Goal: Task Accomplishment & Management: Use online tool/utility

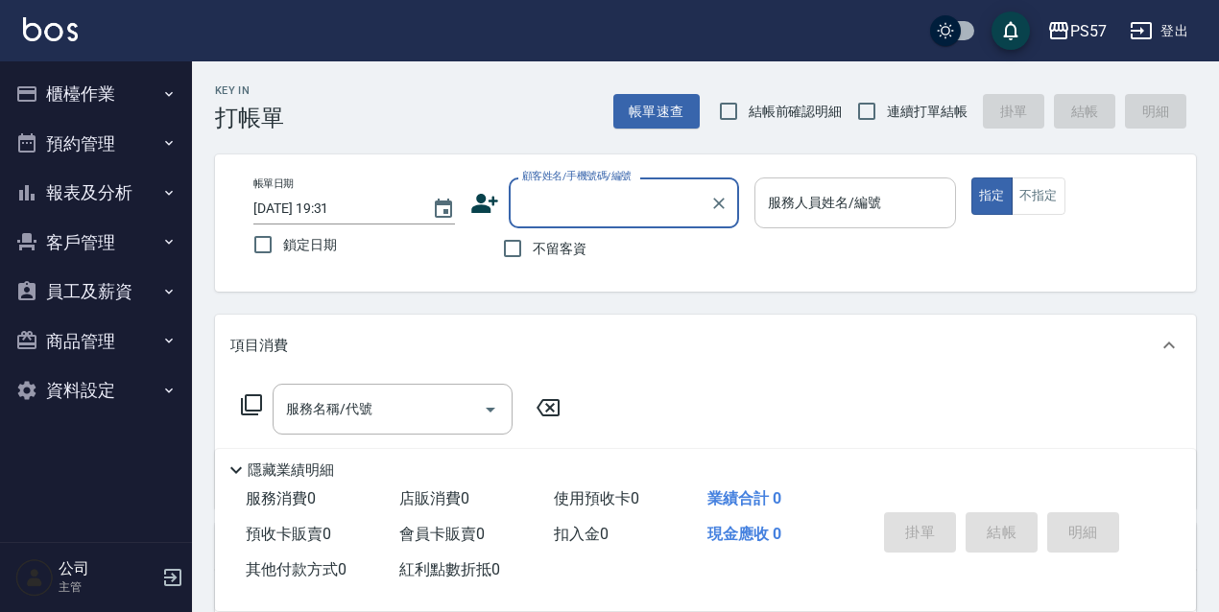
type input "ㄩ"
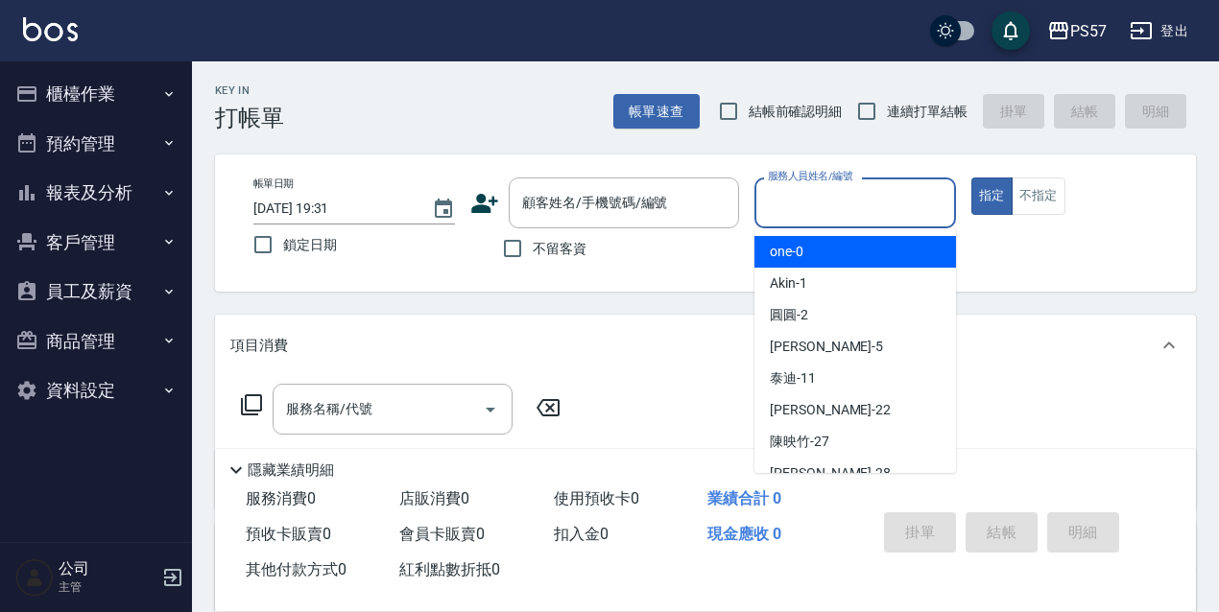
click at [903, 212] on input "服務人員姓名/編號" at bounding box center [855, 203] width 184 height 34
click at [903, 211] on input "服務人員姓名/編號" at bounding box center [855, 203] width 184 height 34
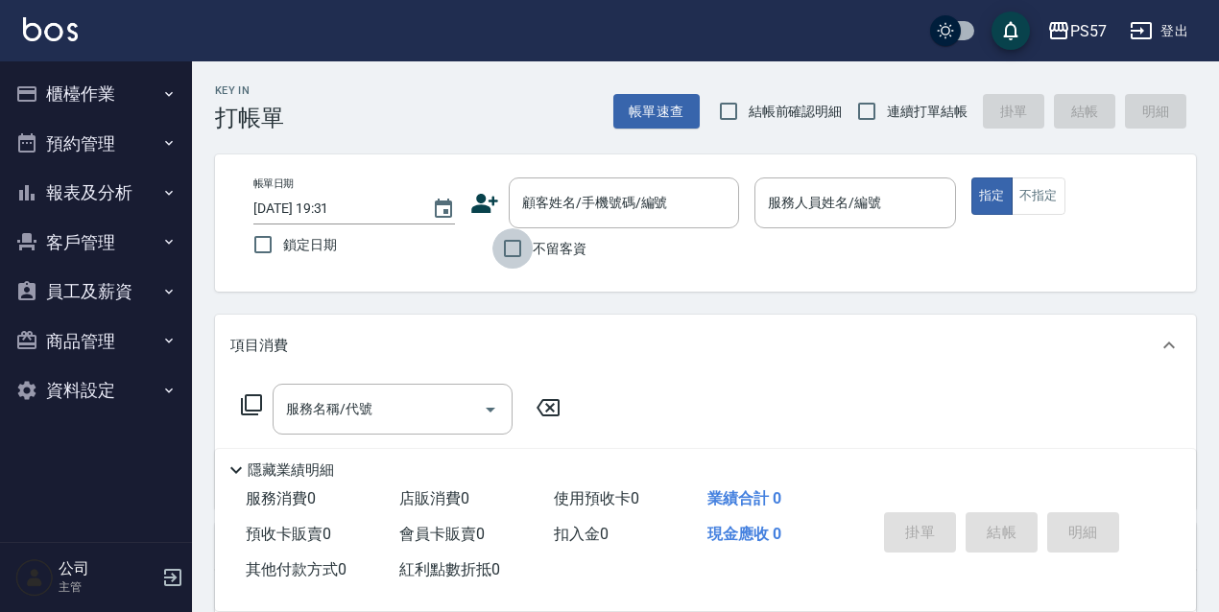
click at [502, 245] on input "不留客資" at bounding box center [512, 248] width 40 height 40
checkbox input "true"
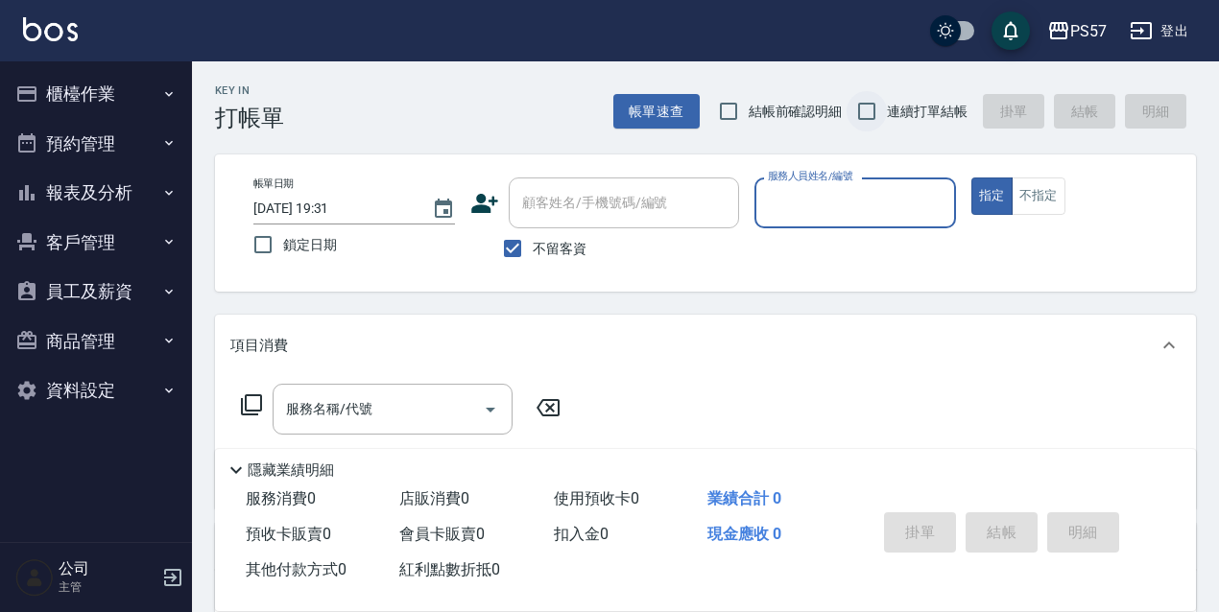
click at [863, 122] on input "連續打單結帳" at bounding box center [867, 111] width 40 height 40
checkbox input "true"
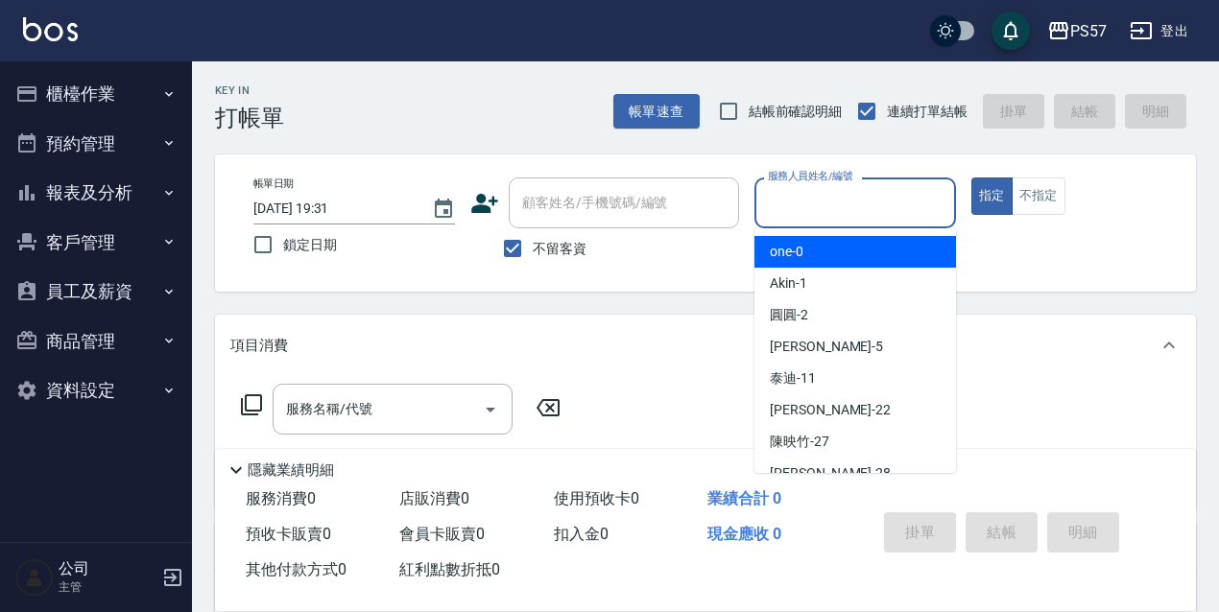
click at [827, 212] on input "服務人員姓名/編號" at bounding box center [855, 203] width 184 height 34
type input "ㄩ"
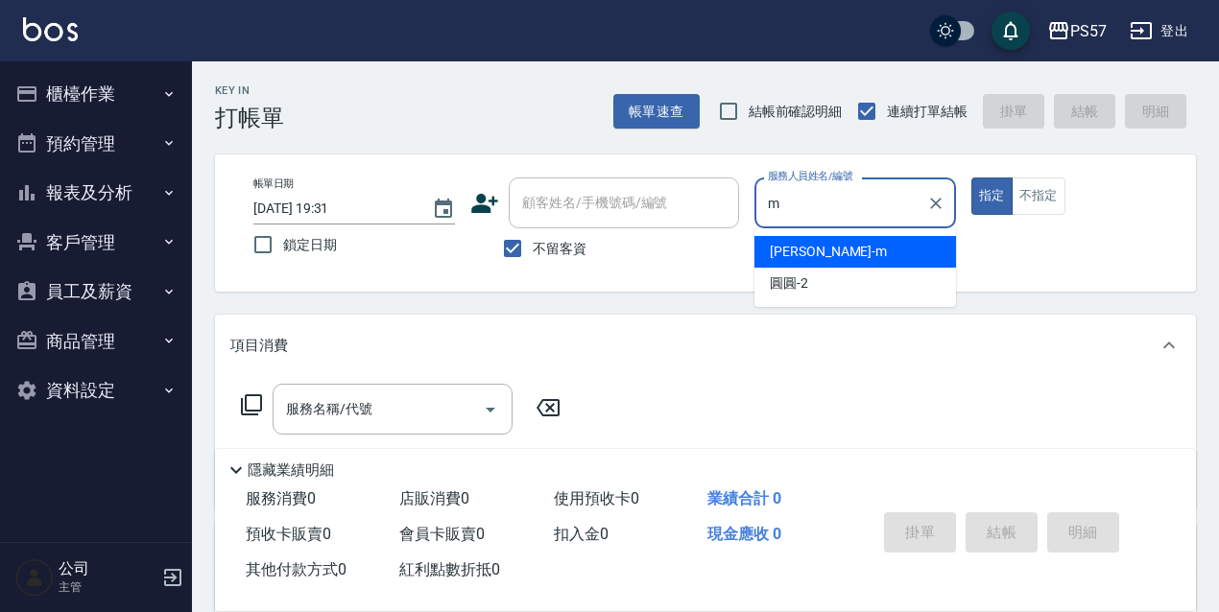
type input "[PERSON_NAME]-m"
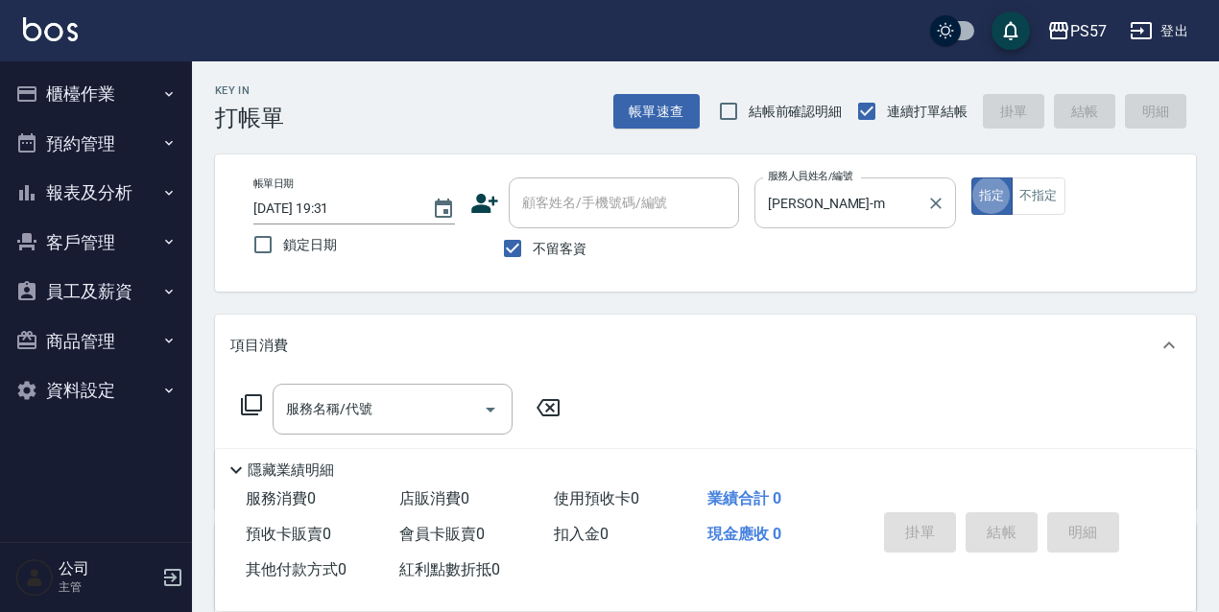
type button "true"
click at [393, 383] on div "服務名稱/代號 服務名稱/代號" at bounding box center [705, 442] width 981 height 132
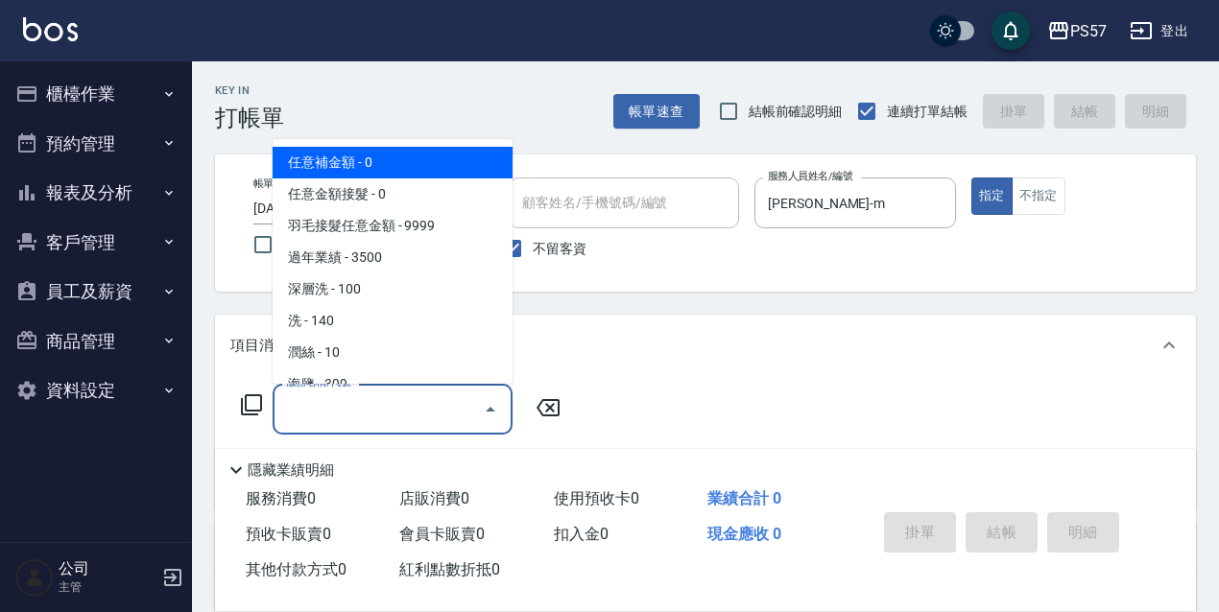
click at [393, 397] on input "服務名稱/代號" at bounding box center [378, 410] width 194 height 34
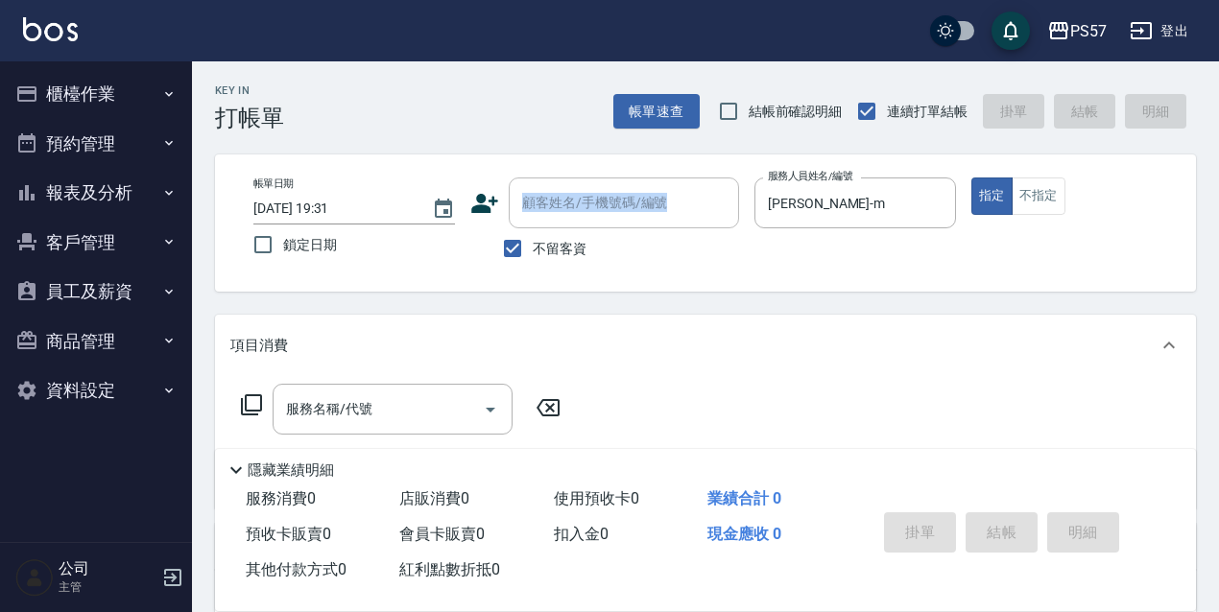
click at [518, 200] on div "帳單日期 [DATE] 19:31 鎖定日期 顧客姓名/手機號碼/編號 顧客姓名/手機號碼/編號 不留客資 服務人員姓名/編號 [PERSON_NAME]-m…" at bounding box center [705, 223] width 981 height 137
click at [348, 407] on input "服務名稱/代號" at bounding box center [378, 410] width 194 height 34
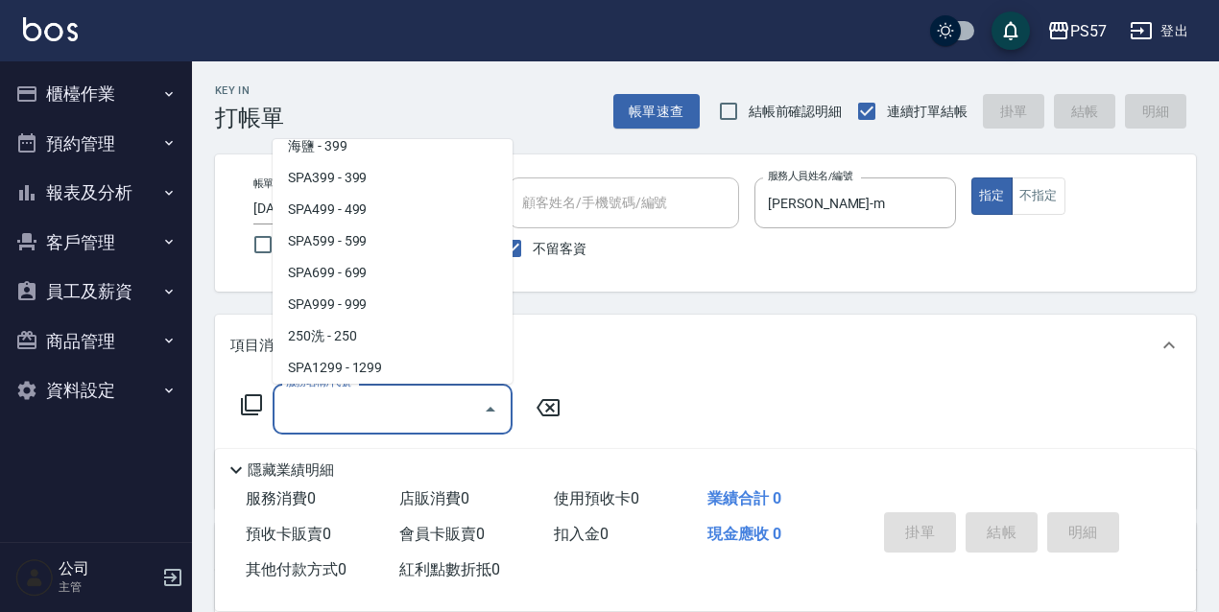
scroll to position [1829, 0]
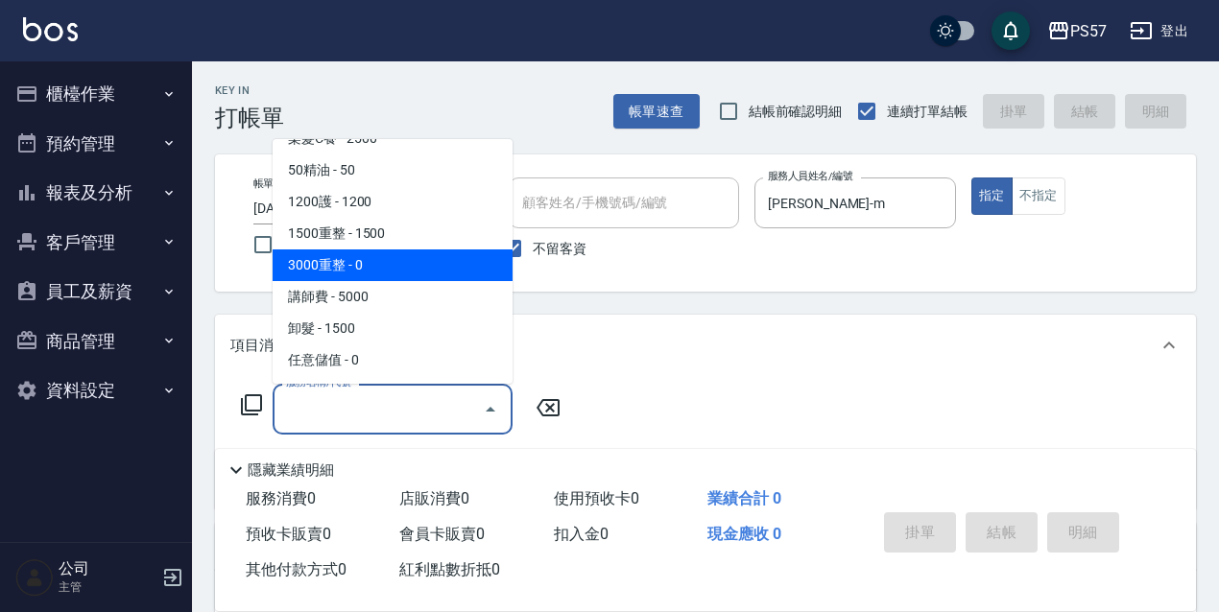
click at [340, 268] on span "3000重整 - 0" at bounding box center [393, 266] width 240 height 32
type input "3000重整(73000)"
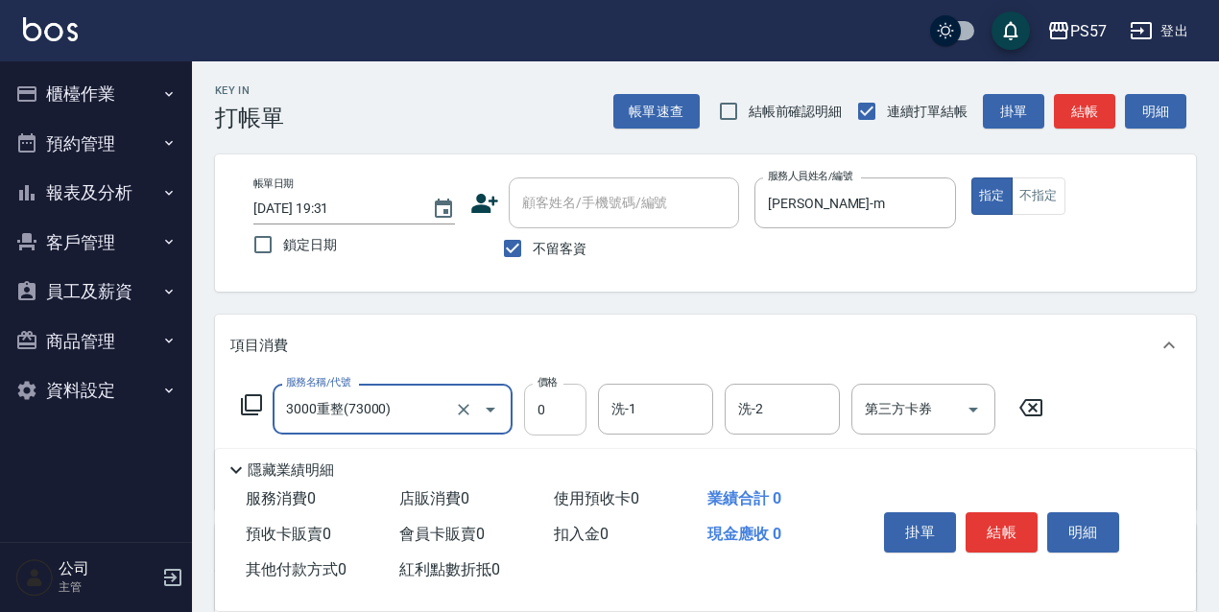
click at [539, 407] on input "0" at bounding box center [555, 410] width 62 height 52
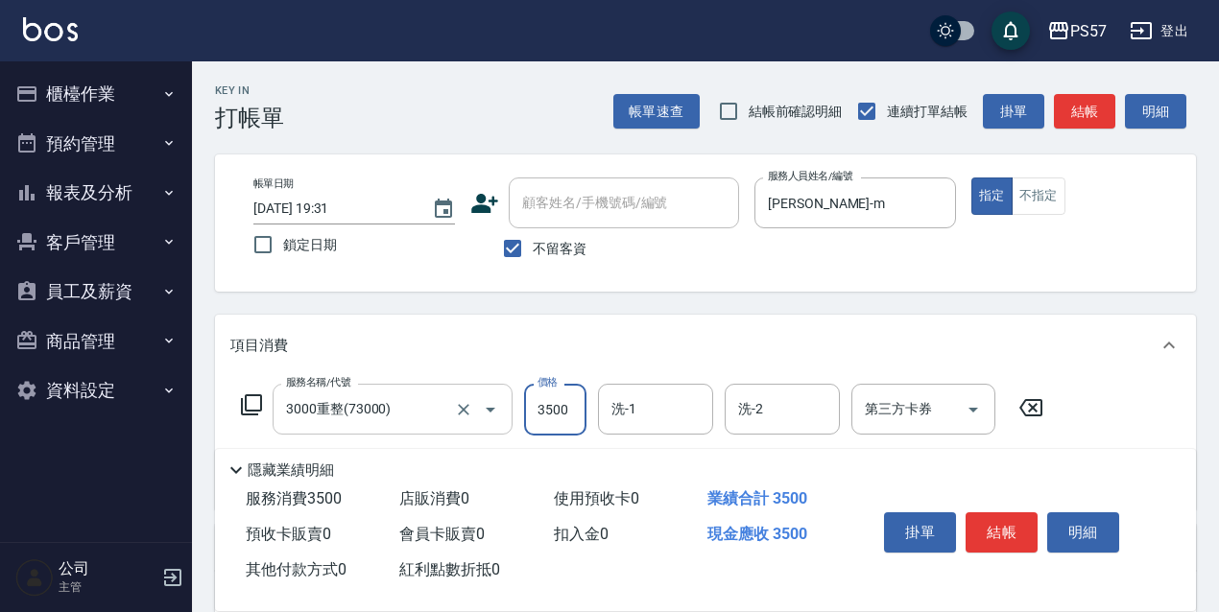
scroll to position [128, 0]
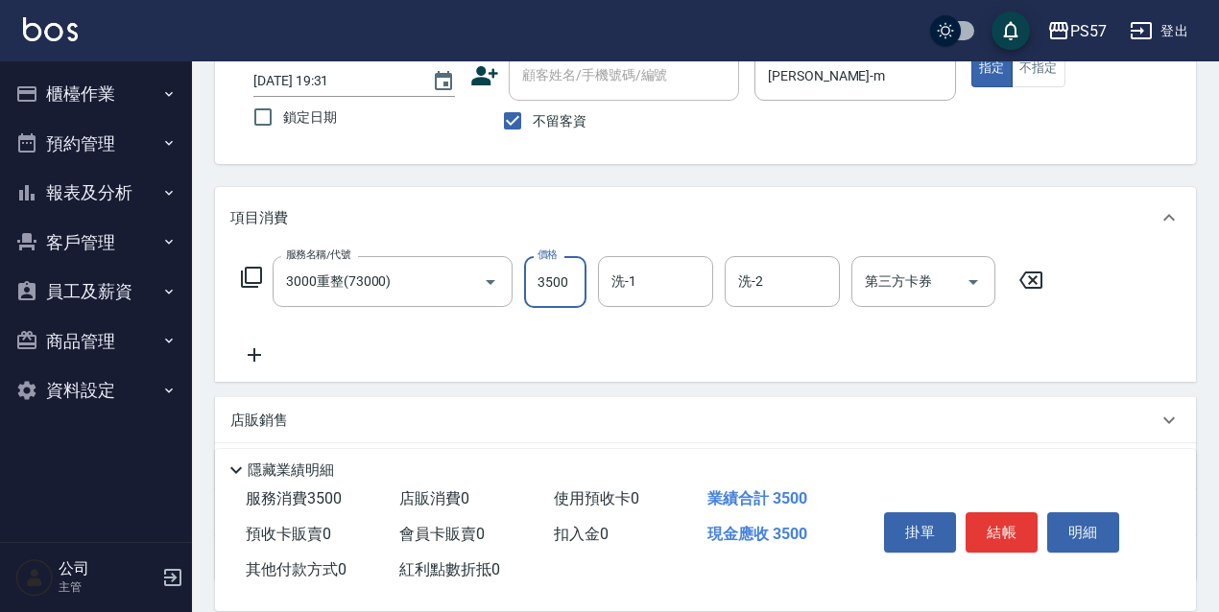
type input "3500"
click at [259, 349] on icon at bounding box center [254, 355] width 48 height 23
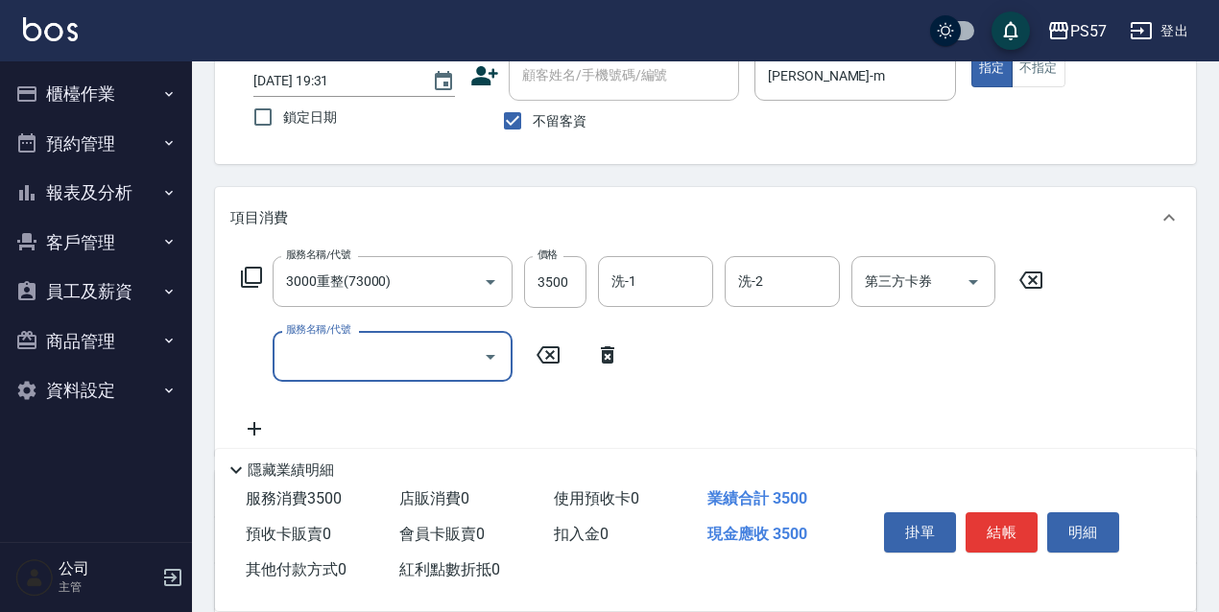
click at [366, 359] on input "服務名稱/代號" at bounding box center [378, 357] width 194 height 34
type input "任意金額染髮(51000)"
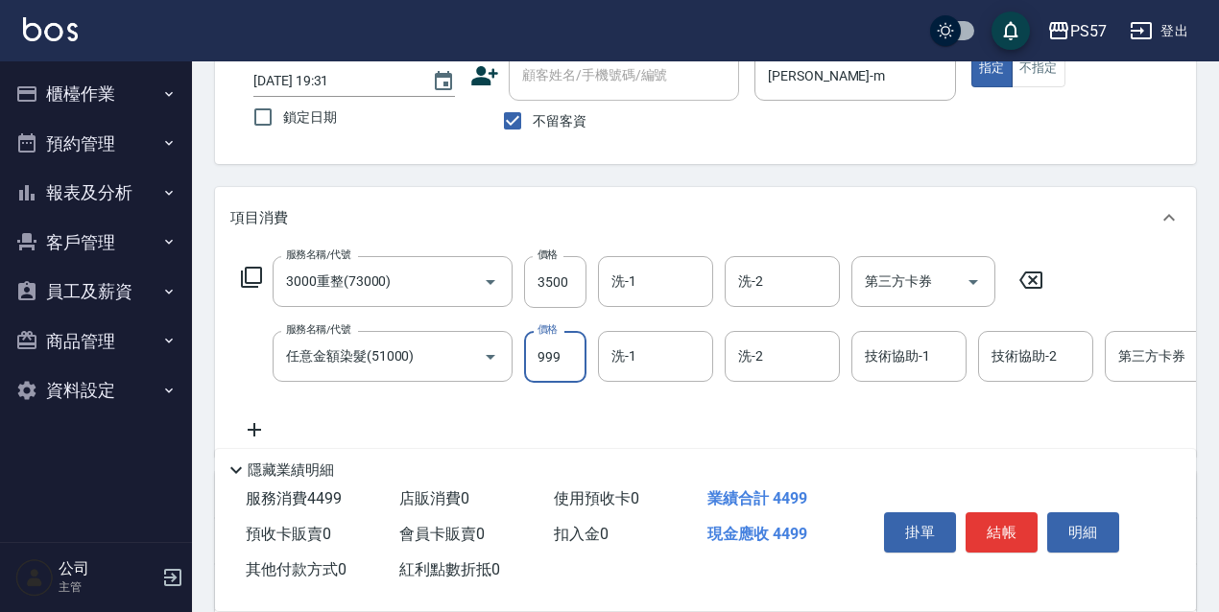
type input "999"
click at [244, 432] on icon at bounding box center [254, 429] width 48 height 23
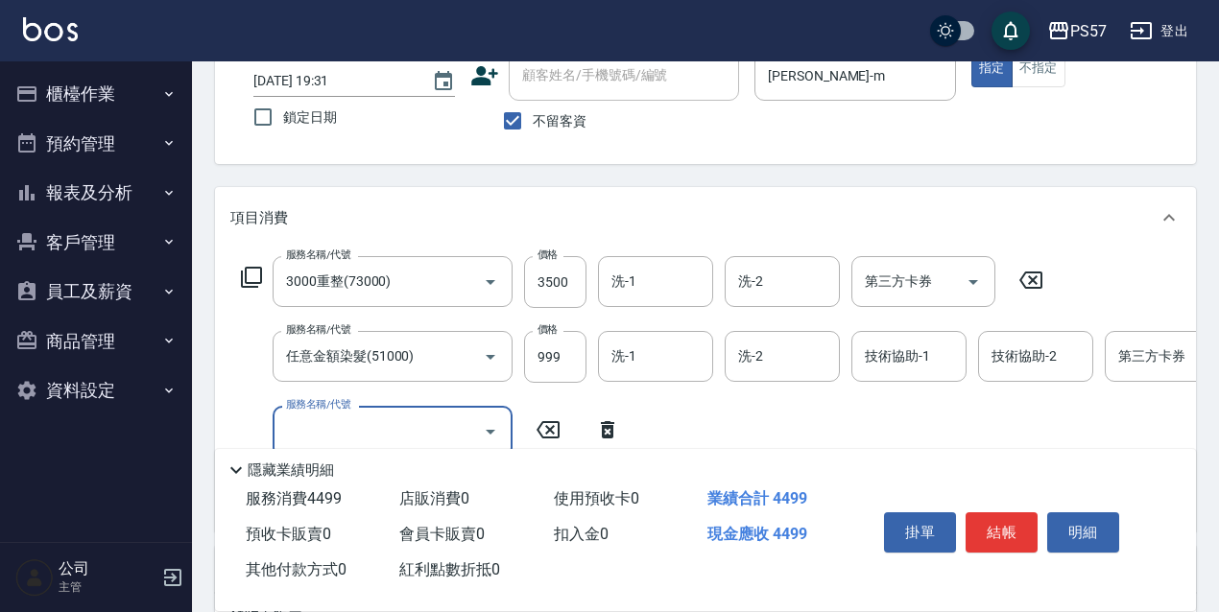
click at [375, 432] on input "服務名稱/代號" at bounding box center [378, 432] width 194 height 34
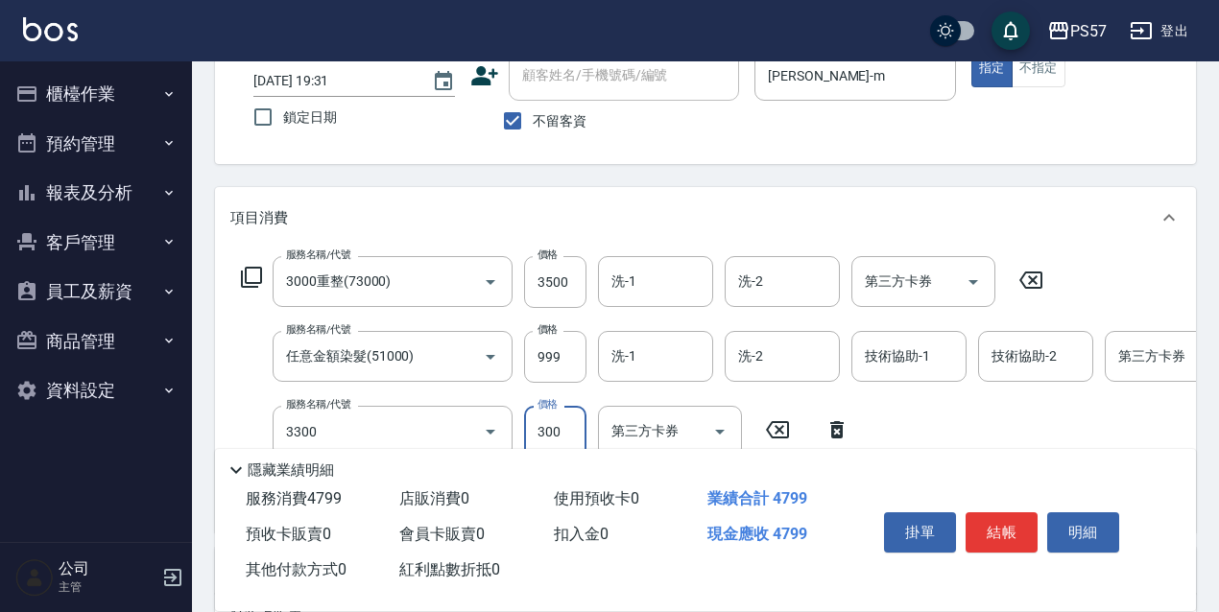
type input "300護髮(3300)"
type input "100"
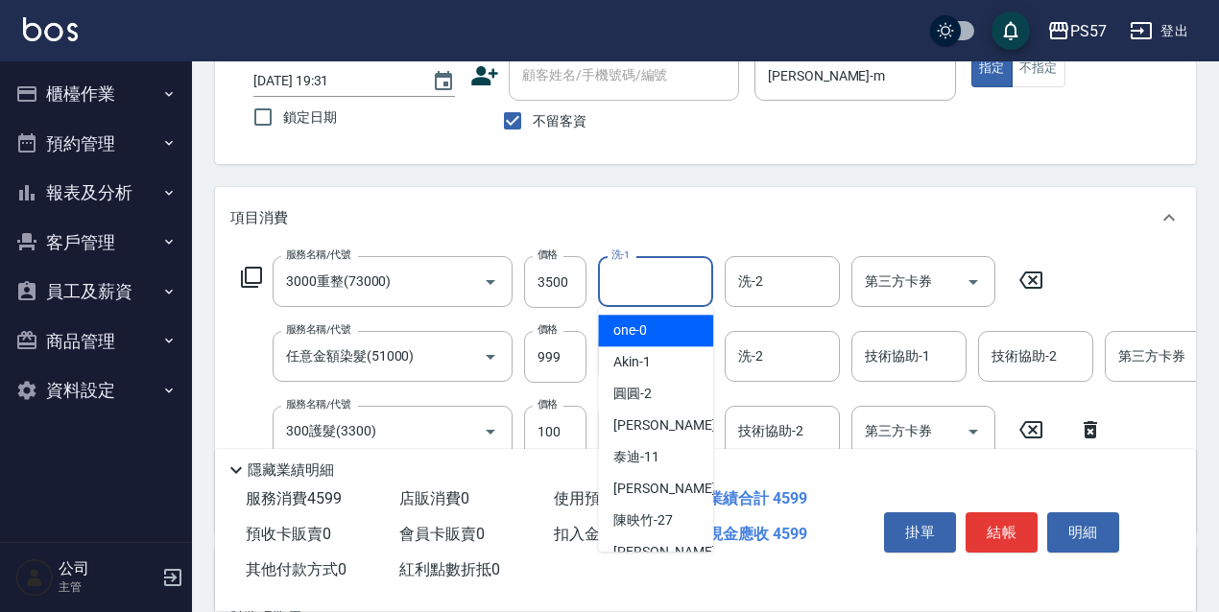
click at [624, 297] on input "洗-1" at bounding box center [656, 282] width 98 height 34
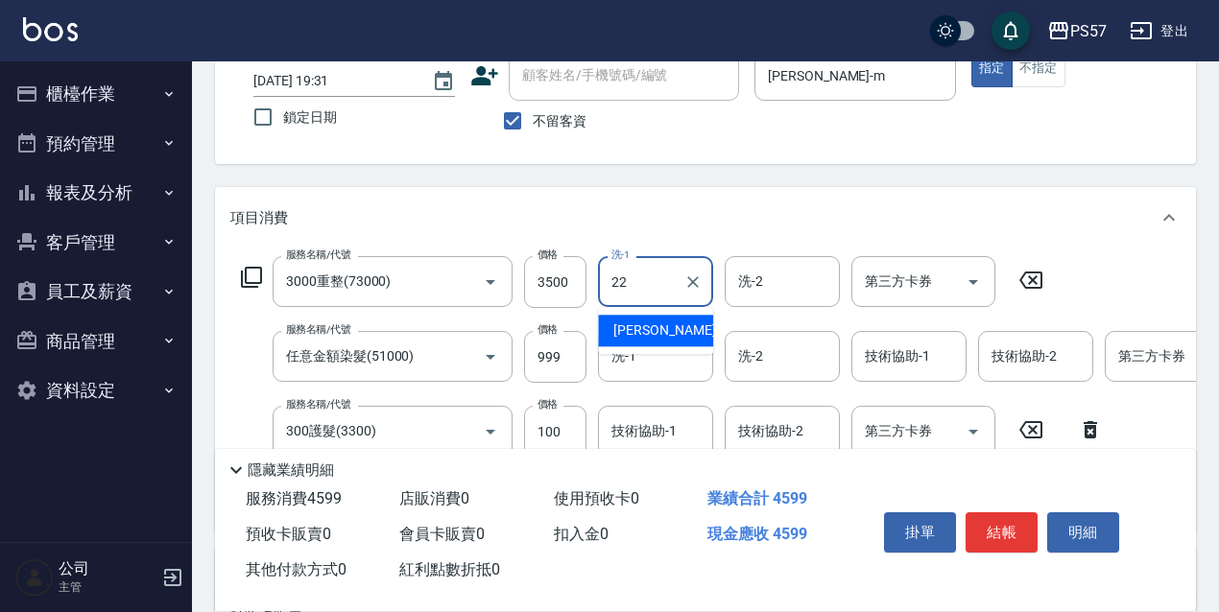
type input "[PERSON_NAME]-22"
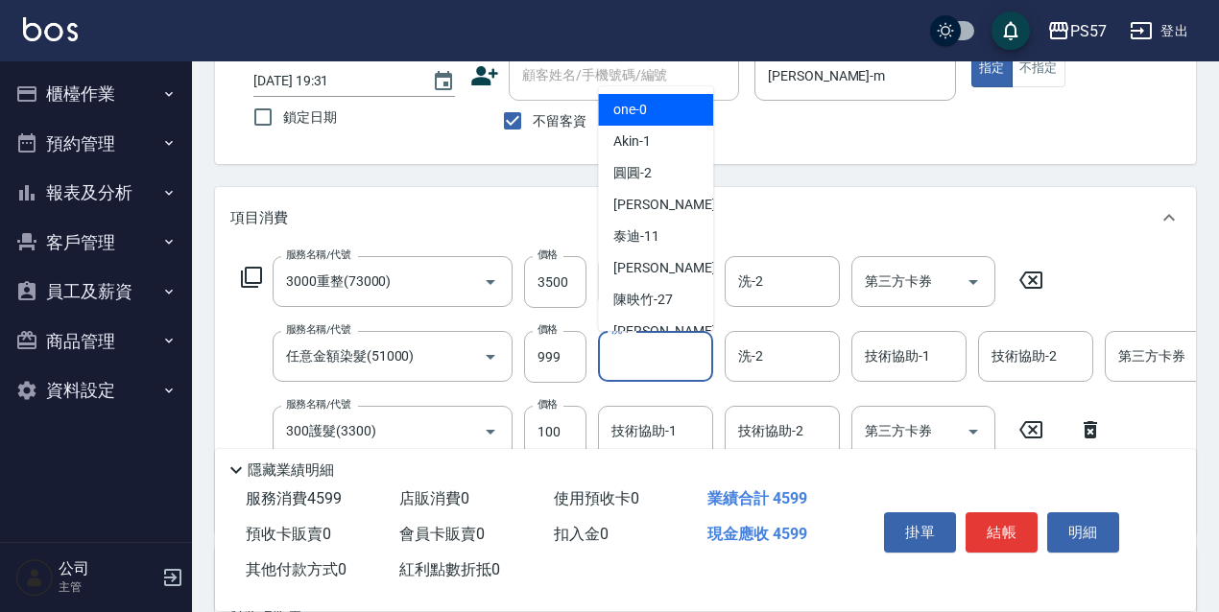
click at [625, 351] on input "洗-1" at bounding box center [656, 357] width 98 height 34
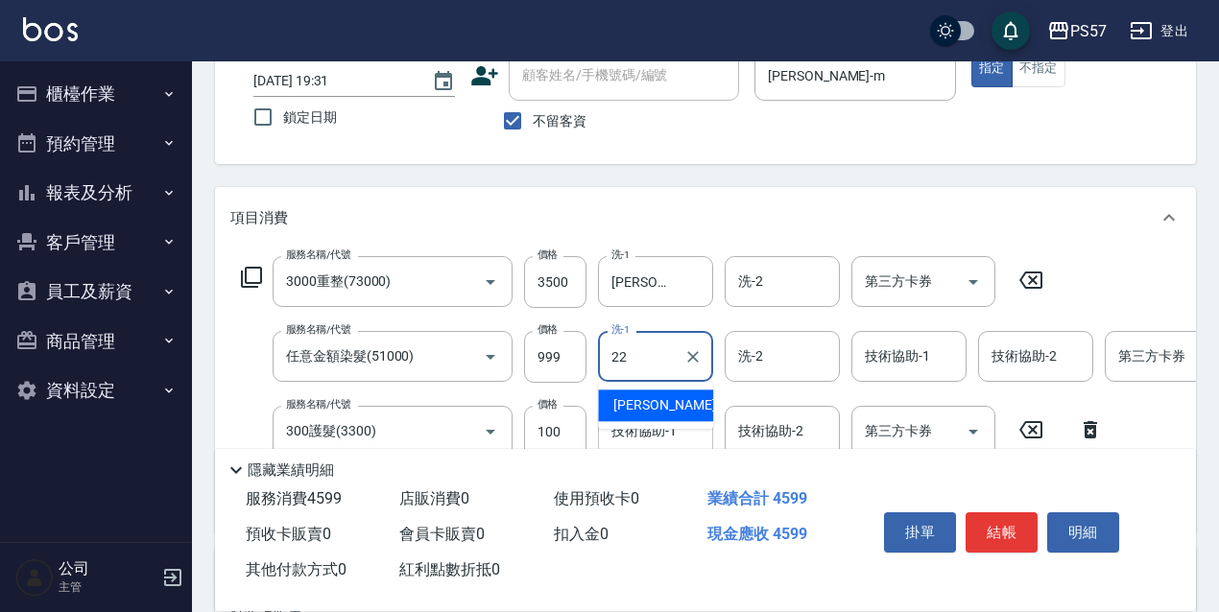
type input "[PERSON_NAME]-22"
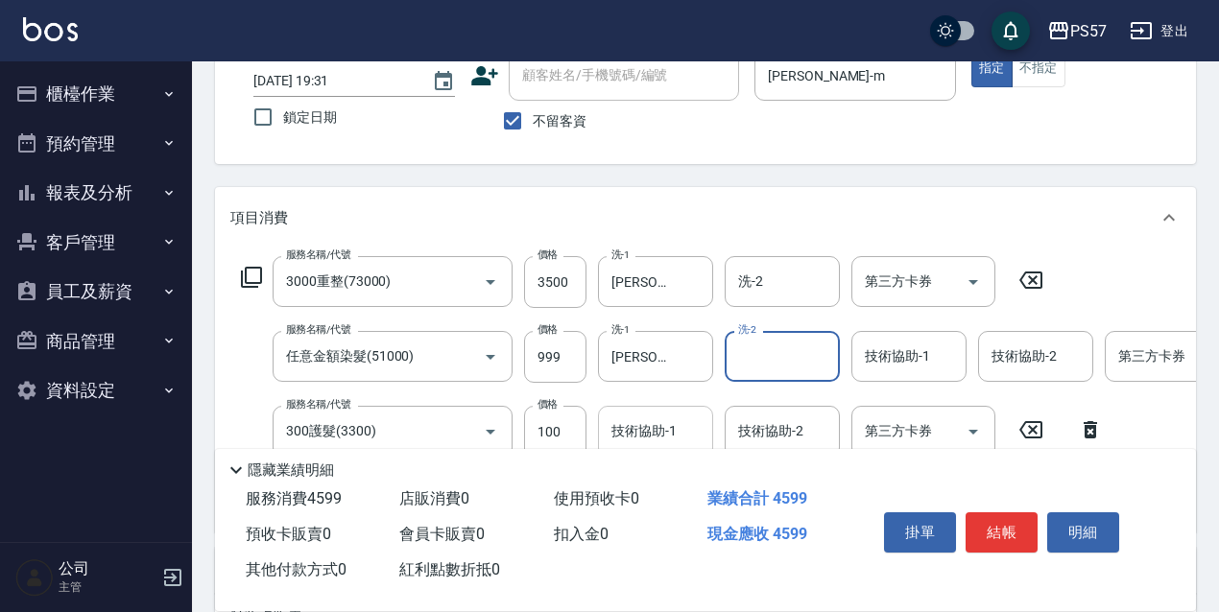
click at [630, 420] on div "技術協助-1 技術協助-1" at bounding box center [655, 431] width 115 height 51
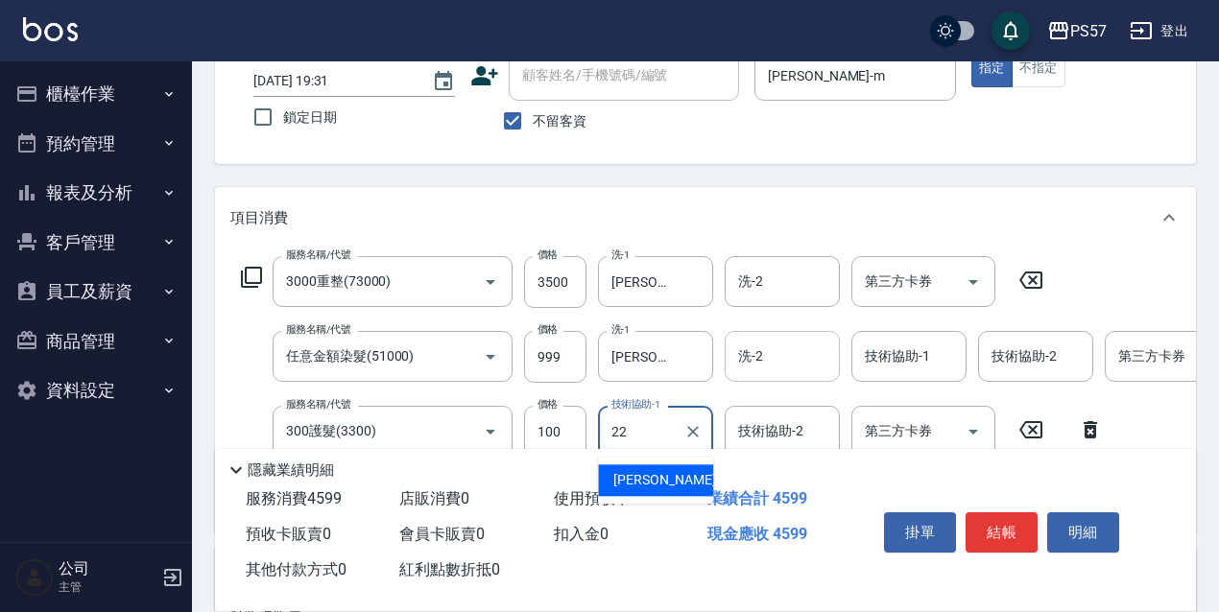
type input "[PERSON_NAME]-22"
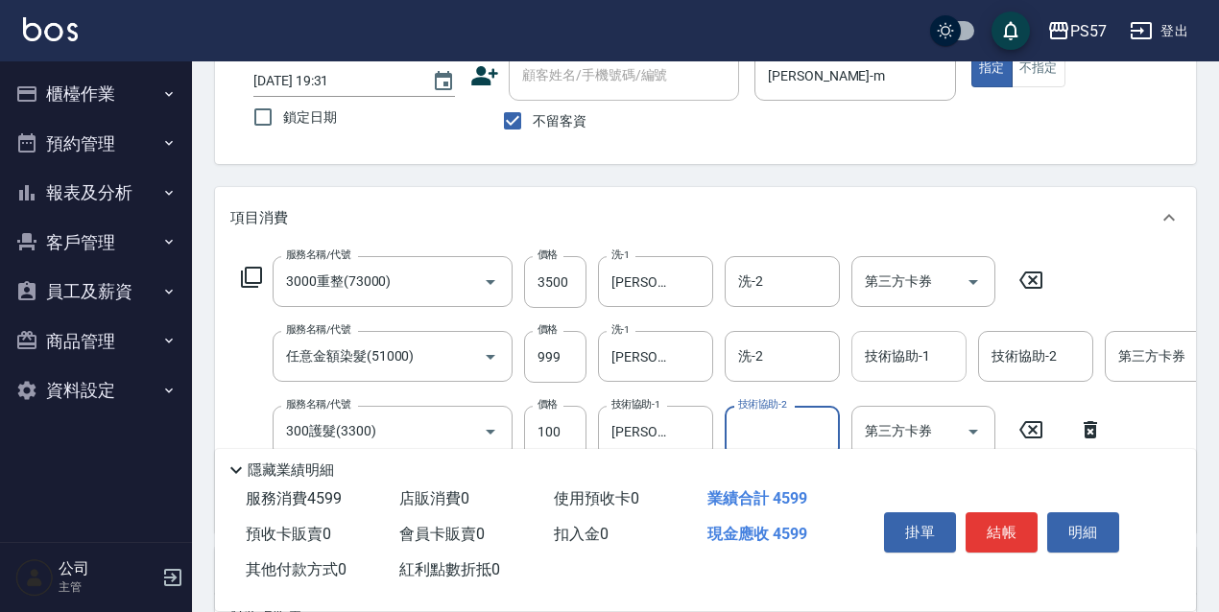
click at [854, 367] on div "技術協助-1" at bounding box center [908, 356] width 115 height 51
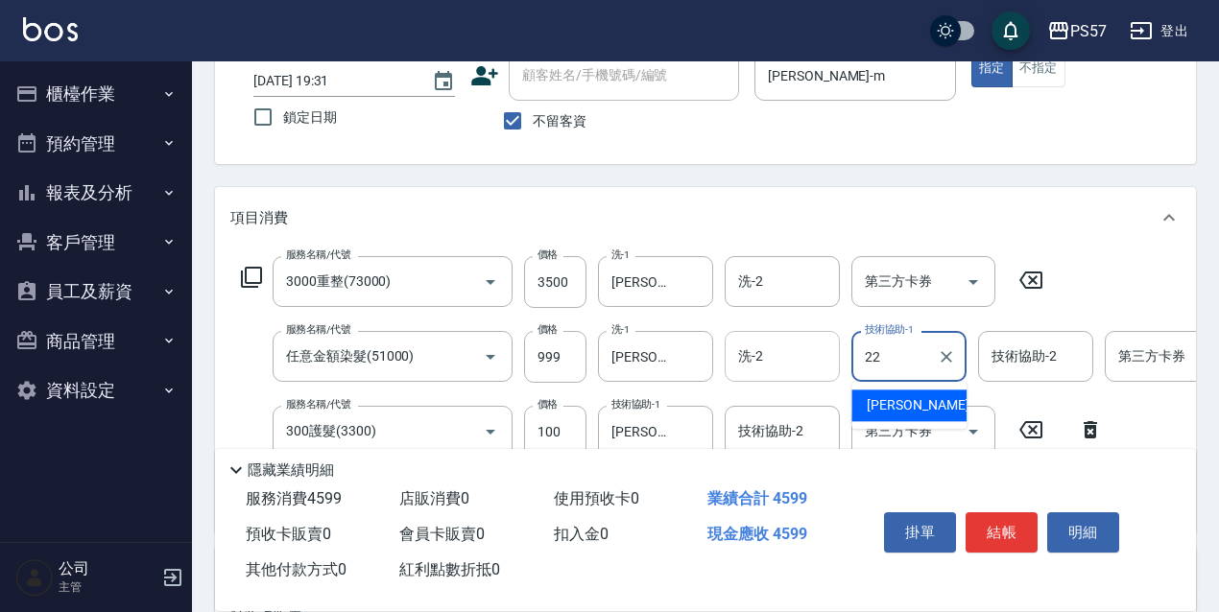
type input "[PERSON_NAME]-22"
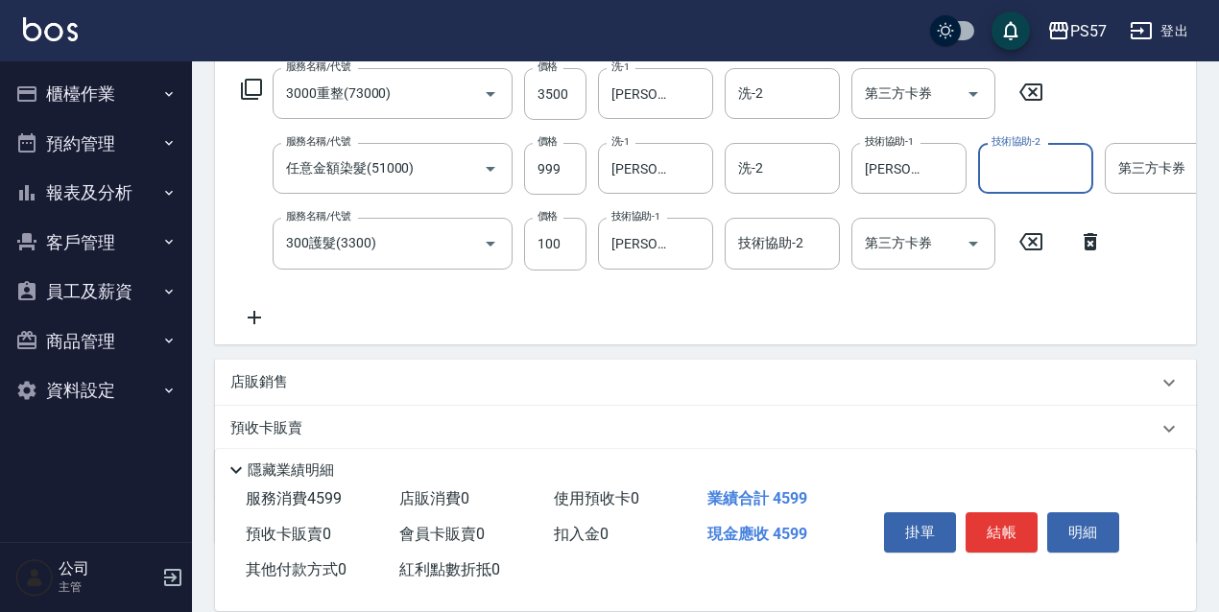
scroll to position [320, 0]
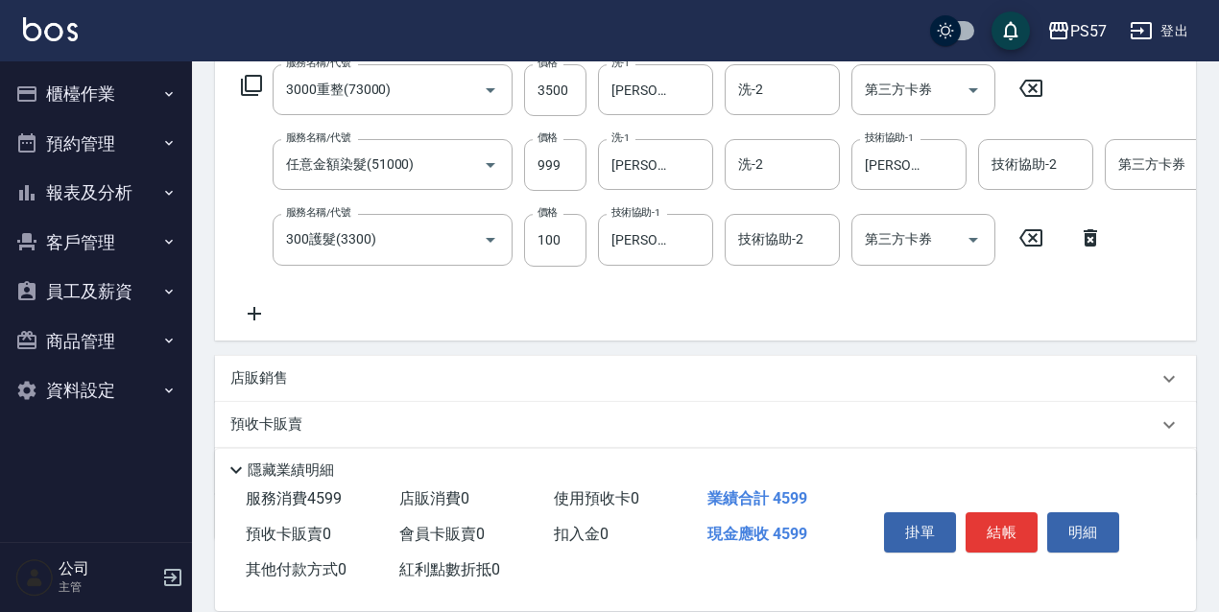
click at [251, 389] on p "店販銷售" at bounding box center [259, 379] width 58 height 20
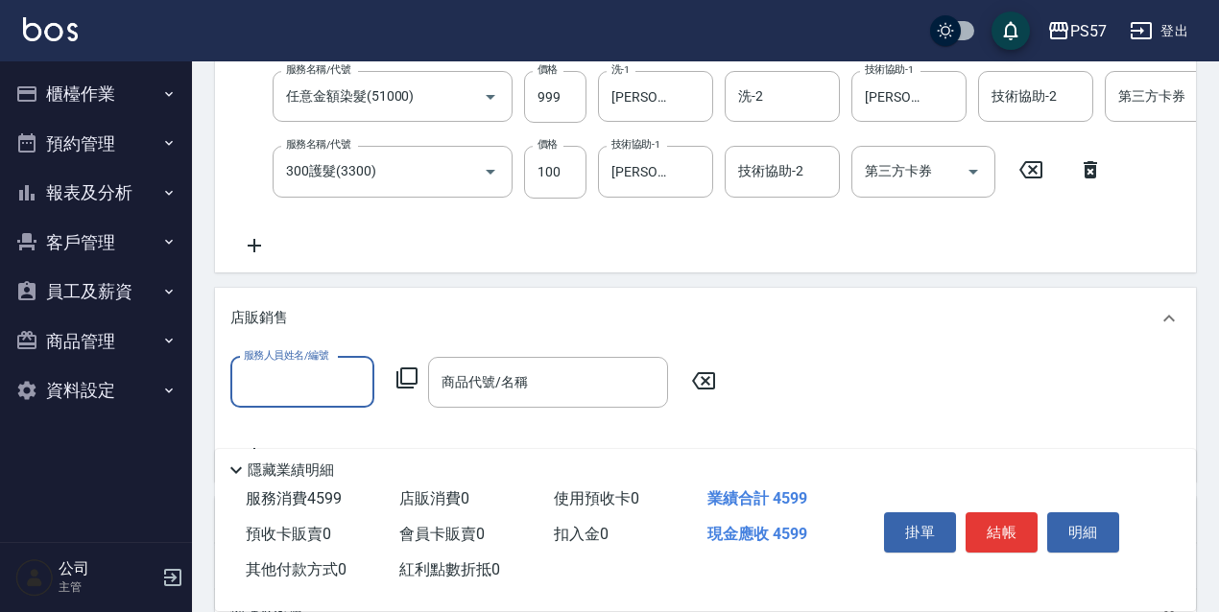
scroll to position [447, 0]
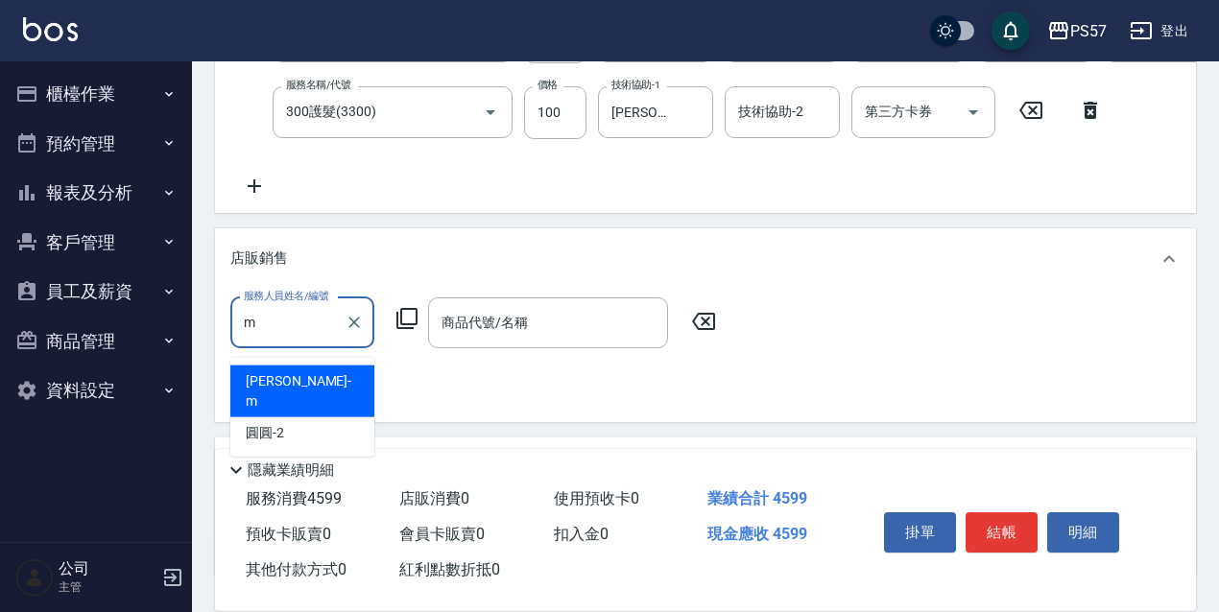
type input "[PERSON_NAME]-m"
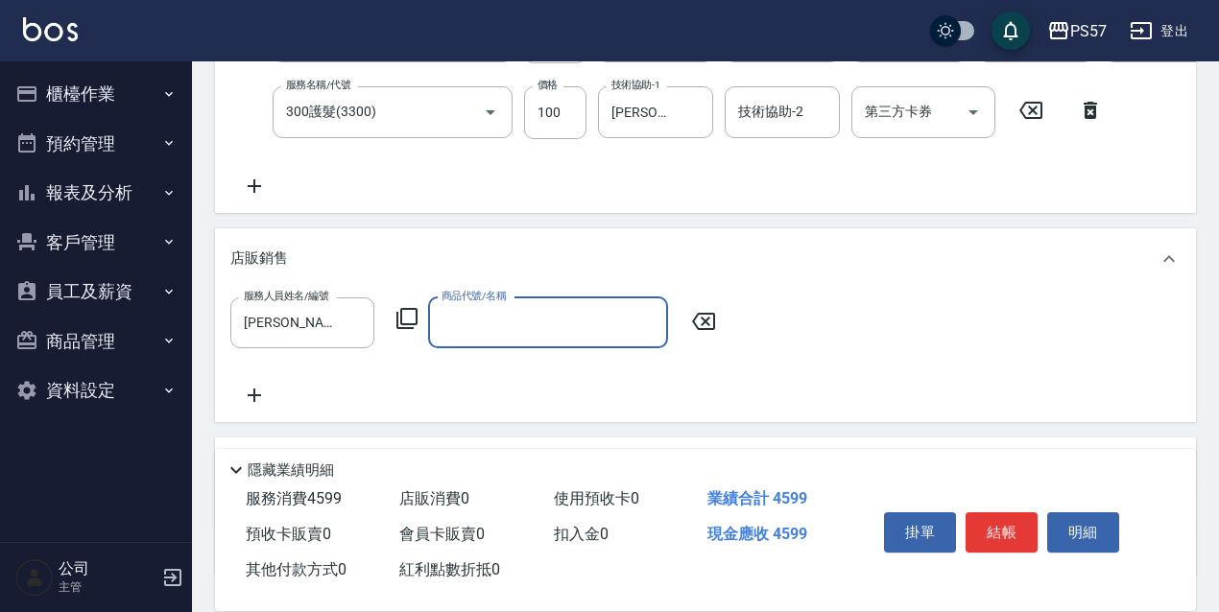
click at [466, 330] on input "商品代號/名稱" at bounding box center [548, 323] width 223 height 34
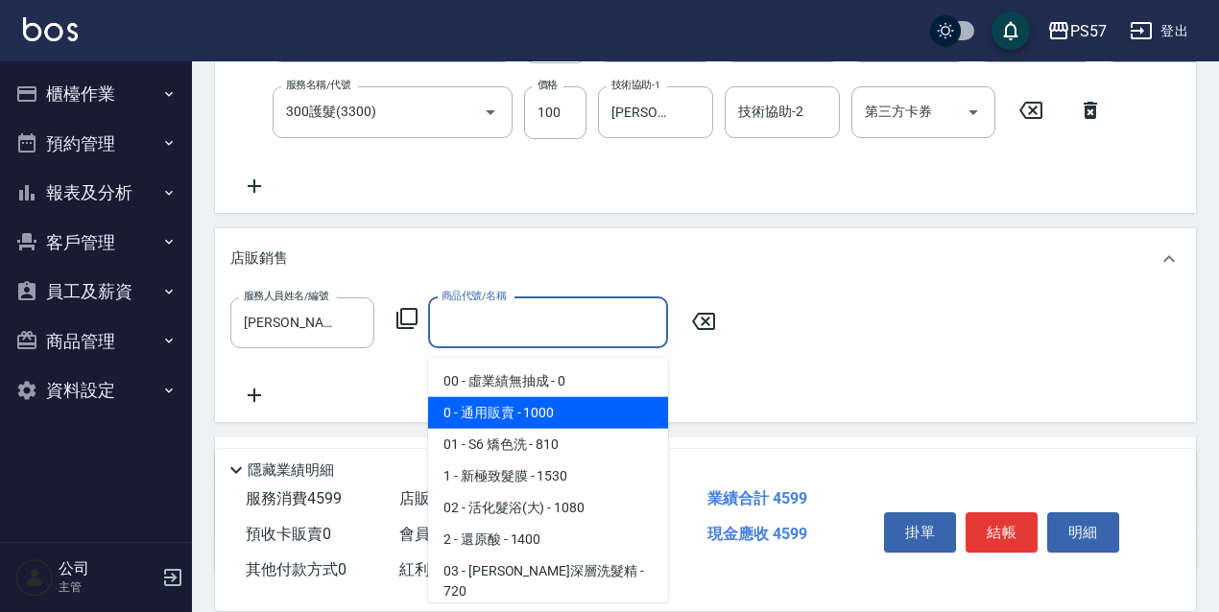
click at [528, 410] on span "0 - 通用販賣 - 1000" at bounding box center [548, 413] width 240 height 32
type input "通用販賣"
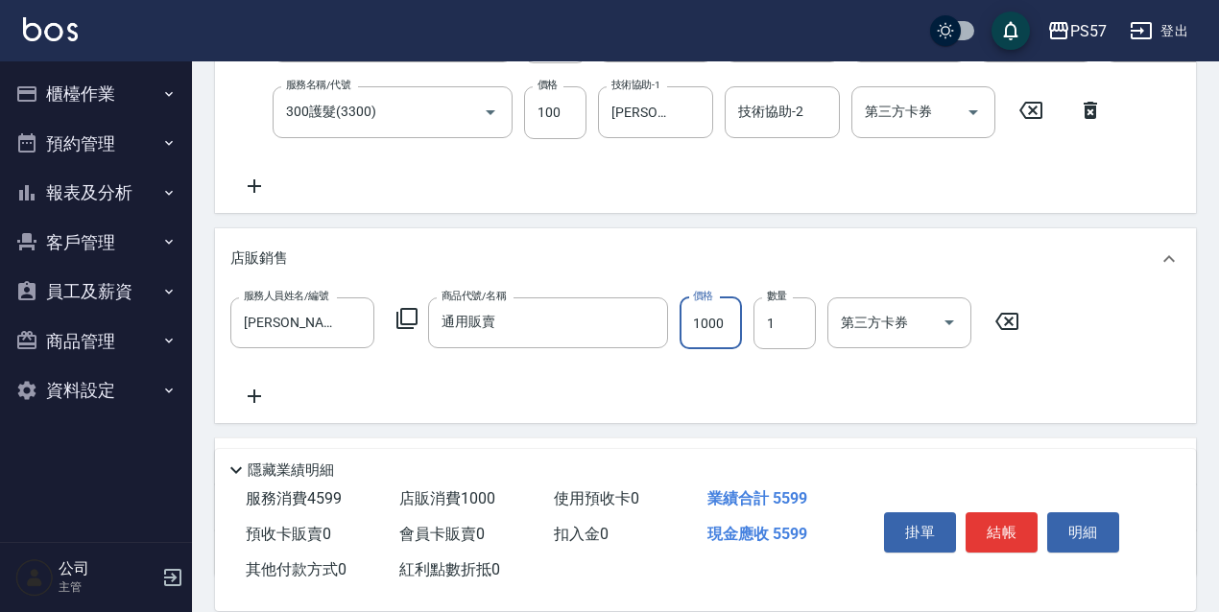
click at [714, 342] on input "1000" at bounding box center [711, 324] width 62 height 52
type input "150"
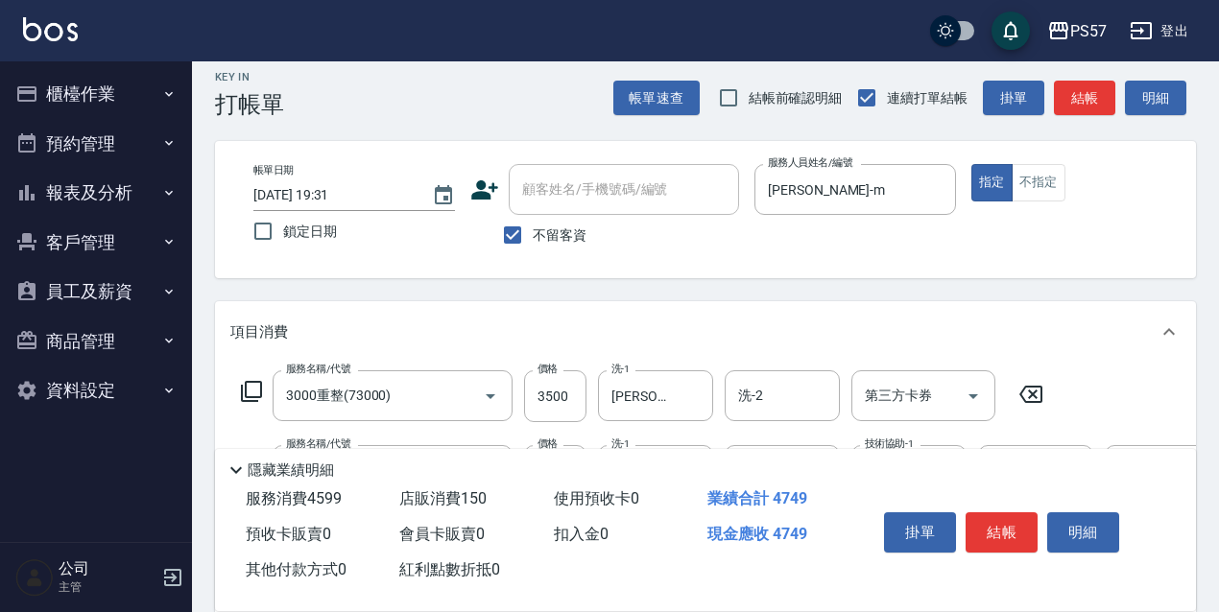
scroll to position [0, 0]
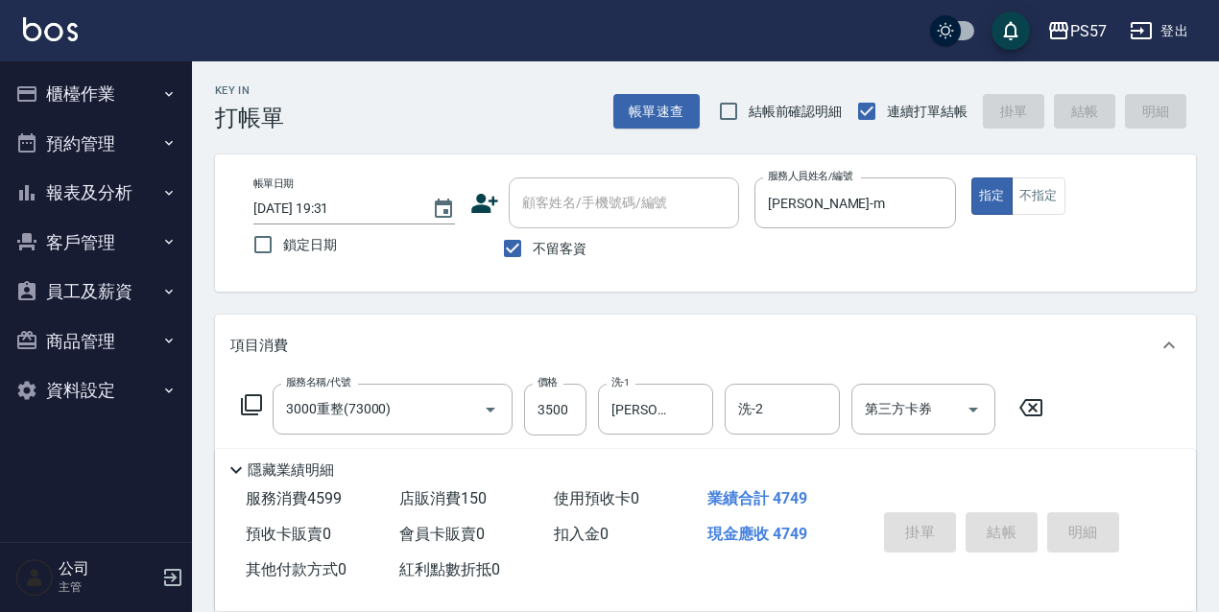
type input "[DATE] 19:32"
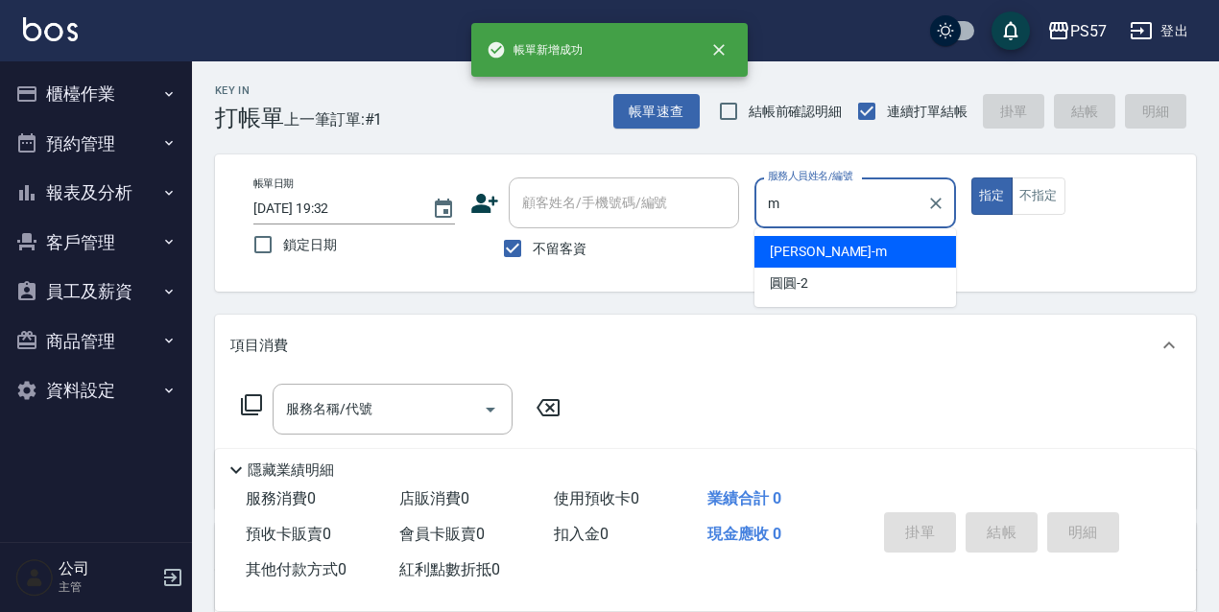
type input "[PERSON_NAME]-m"
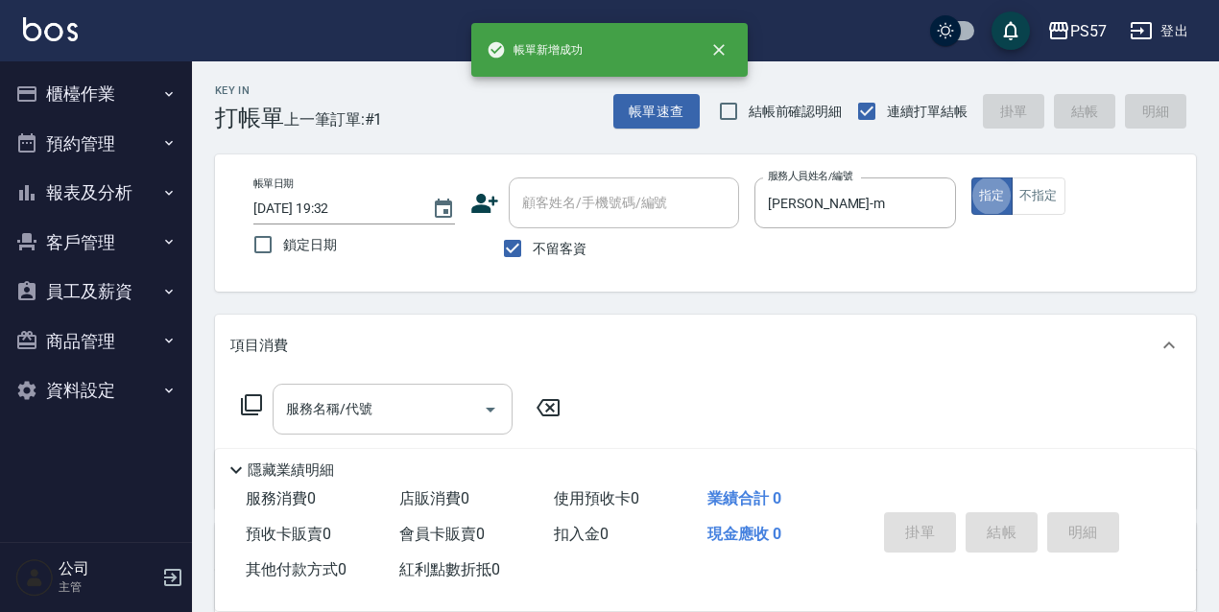
click at [424, 402] on input "服務名稱/代號" at bounding box center [378, 410] width 194 height 34
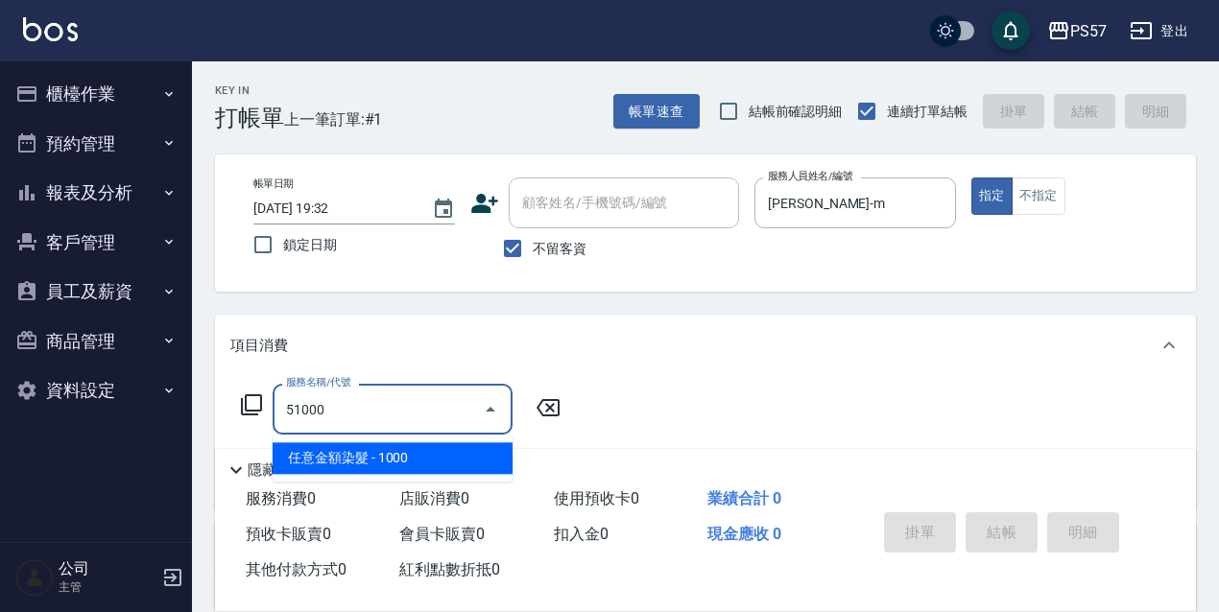
type input "任意金額染髮(51000)"
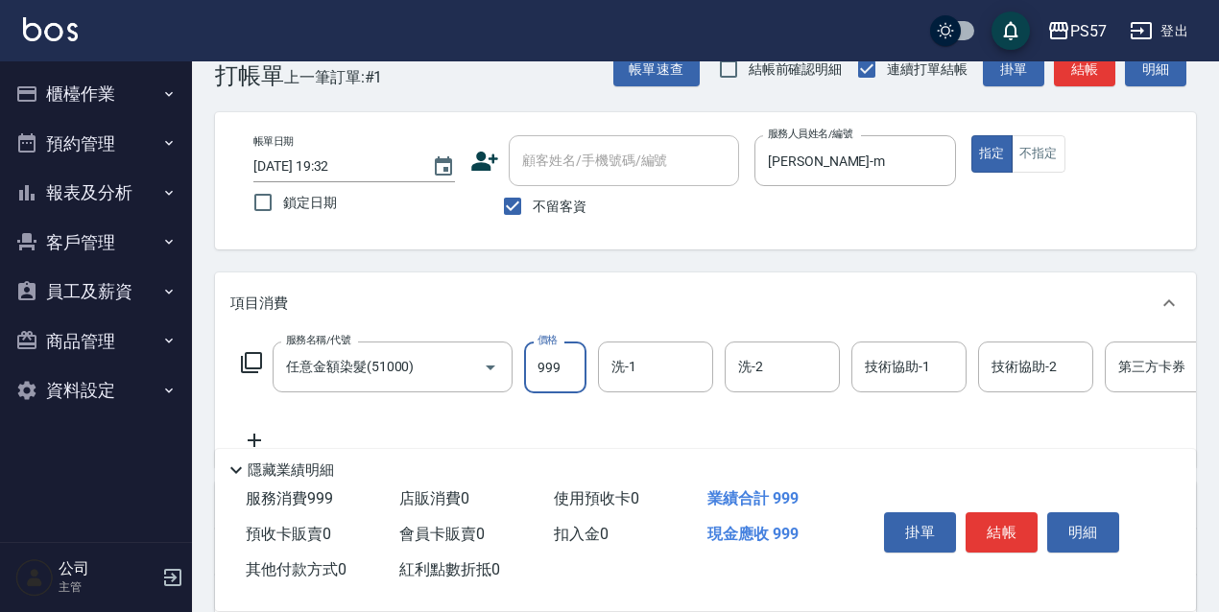
scroll to position [63, 0]
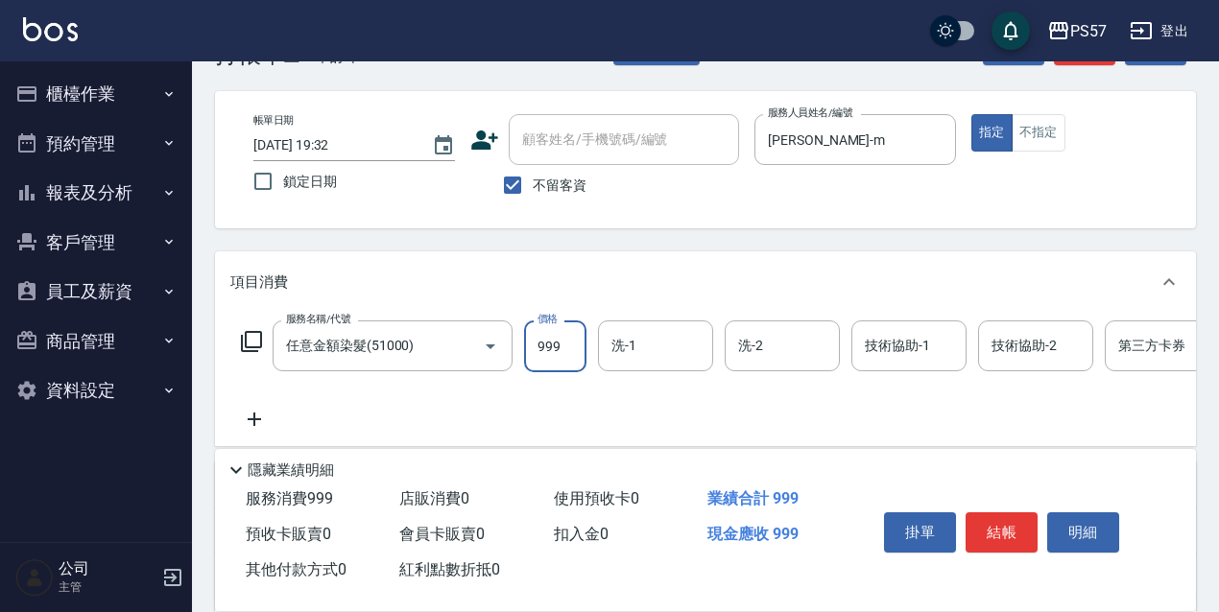
type input "999"
click at [268, 411] on icon at bounding box center [254, 419] width 48 height 23
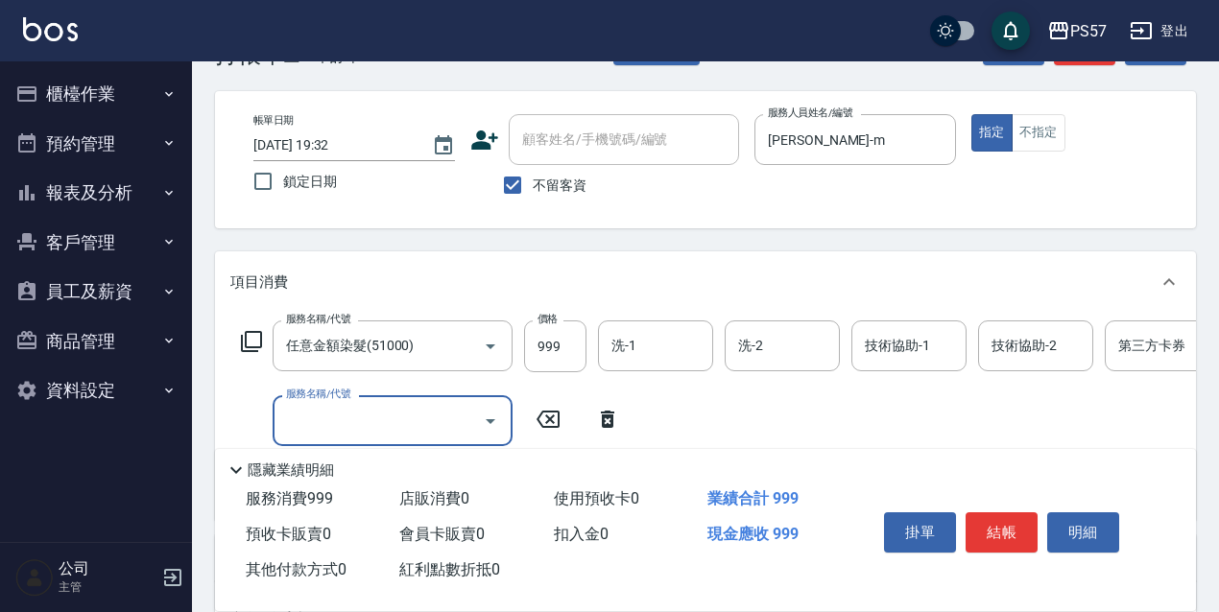
click at [354, 407] on input "服務名稱/代號" at bounding box center [378, 421] width 194 height 34
type input "護髮800(3800)"
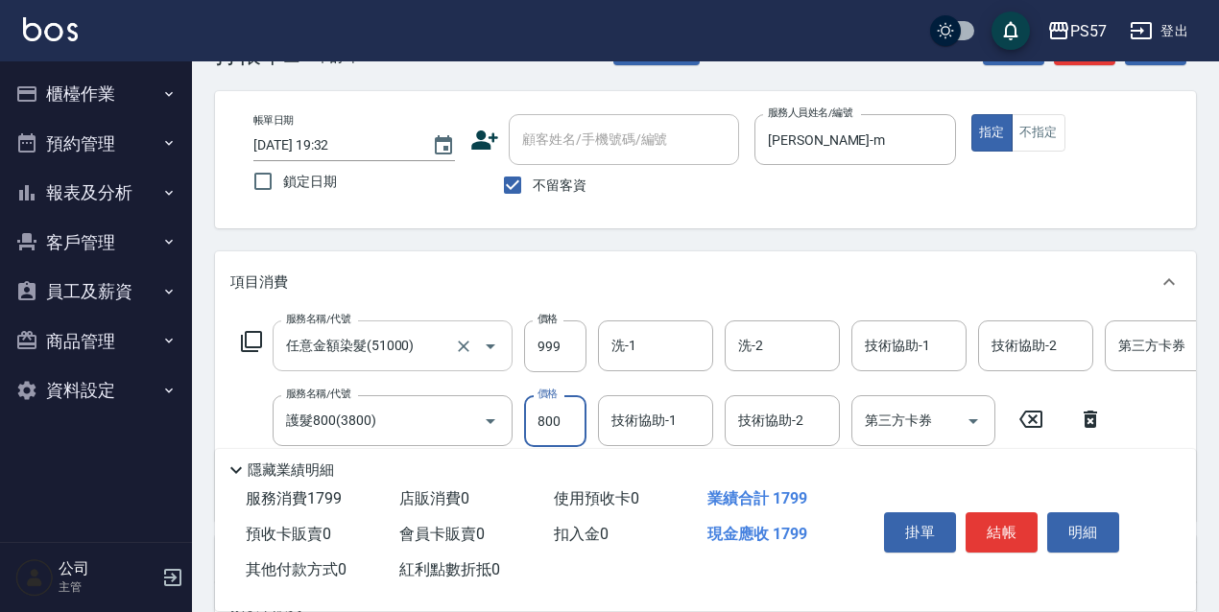
scroll to position [128, 0]
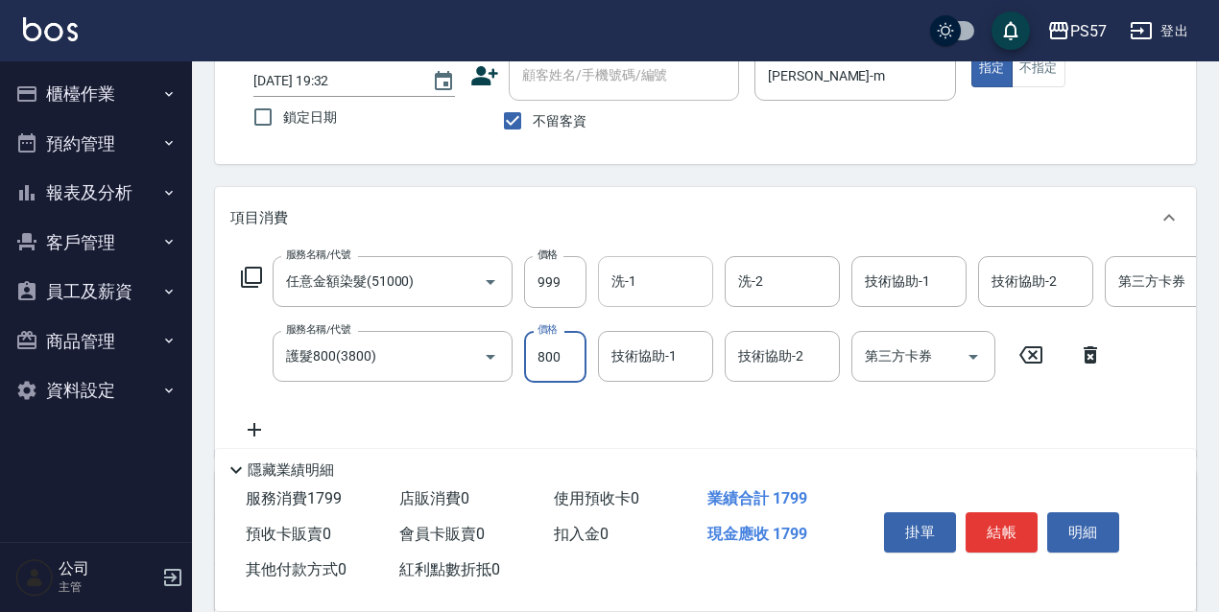
click at [633, 273] on input "洗-1" at bounding box center [656, 282] width 98 height 34
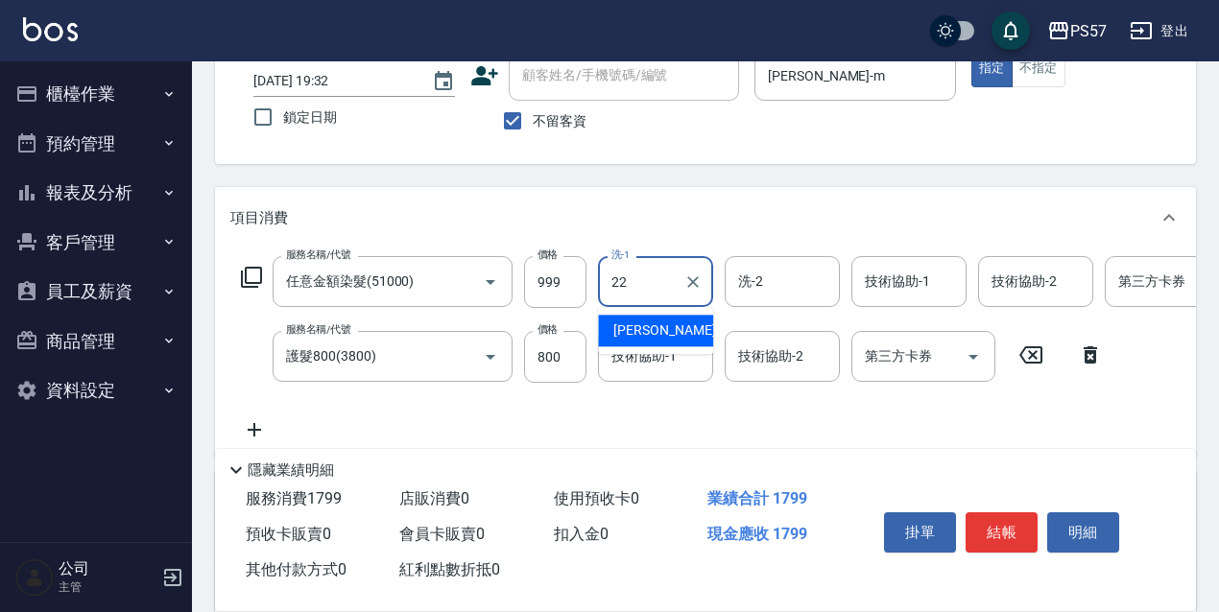
type input "[PERSON_NAME]-22"
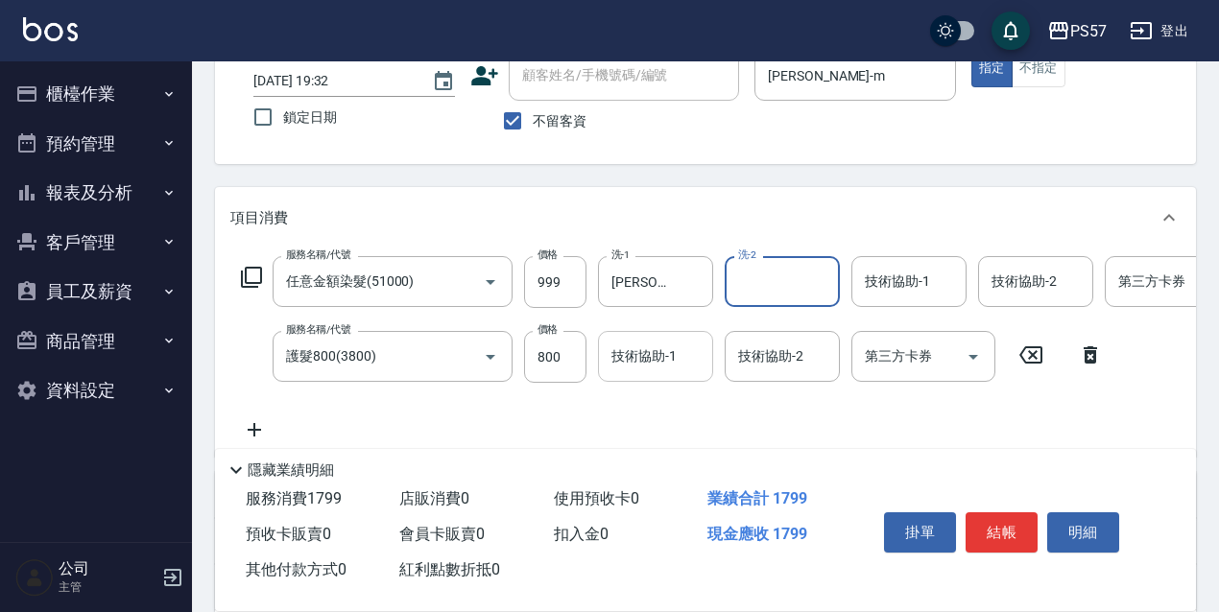
click at [632, 332] on div "技術協助-1" at bounding box center [655, 356] width 115 height 51
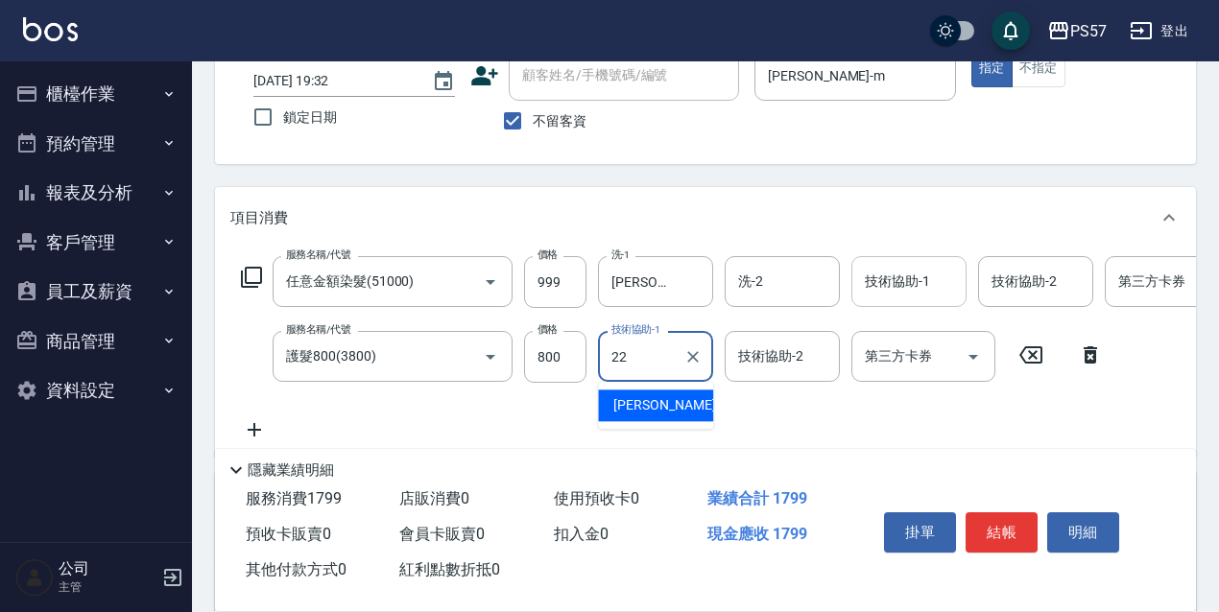
type input "[PERSON_NAME]-22"
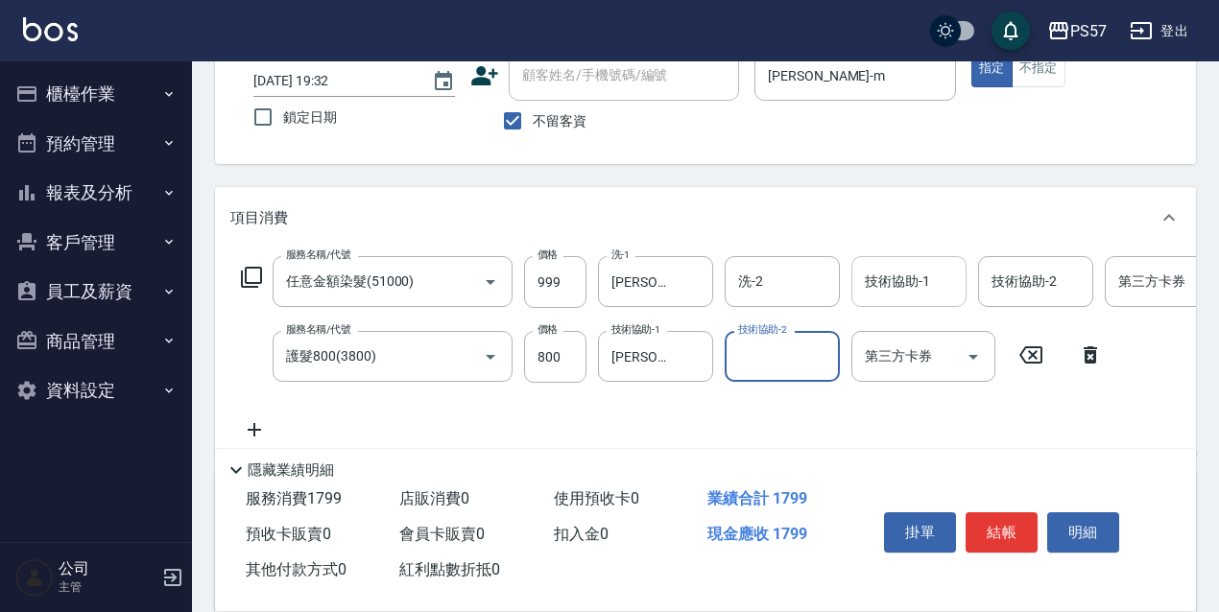
click at [909, 267] on div "技術協助-1 技術協助-1" at bounding box center [908, 281] width 115 height 51
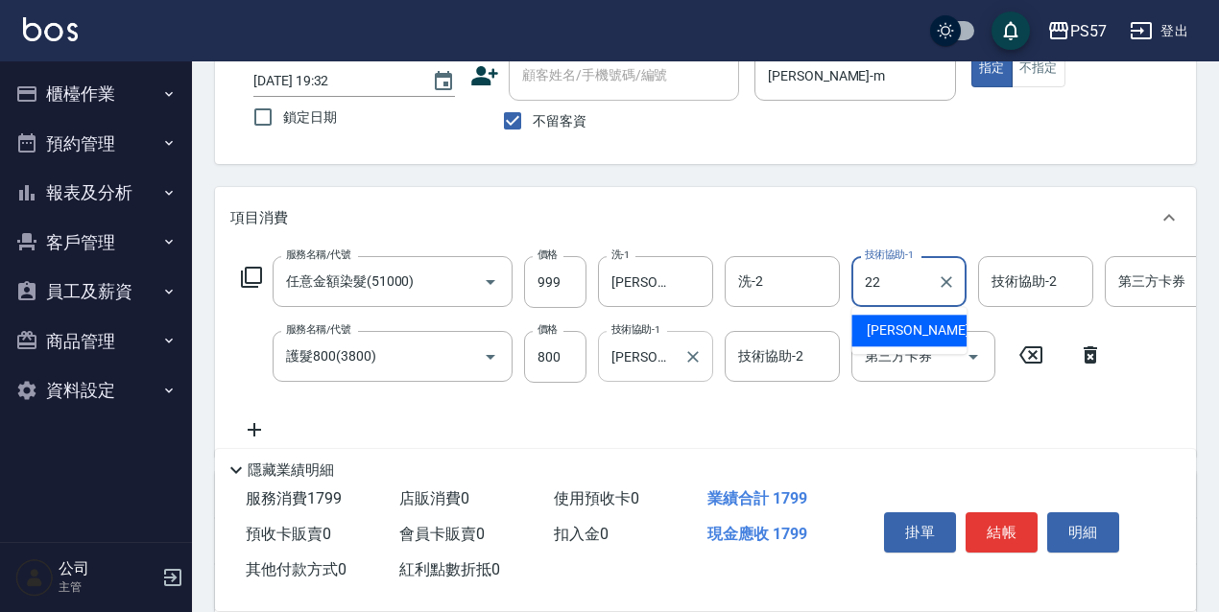
type input "[PERSON_NAME]-22"
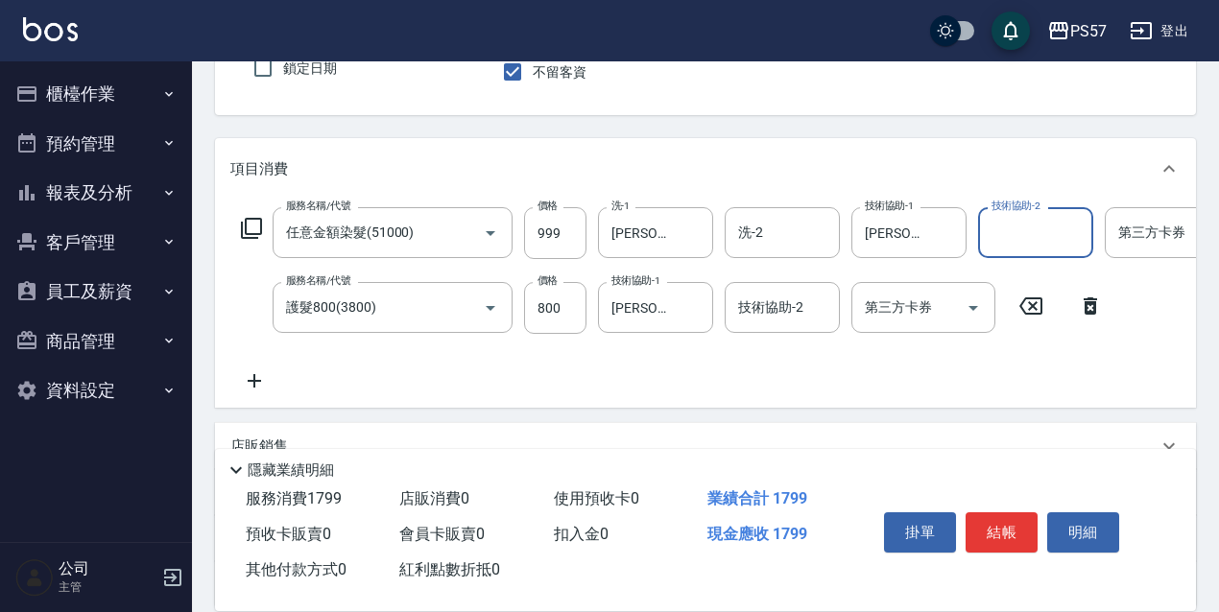
scroll to position [320, 0]
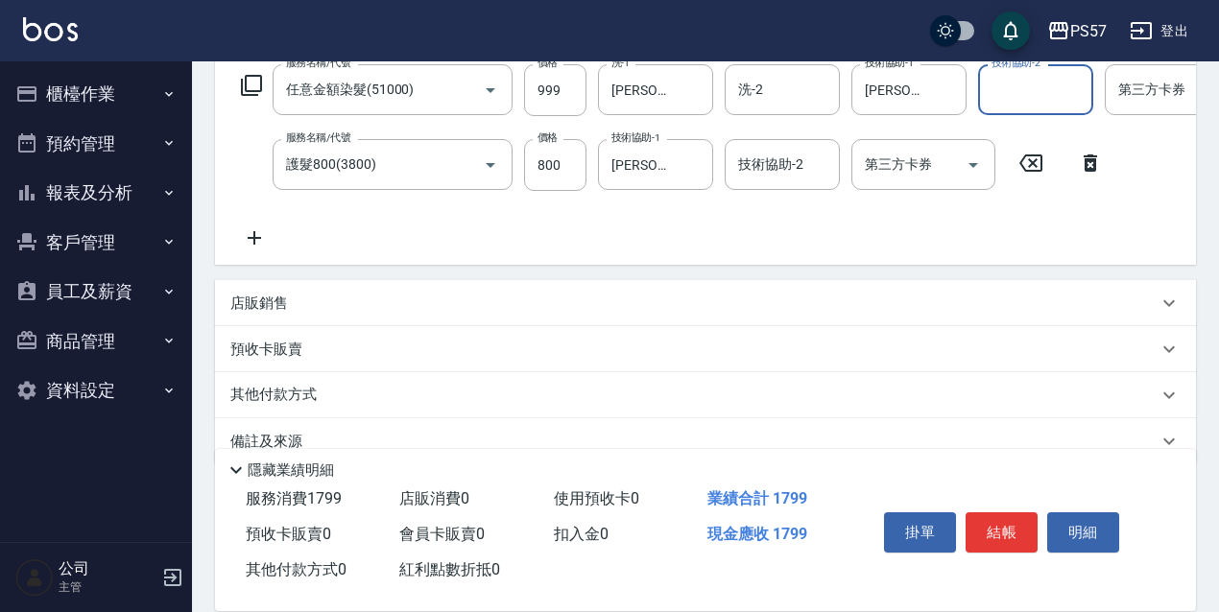
click at [320, 303] on div "店販銷售" at bounding box center [693, 304] width 927 height 20
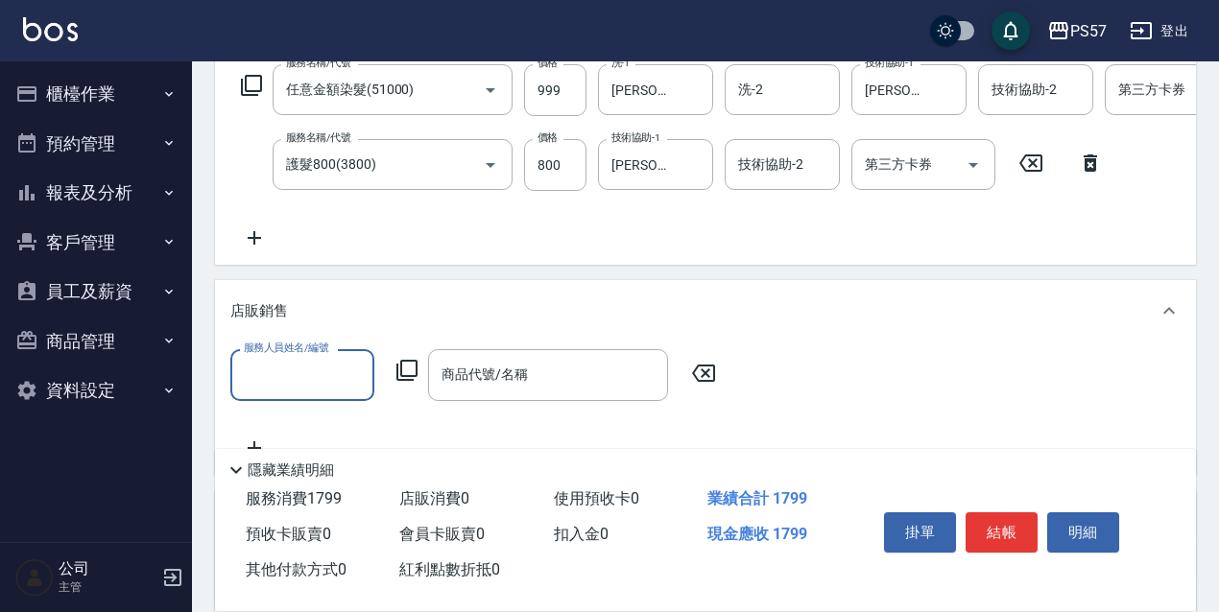
scroll to position [0, 0]
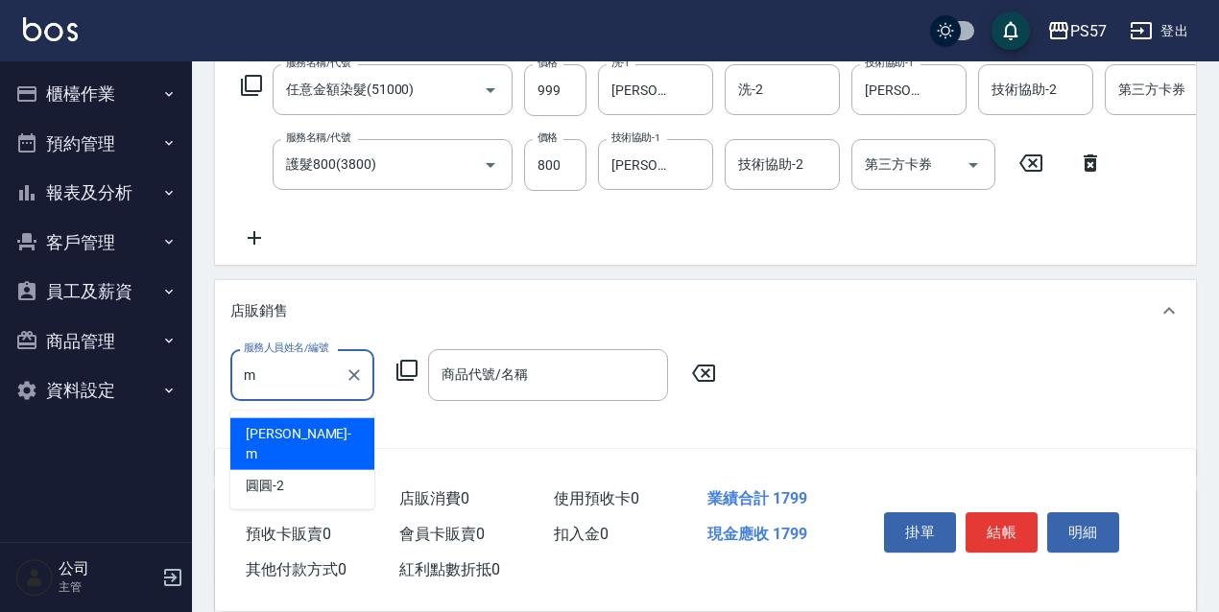
type input "[PERSON_NAME]-m"
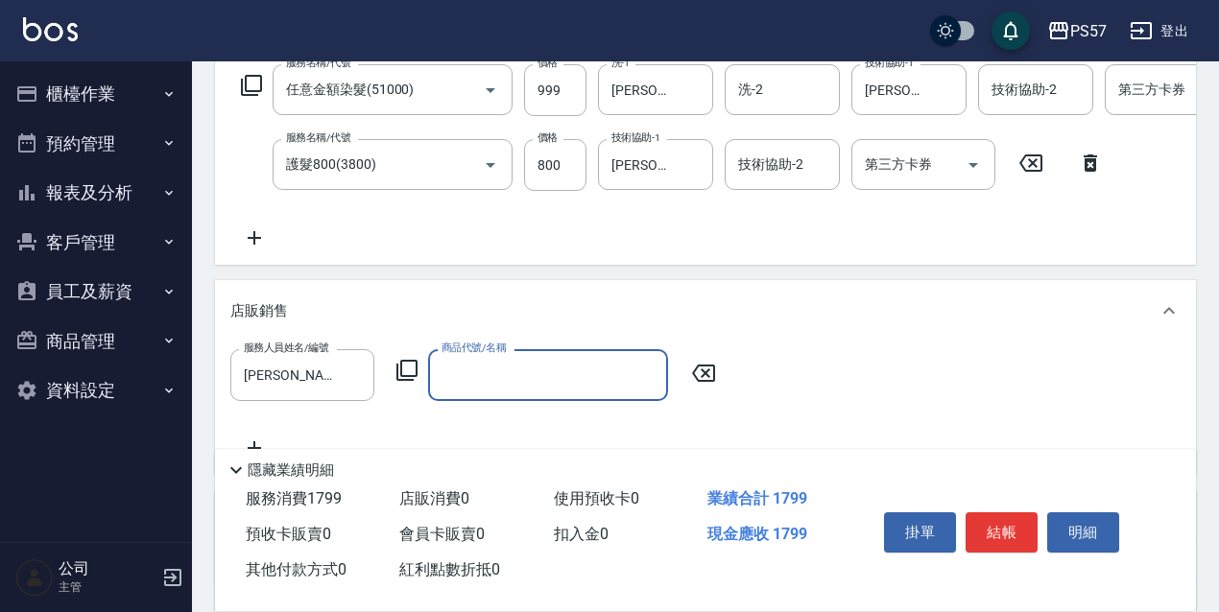
click at [461, 392] on input "商品代號/名稱" at bounding box center [548, 375] width 223 height 34
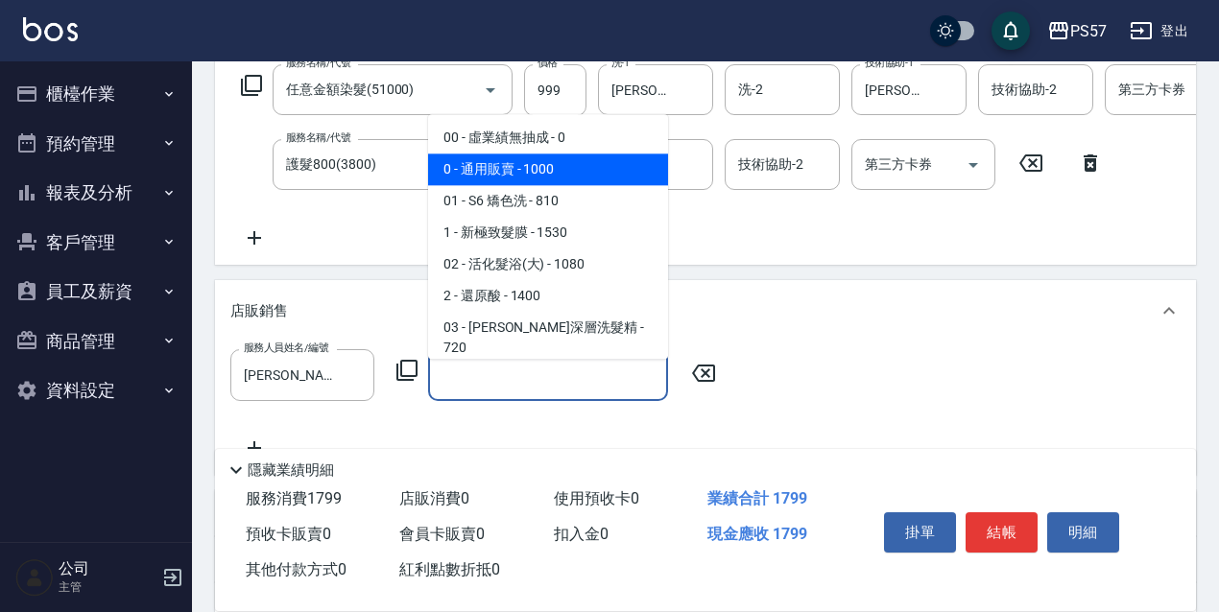
click at [533, 169] on span "0 - 通用販賣 - 1000" at bounding box center [548, 170] width 240 height 32
type input "通用販賣"
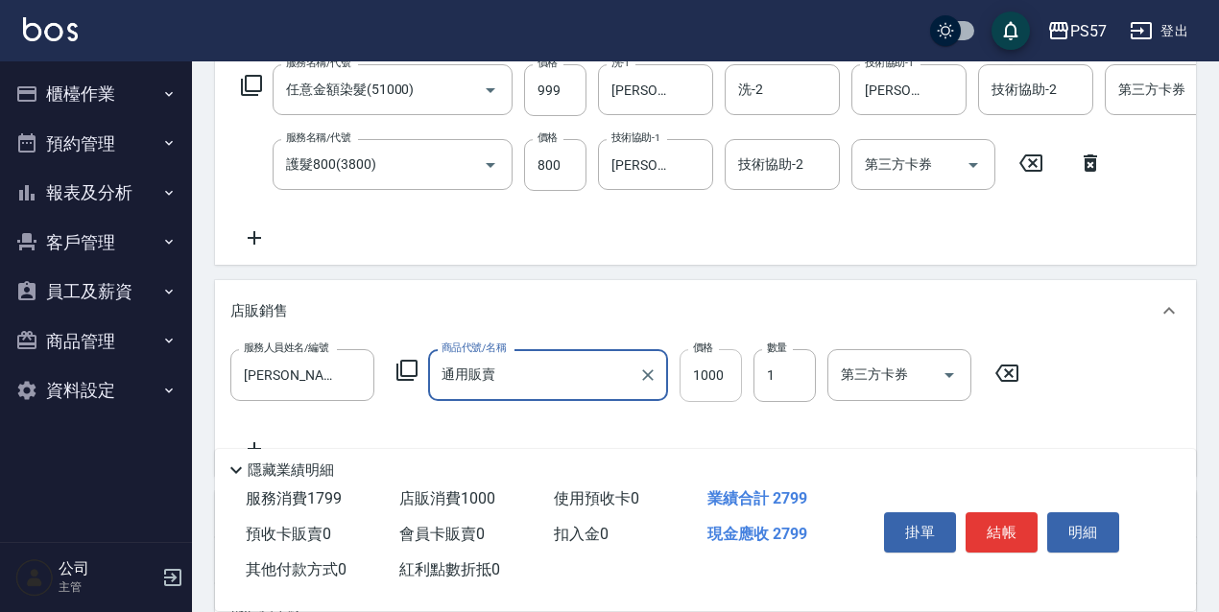
click at [693, 388] on input "1000" at bounding box center [711, 375] width 62 height 52
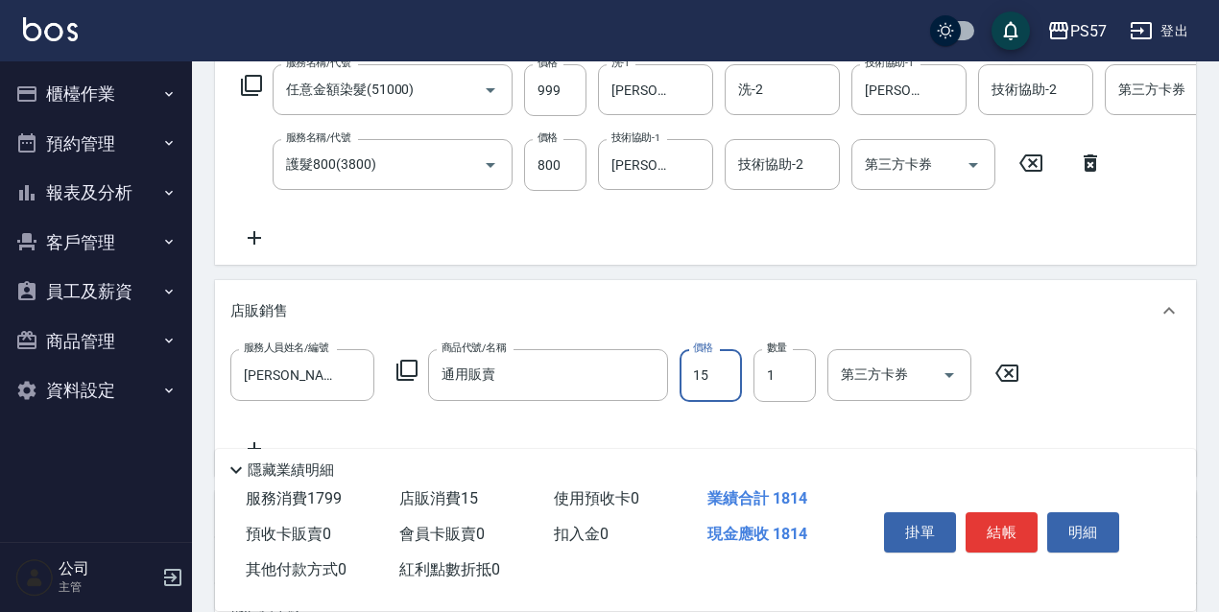
type input "150"
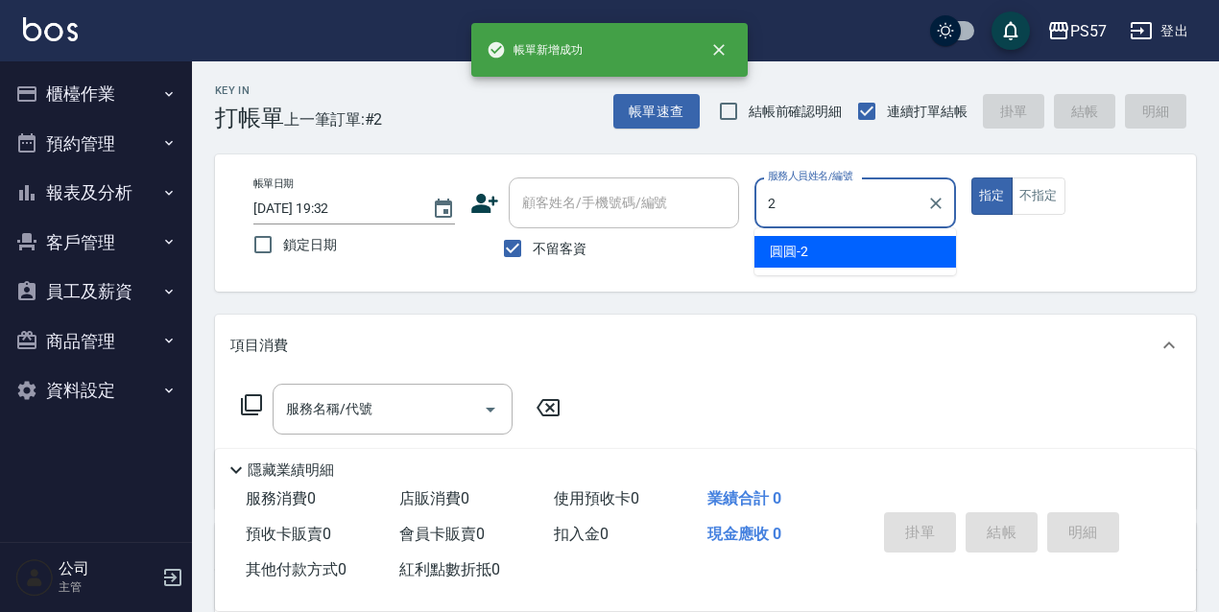
type input "[PERSON_NAME]-2"
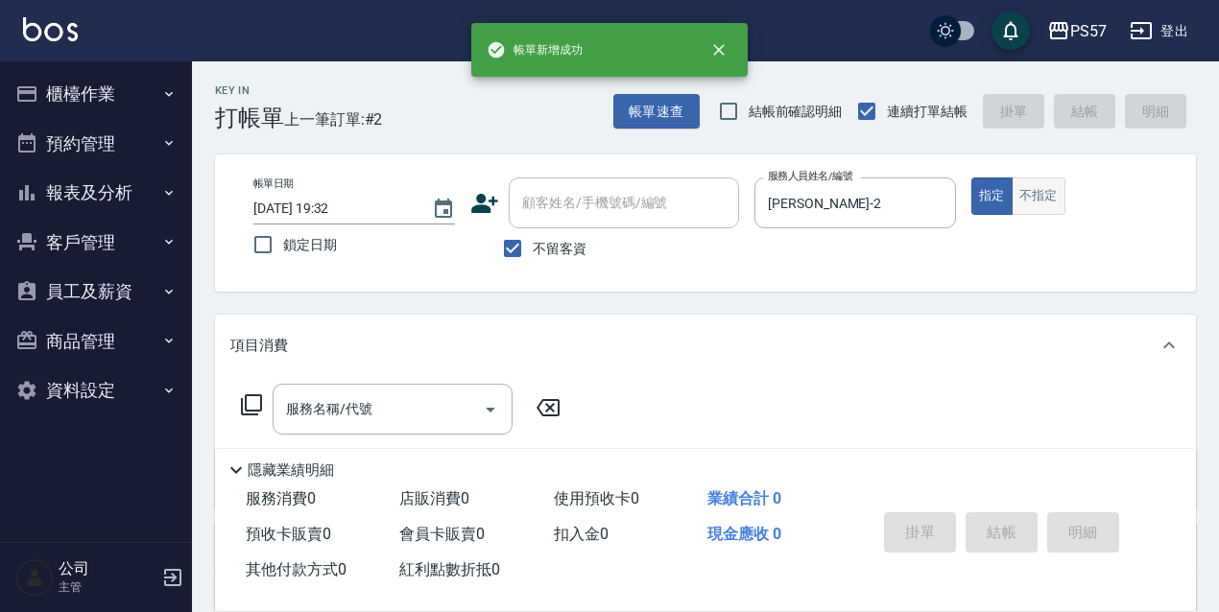
click at [1019, 186] on button "不指定" at bounding box center [1039, 196] width 54 height 37
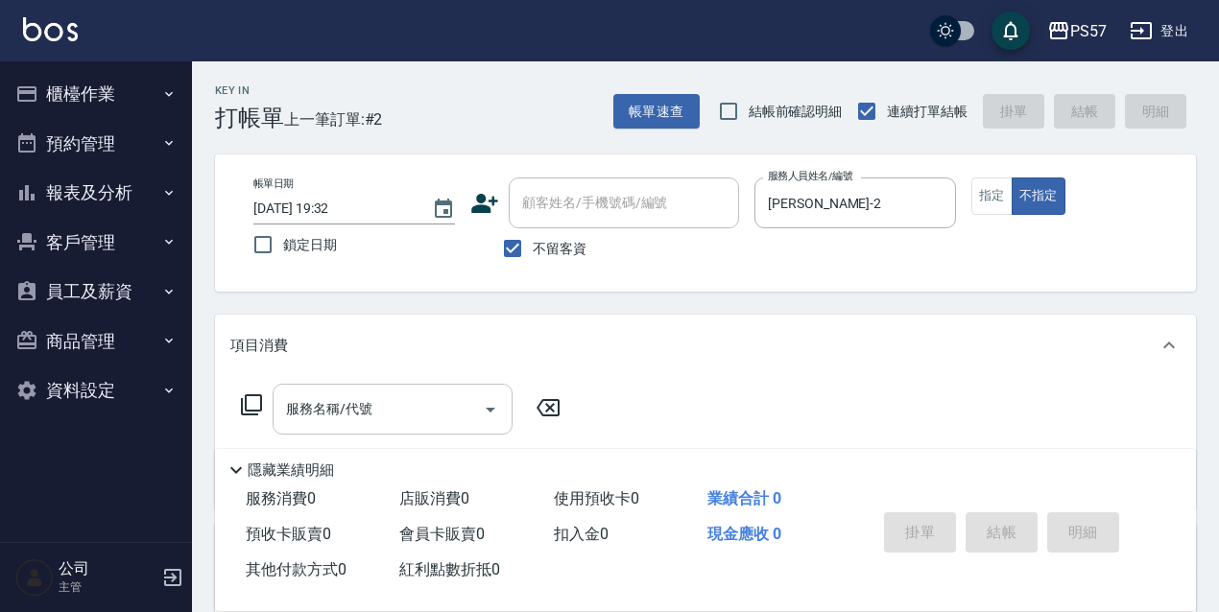
click at [387, 386] on div "服務名稱/代號" at bounding box center [393, 409] width 240 height 51
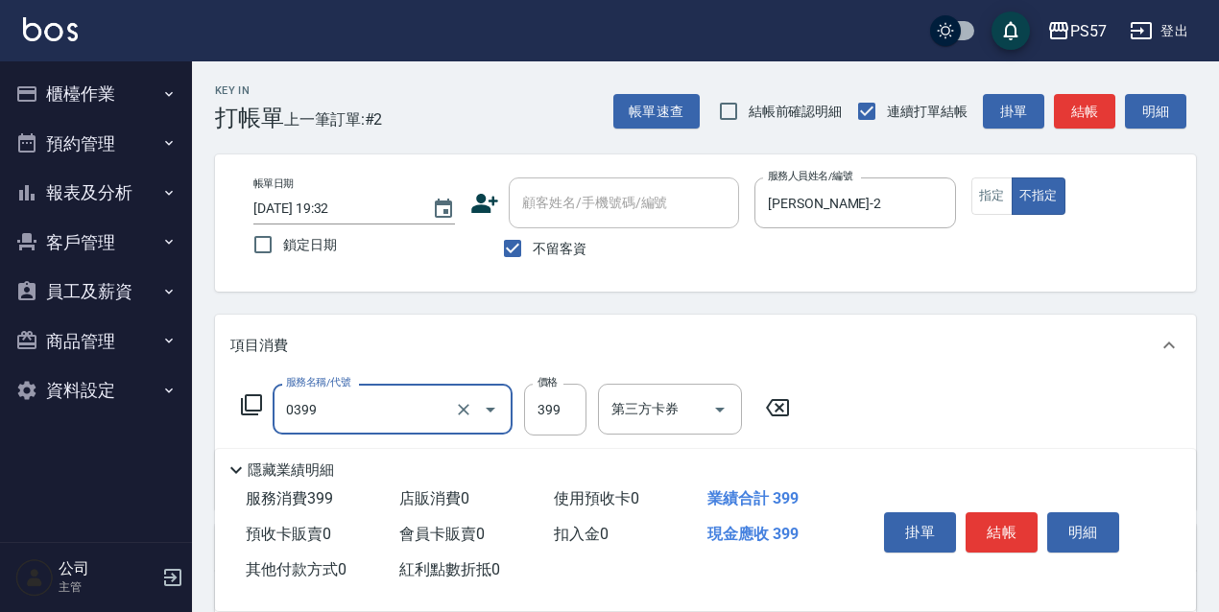
type input "SPA399(0399)"
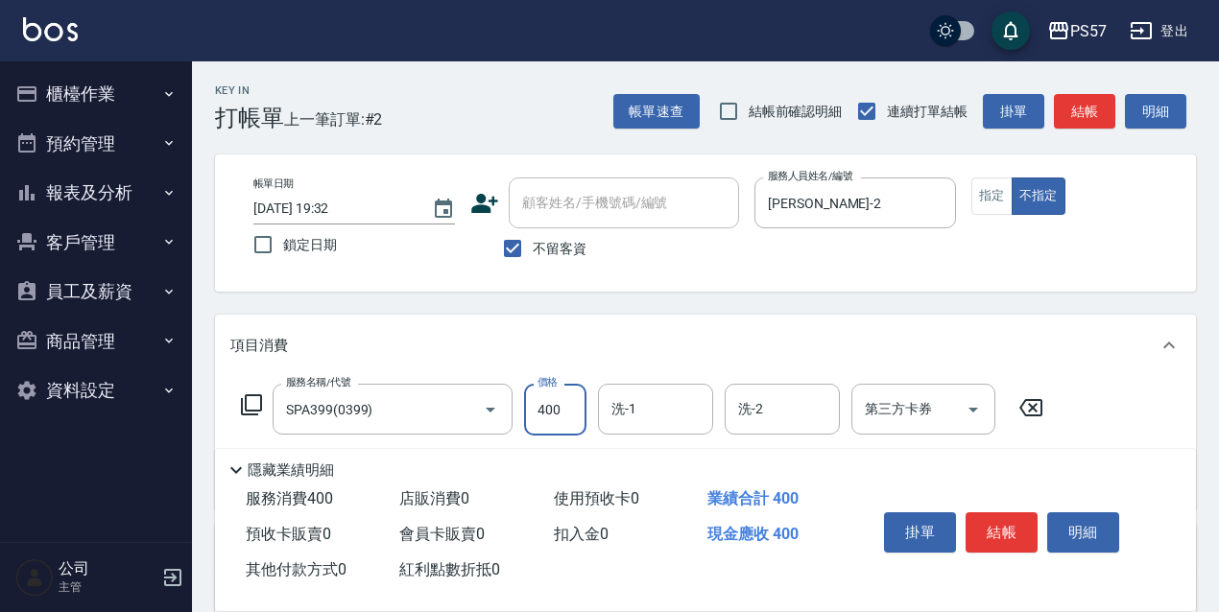
type input "400"
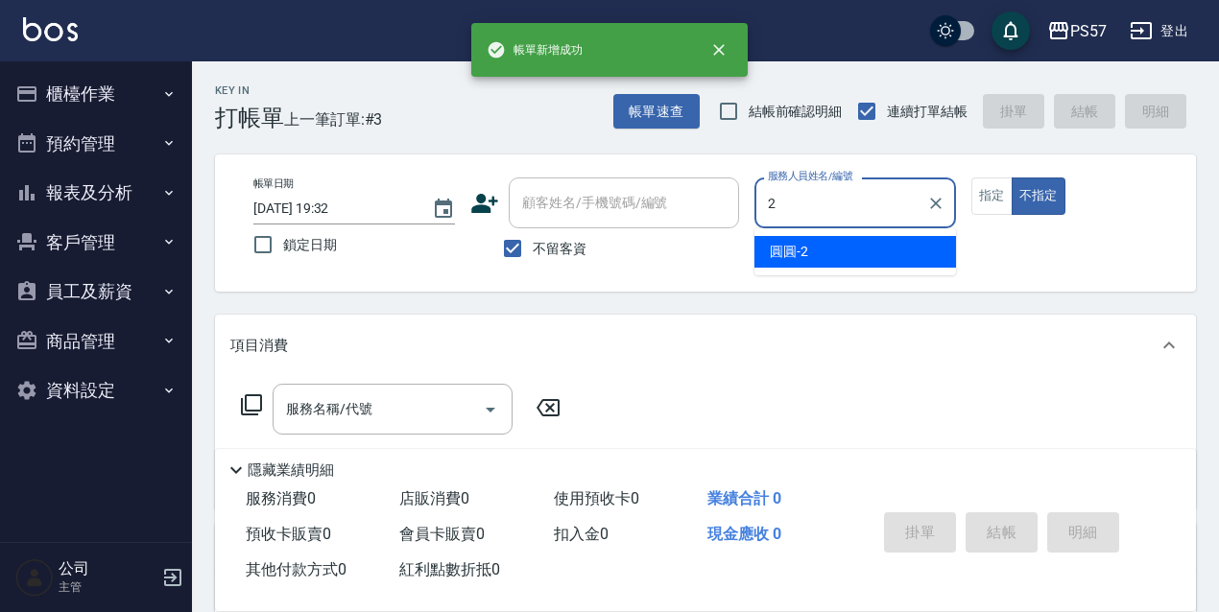
type input "[PERSON_NAME]-2"
type button "false"
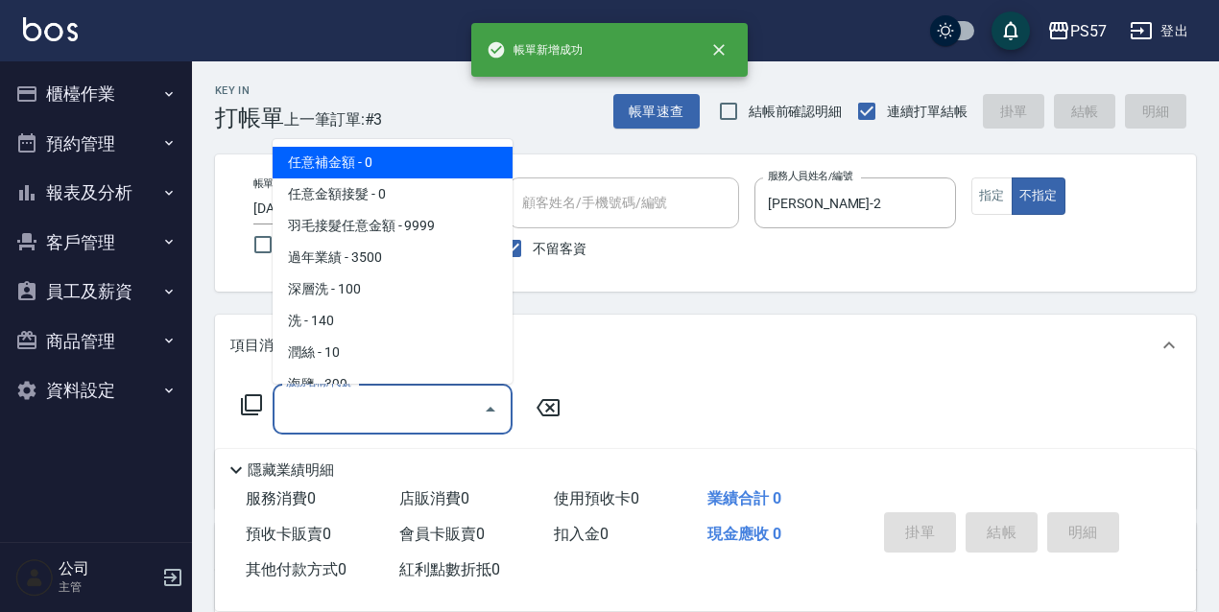
click at [306, 407] on input "服務名稱/代號" at bounding box center [378, 410] width 194 height 34
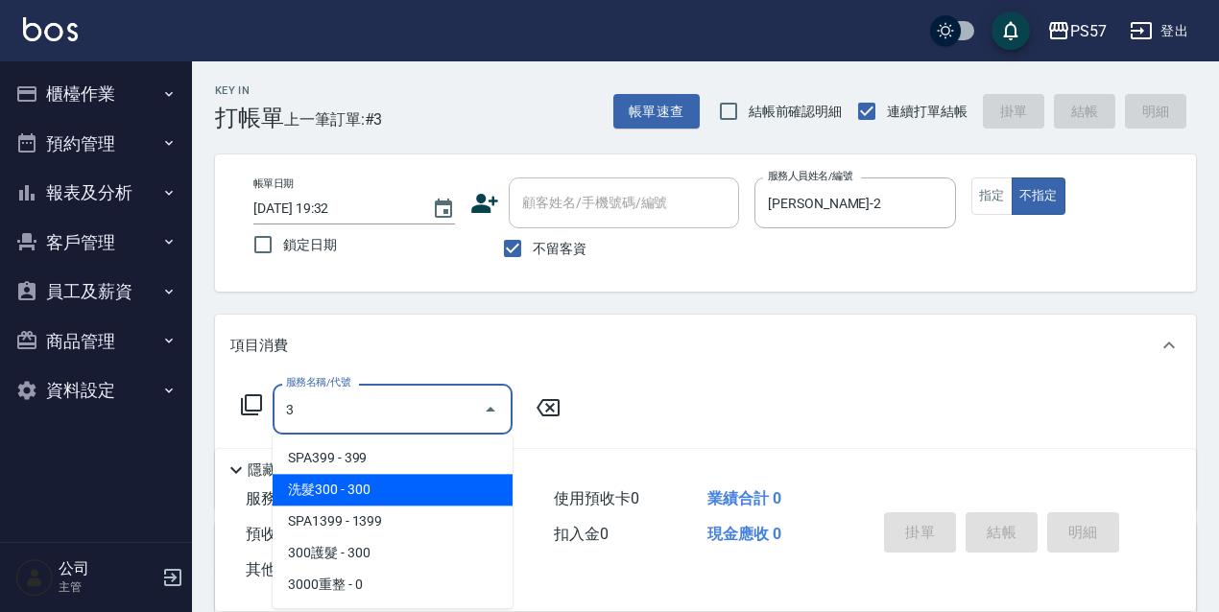
drag, startPoint x: 342, startPoint y: 487, endPoint x: 333, endPoint y: 448, distance: 39.4
click at [343, 488] on span "洗髮300 - 300" at bounding box center [393, 490] width 240 height 32
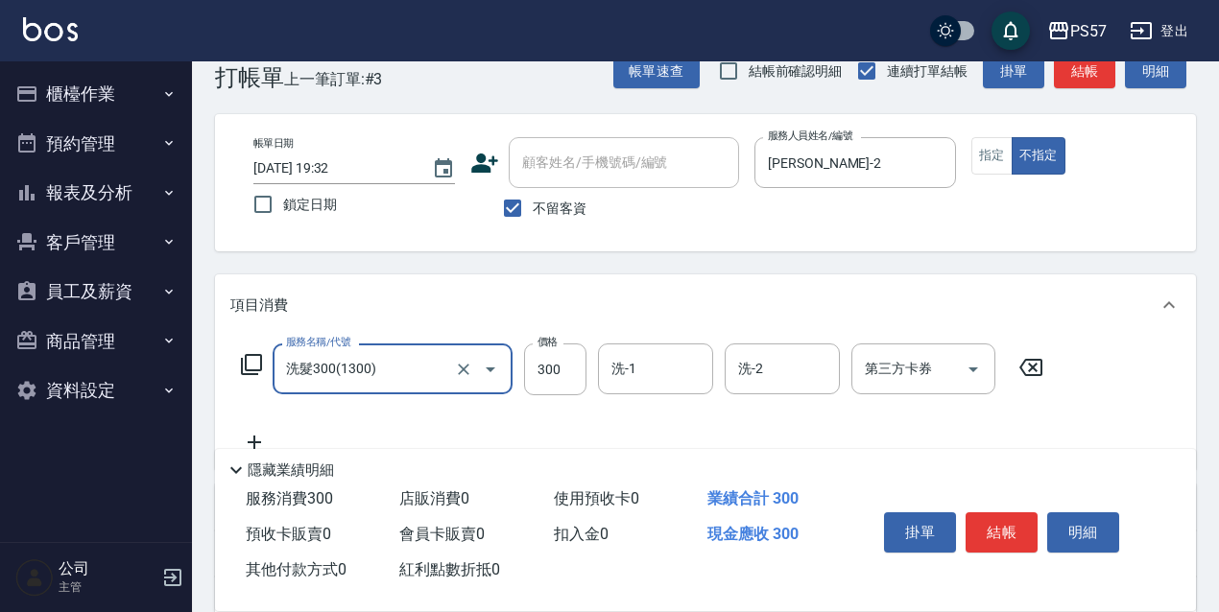
scroll to position [63, 0]
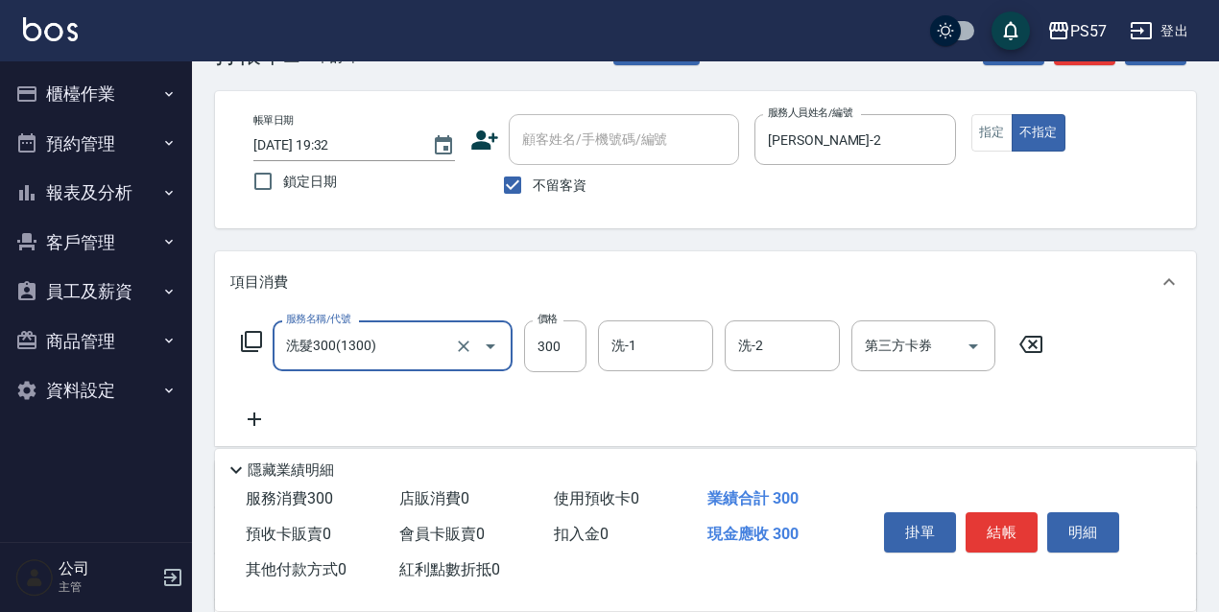
type input "洗髮300(1300)"
click at [253, 409] on icon at bounding box center [254, 419] width 48 height 23
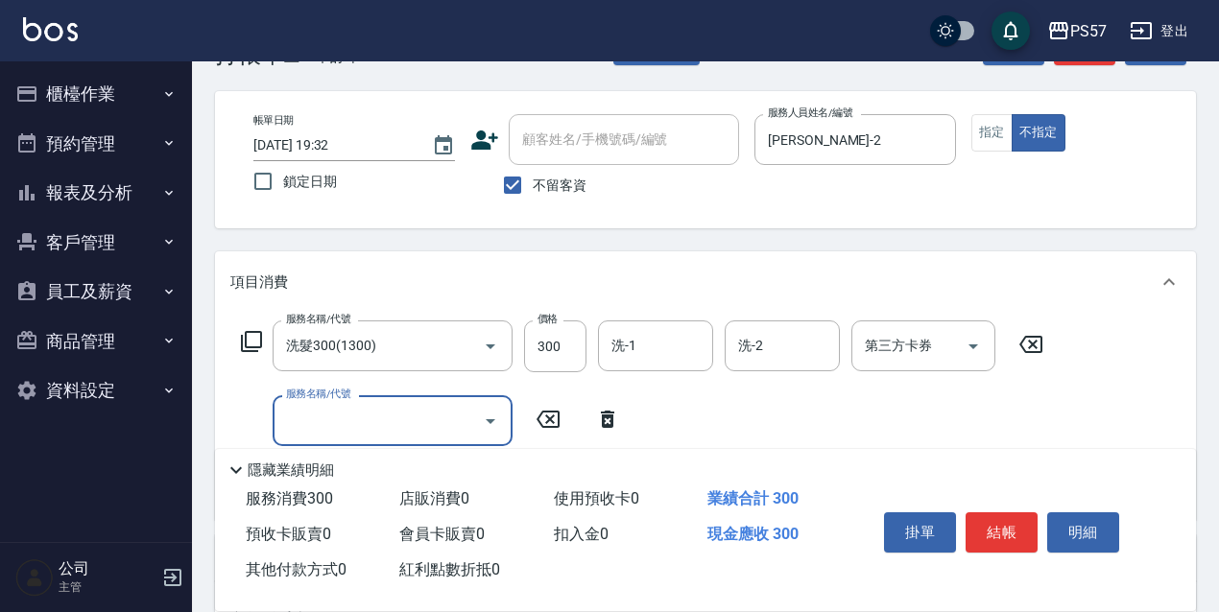
click at [351, 423] on input "服務名稱/代號" at bounding box center [378, 421] width 194 height 34
type input "剪髮100(2100)"
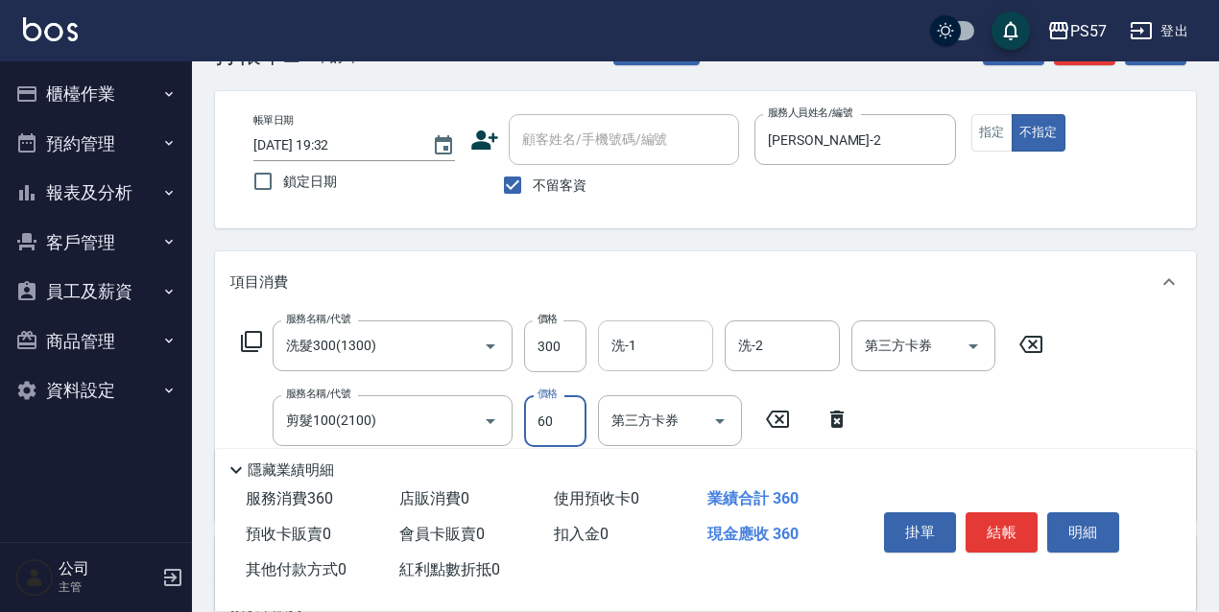
type input "60"
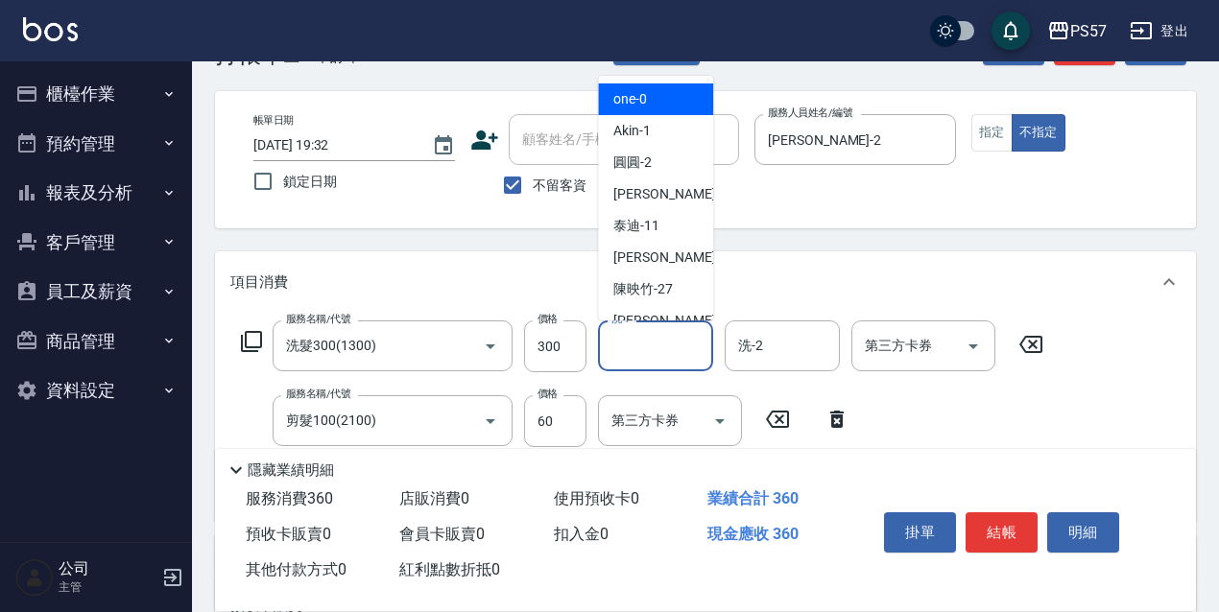
click at [621, 353] on input "洗-1" at bounding box center [656, 346] width 98 height 34
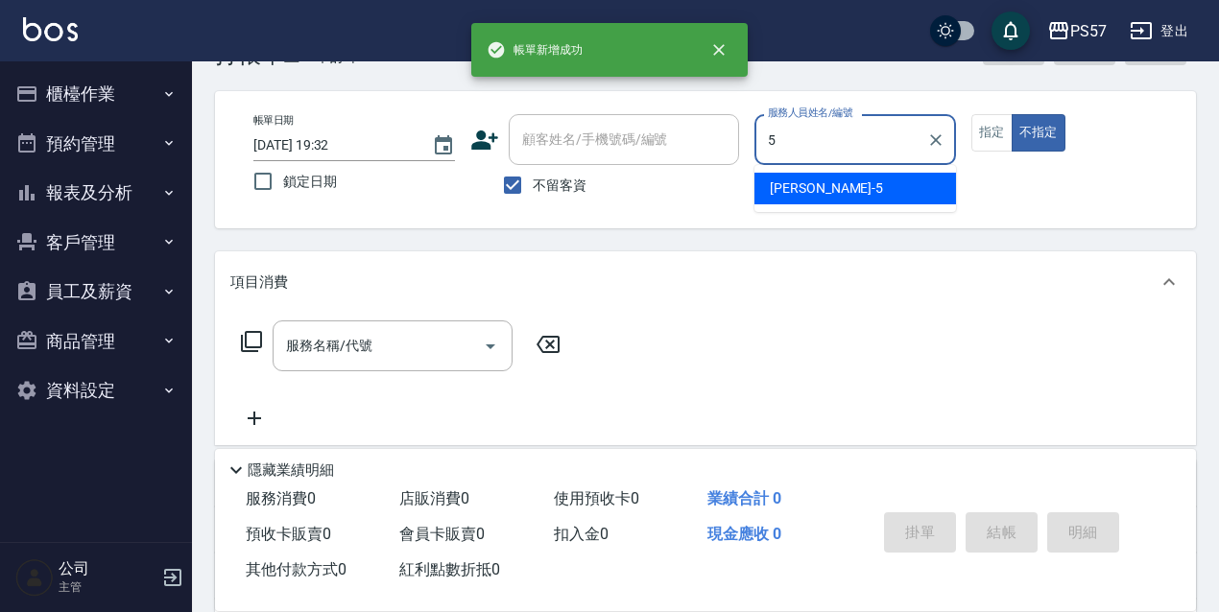
type input "[PERSON_NAME]5"
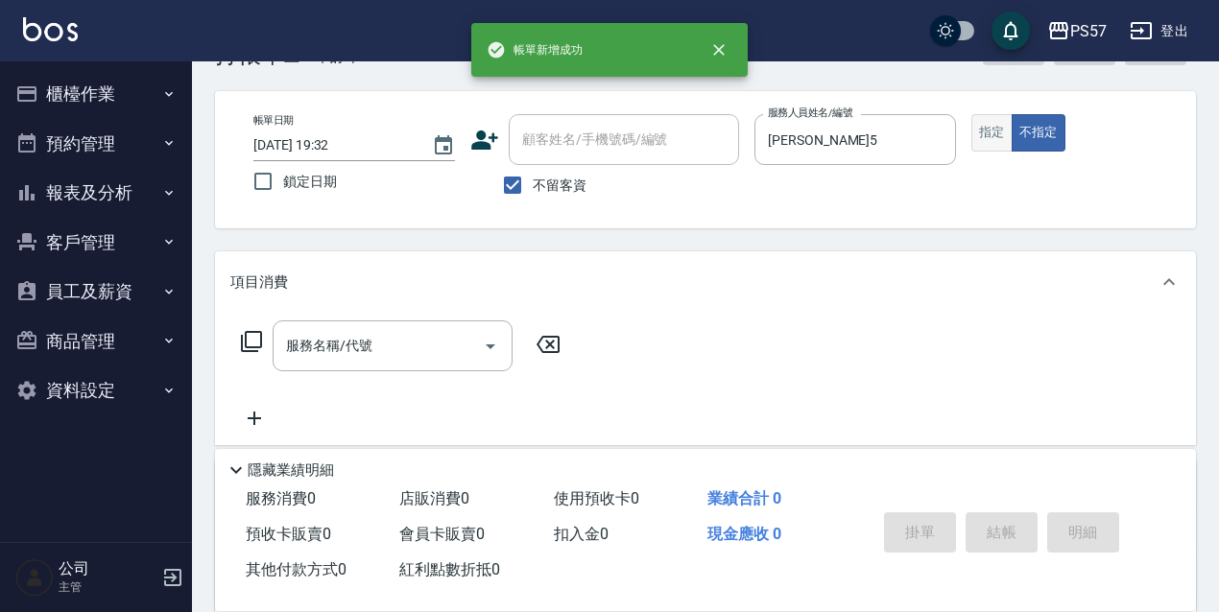
click at [990, 138] on button "指定" at bounding box center [991, 132] width 41 height 37
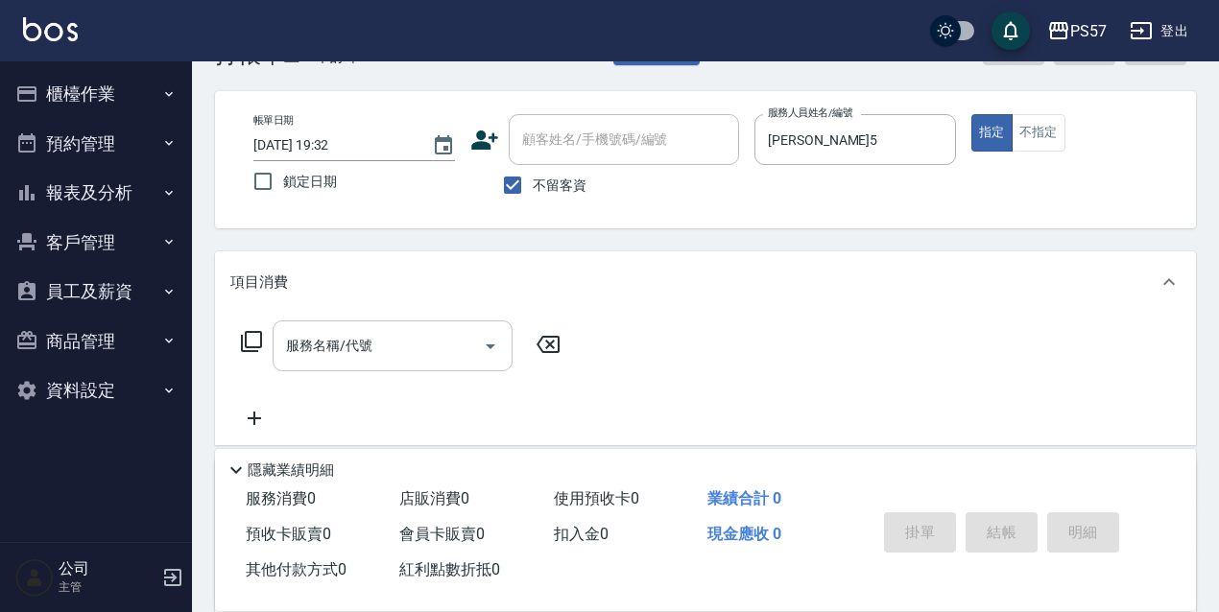
click at [309, 338] on div "服務名稱/代號 服務名稱/代號" at bounding box center [393, 346] width 240 height 51
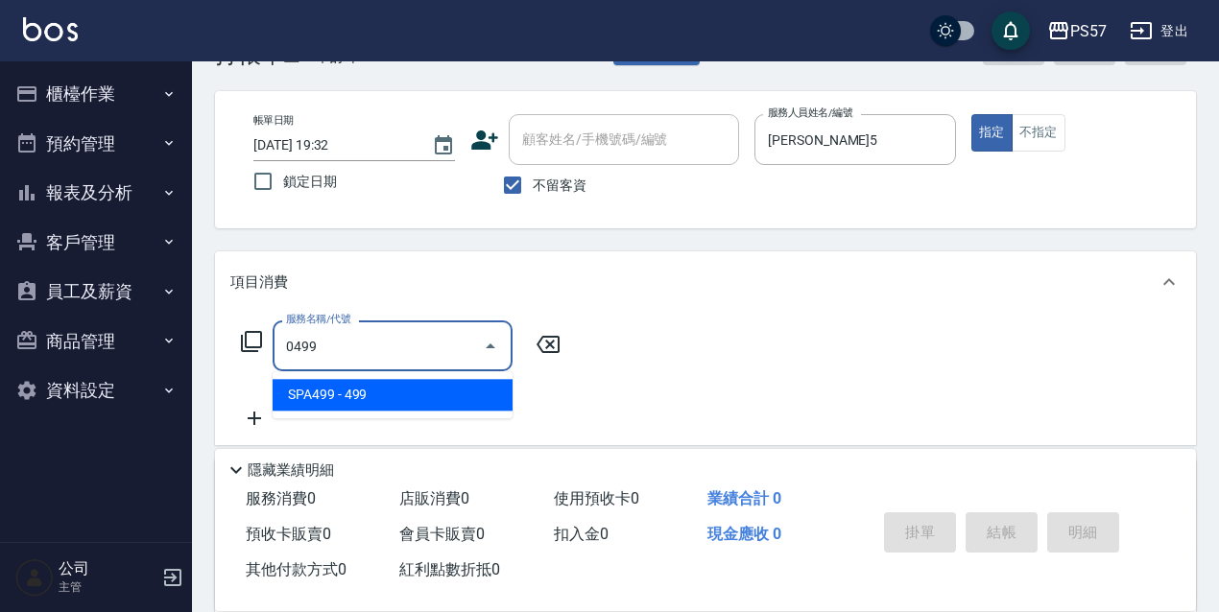
type input "SPA499(0499)"
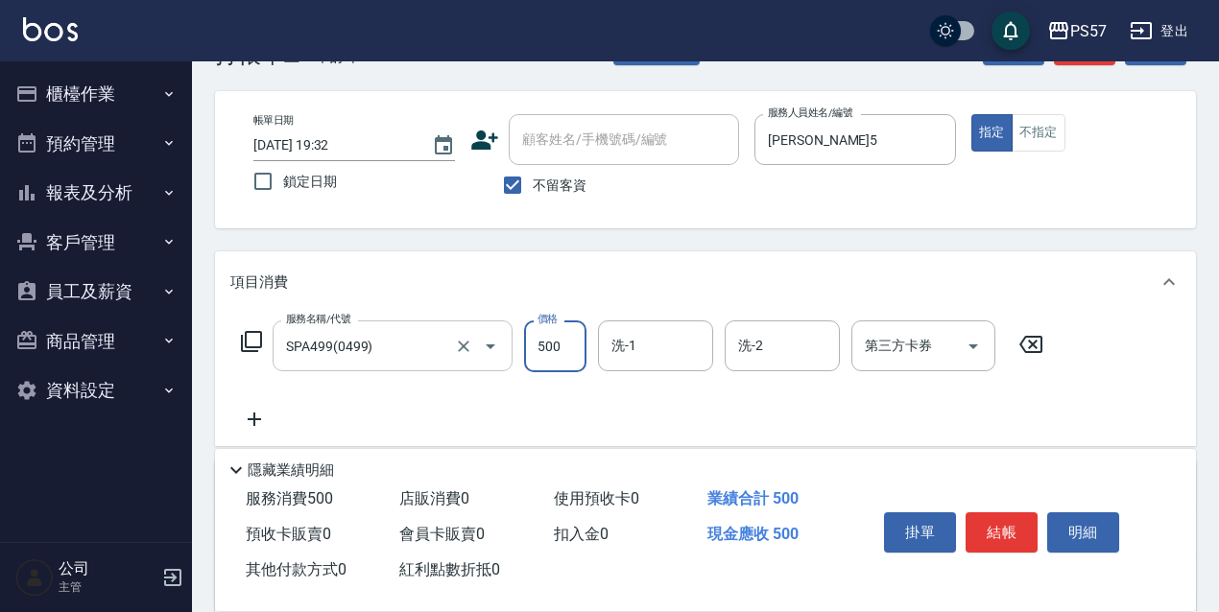
type input "500"
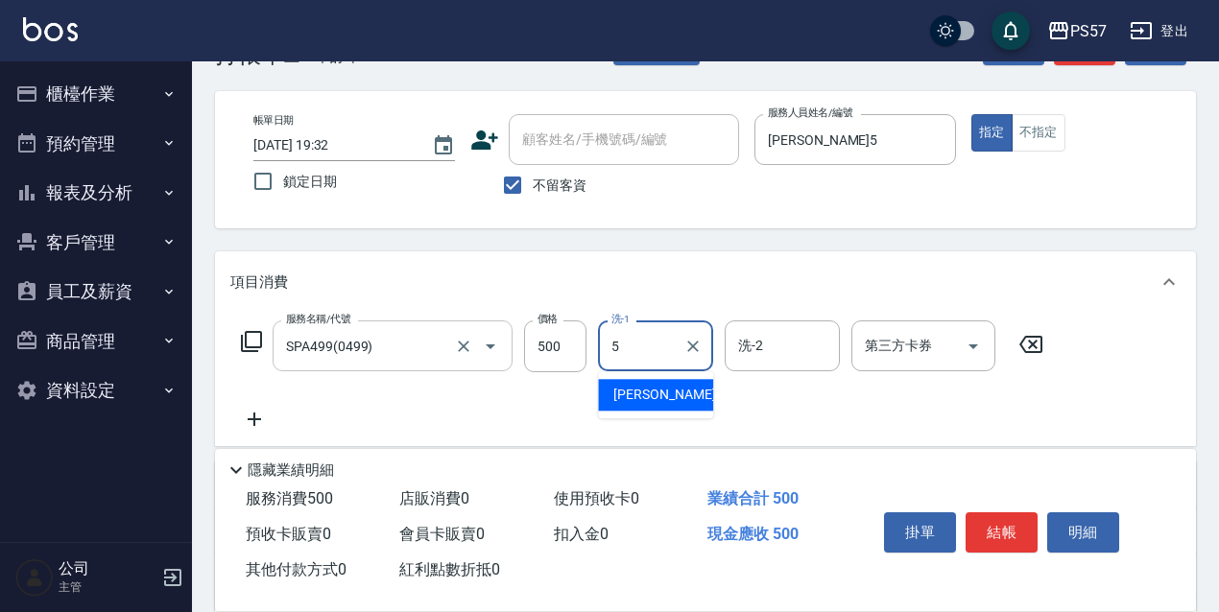
type input "[PERSON_NAME]5"
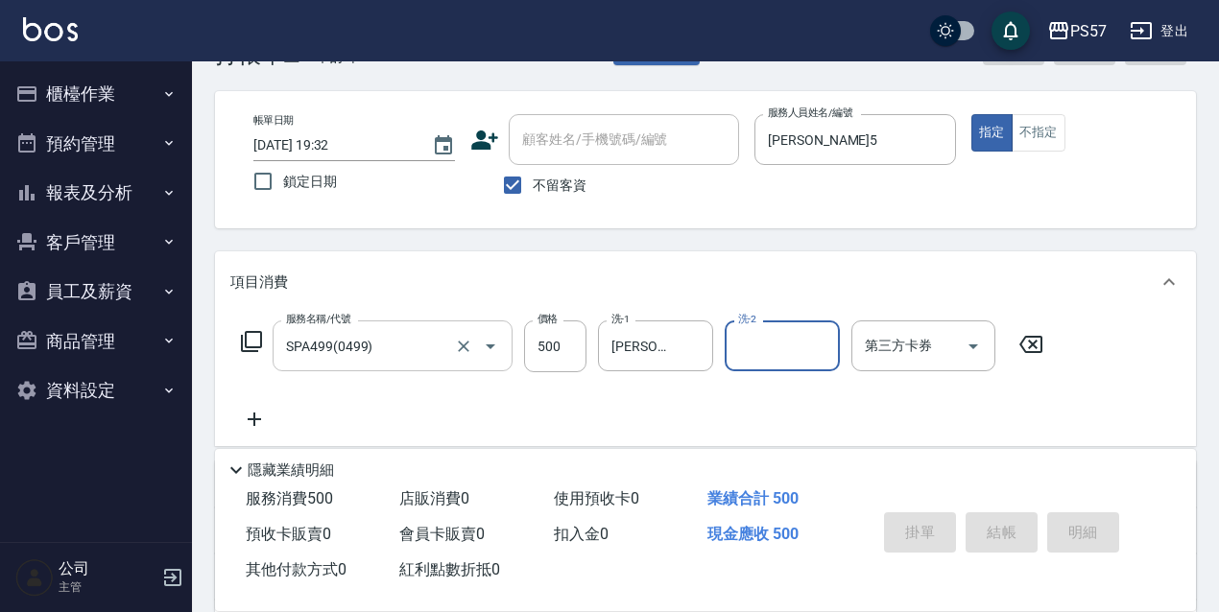
type input "[DATE] 19:33"
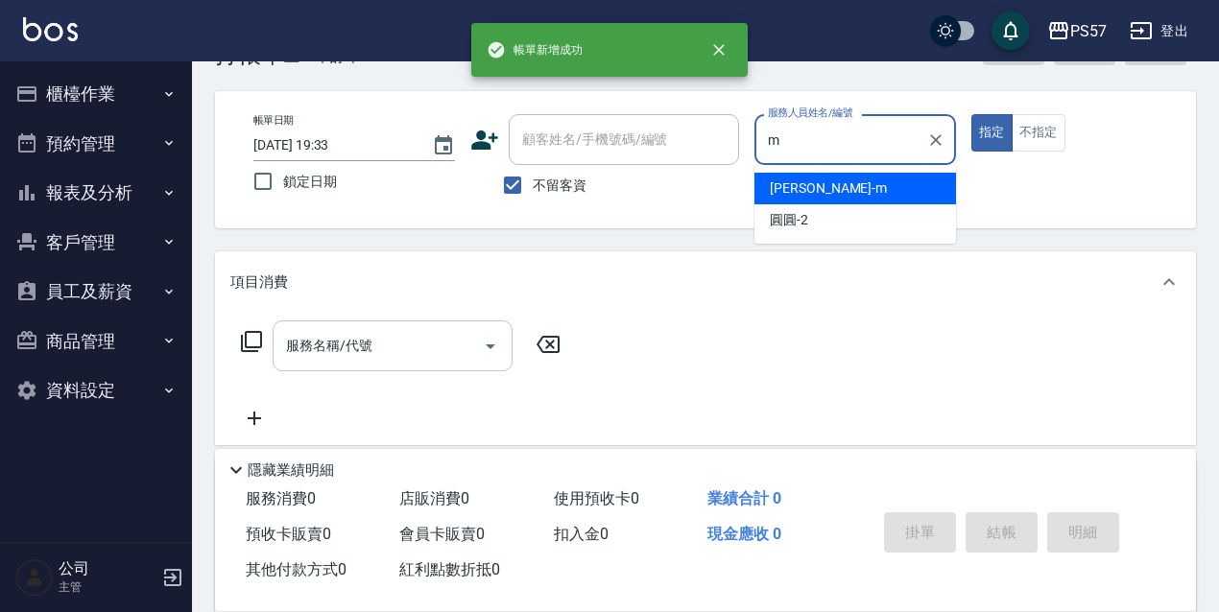
type input "[PERSON_NAME]-m"
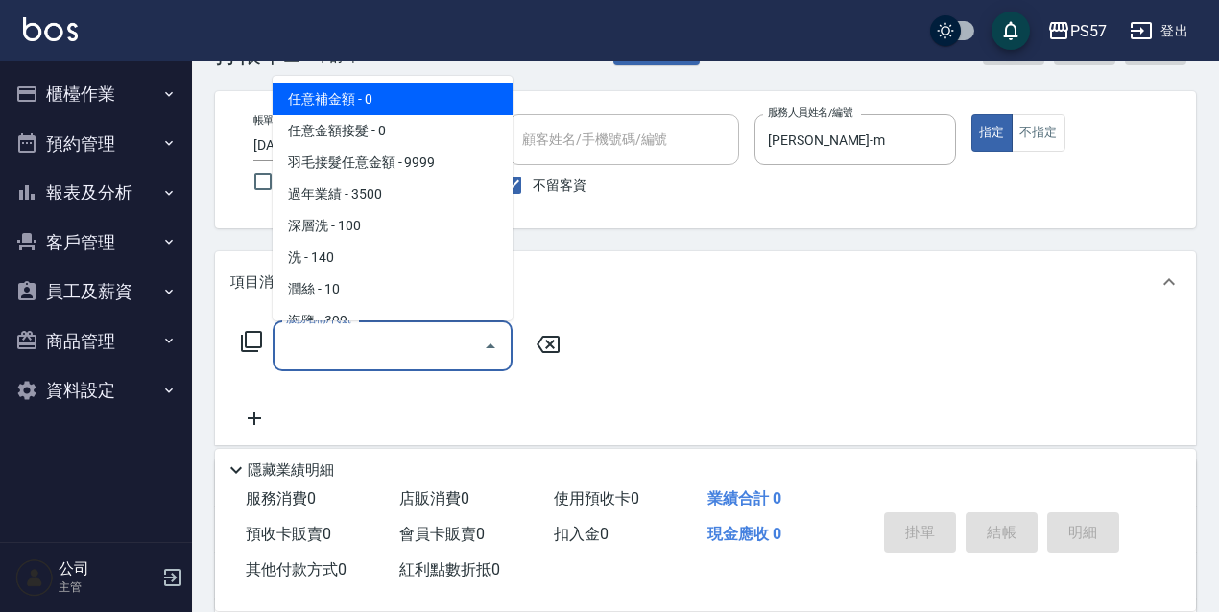
click at [291, 355] on input "服務名稱/代號" at bounding box center [378, 346] width 194 height 34
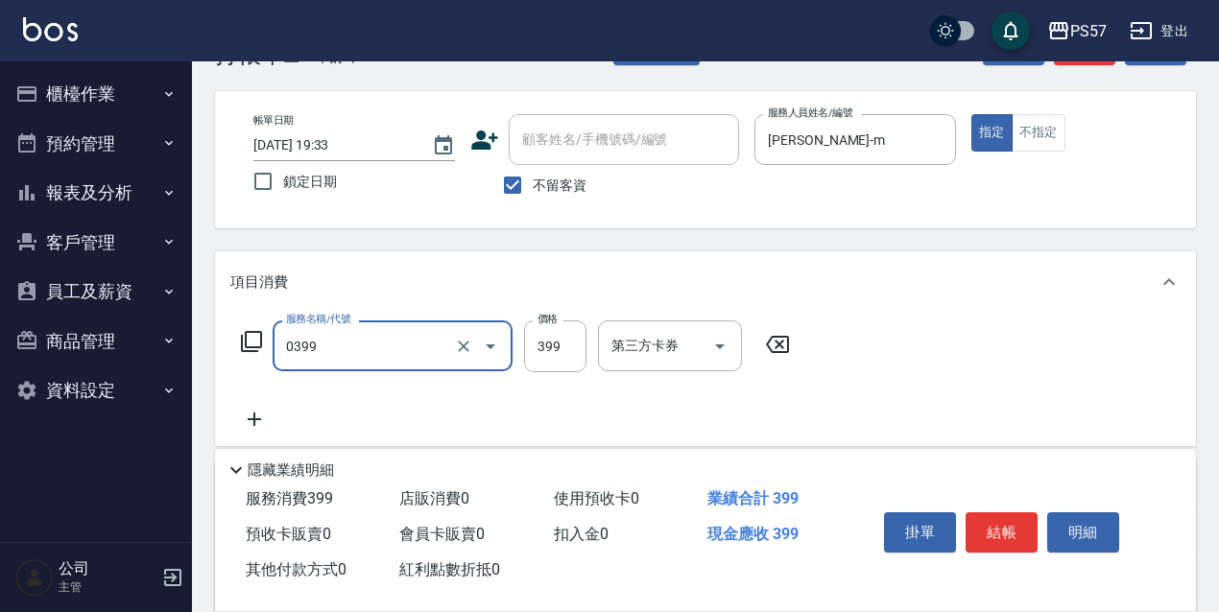
type input "SPA399(0399)"
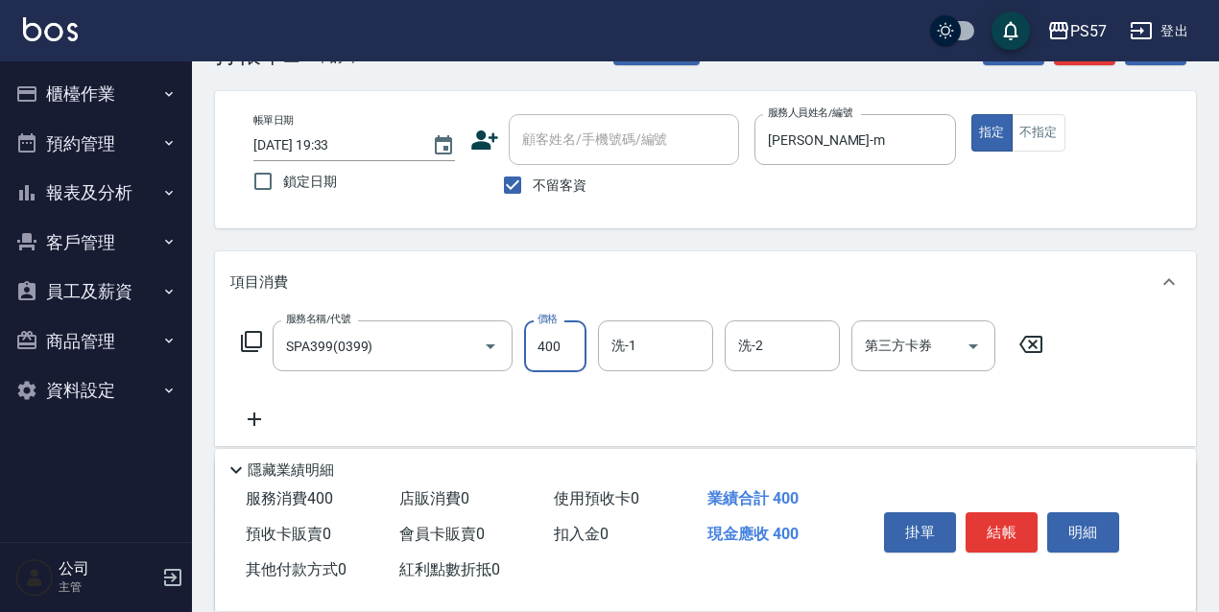
type input "400"
click at [254, 423] on icon at bounding box center [254, 419] width 13 height 13
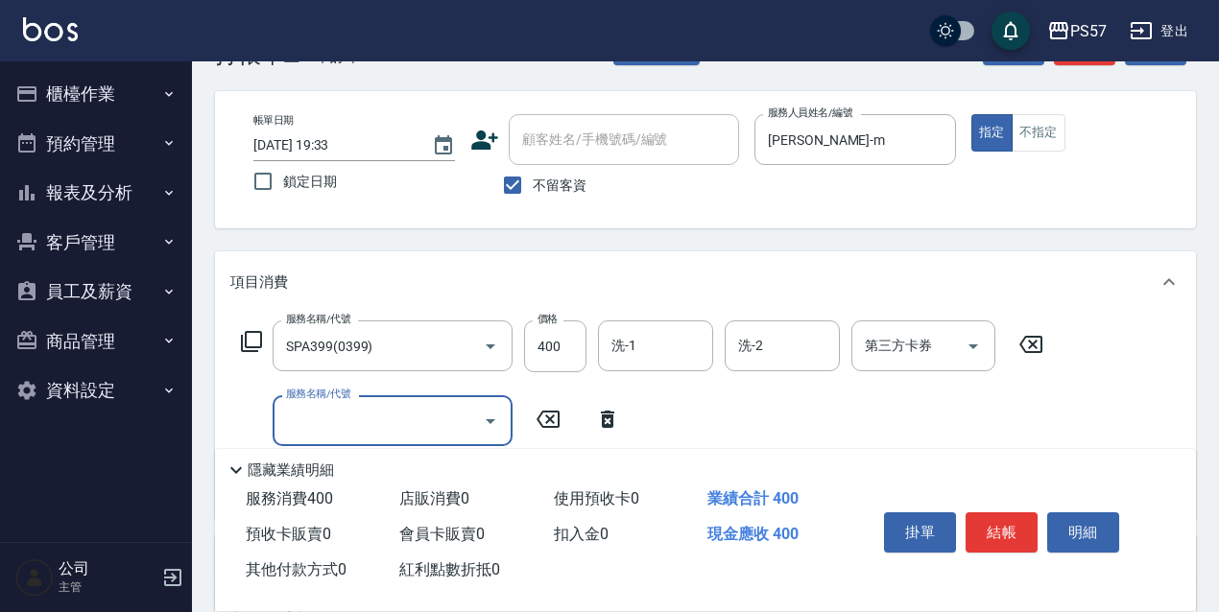
click at [365, 411] on input "服務名稱/代號" at bounding box center [378, 421] width 194 height 34
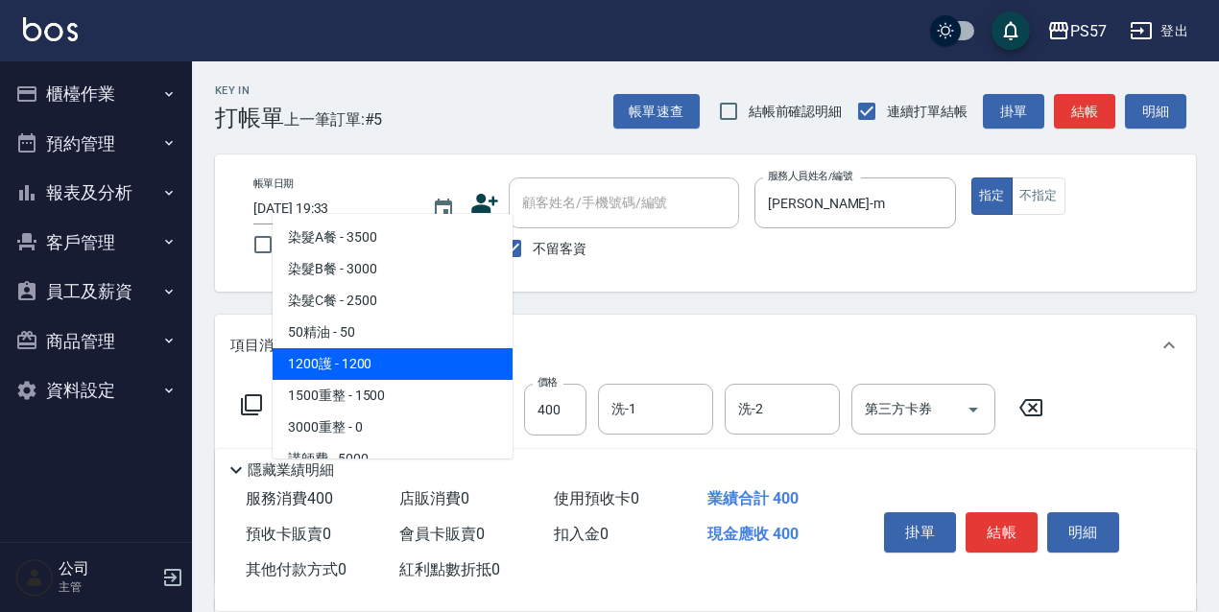
scroll to position [1806, 0]
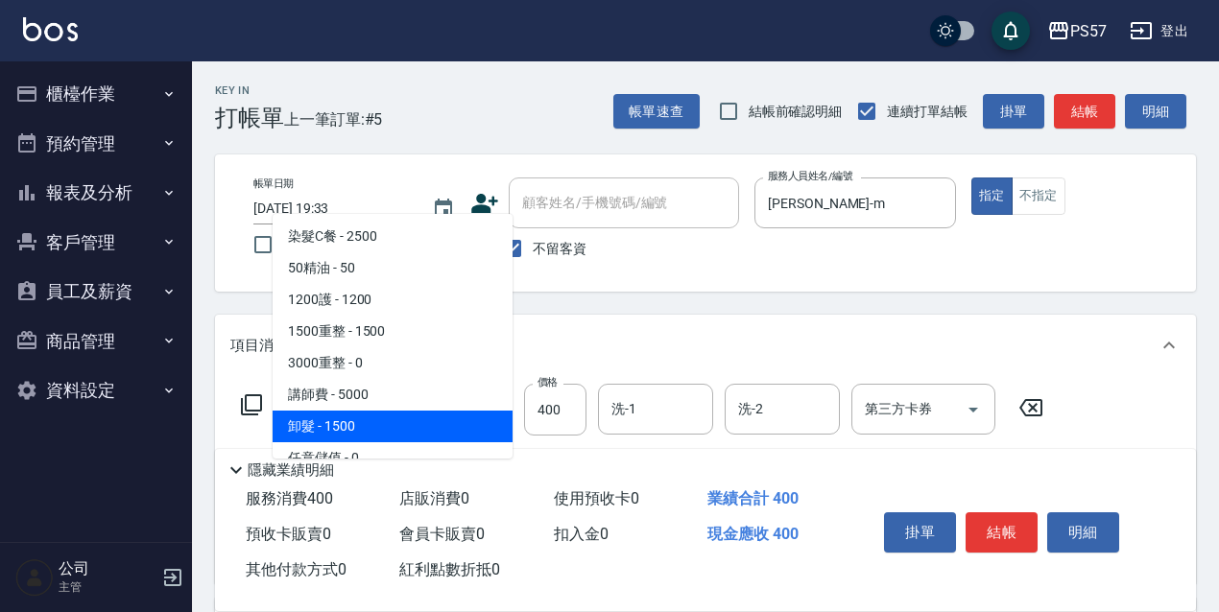
click at [370, 422] on span "卸髮 - 1500" at bounding box center [393, 427] width 240 height 32
type input "卸髮(81500)"
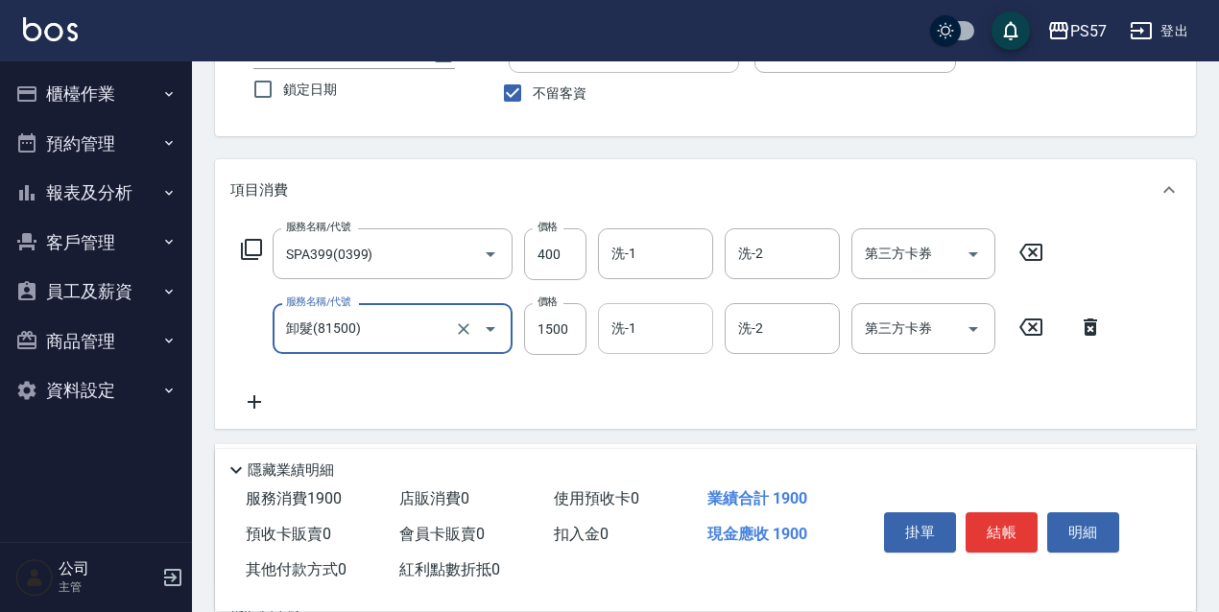
scroll to position [192, 0]
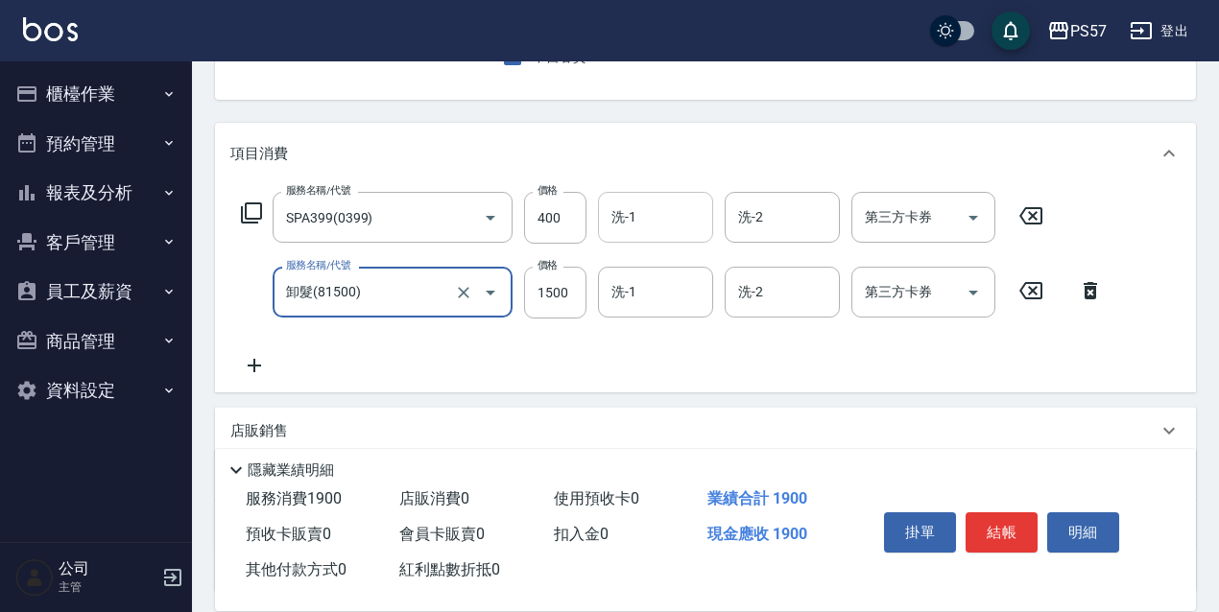
click at [643, 198] on div "洗-1" at bounding box center [655, 217] width 115 height 51
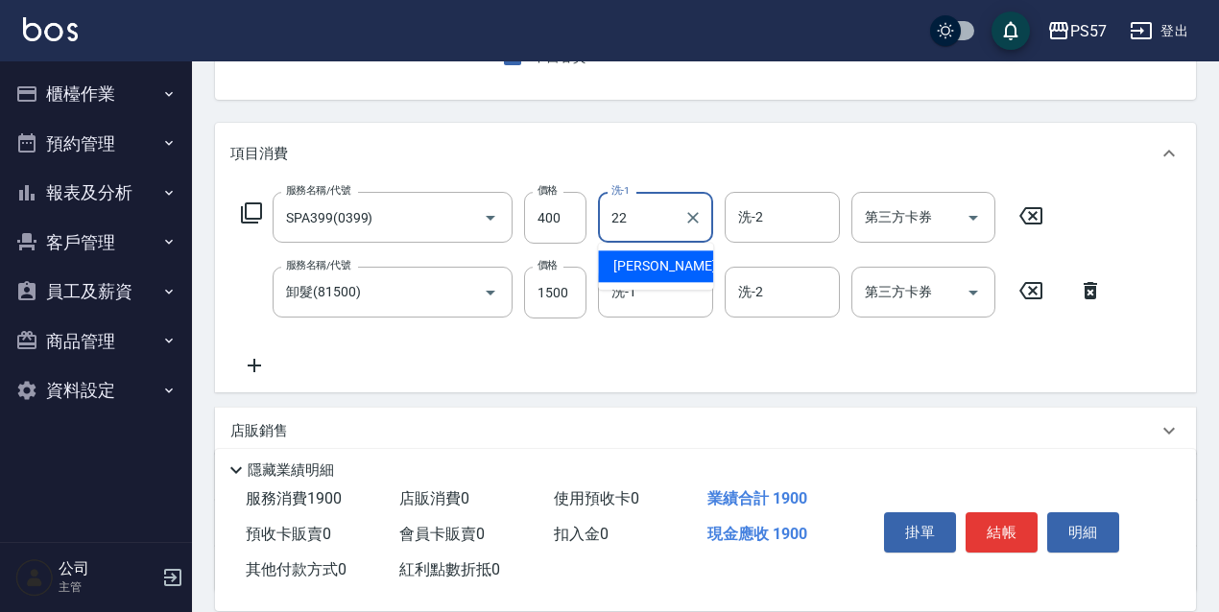
type input "[PERSON_NAME]-22"
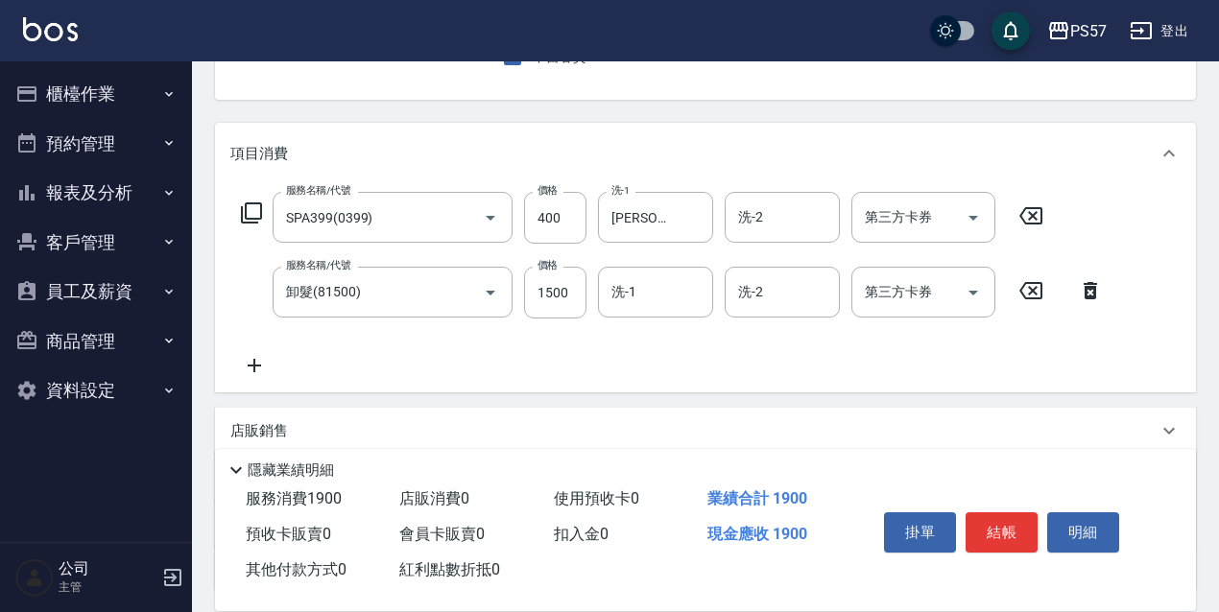
click at [665, 323] on div "服務名稱/代號 SPA399(0399) 服務名稱/代號 價格 400 價格 洗-1 [PERSON_NAME]-22 洗-1 洗-2 洗-2 第三方卡券 第…" at bounding box center [672, 284] width 884 height 185
click at [657, 313] on div "洗-1" at bounding box center [655, 292] width 115 height 51
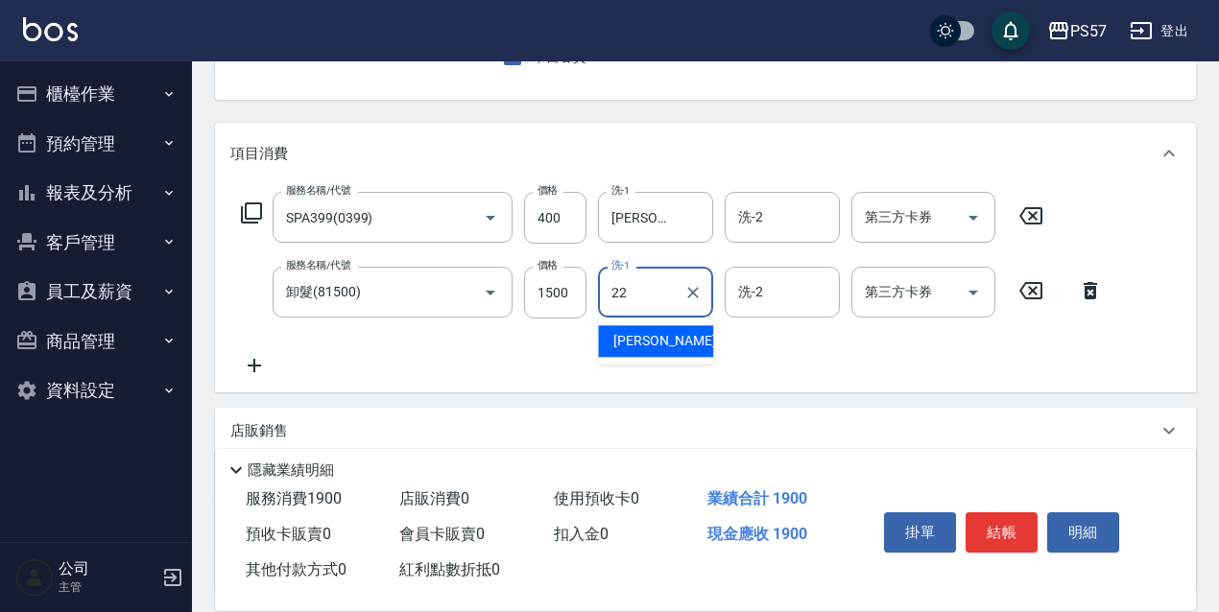
type input "[PERSON_NAME]-22"
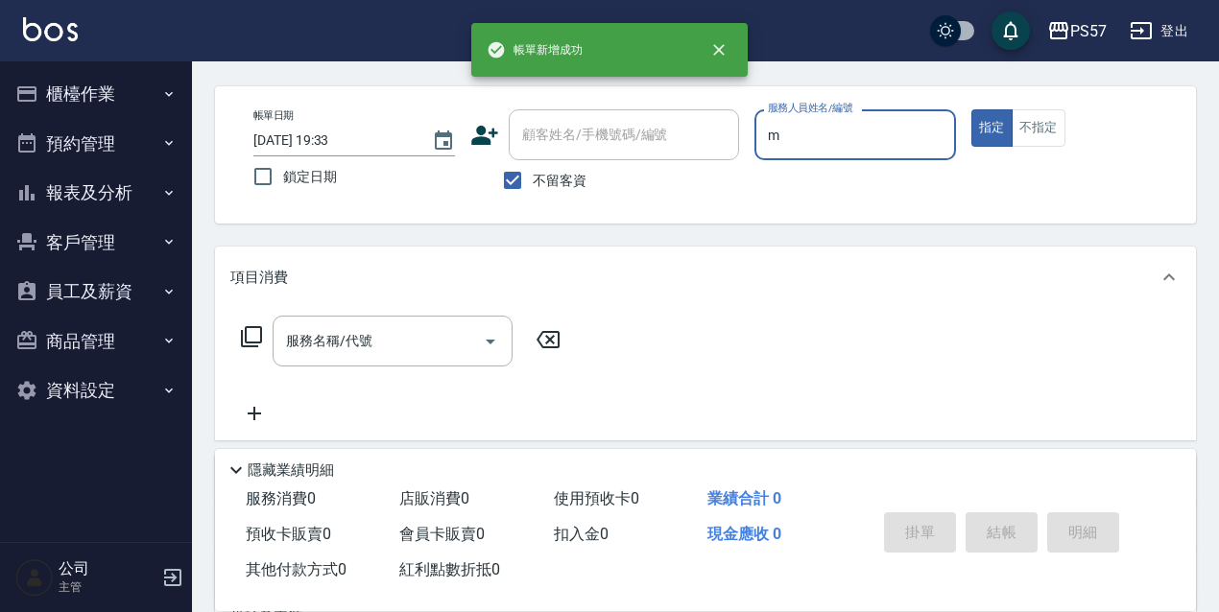
scroll to position [58, 0]
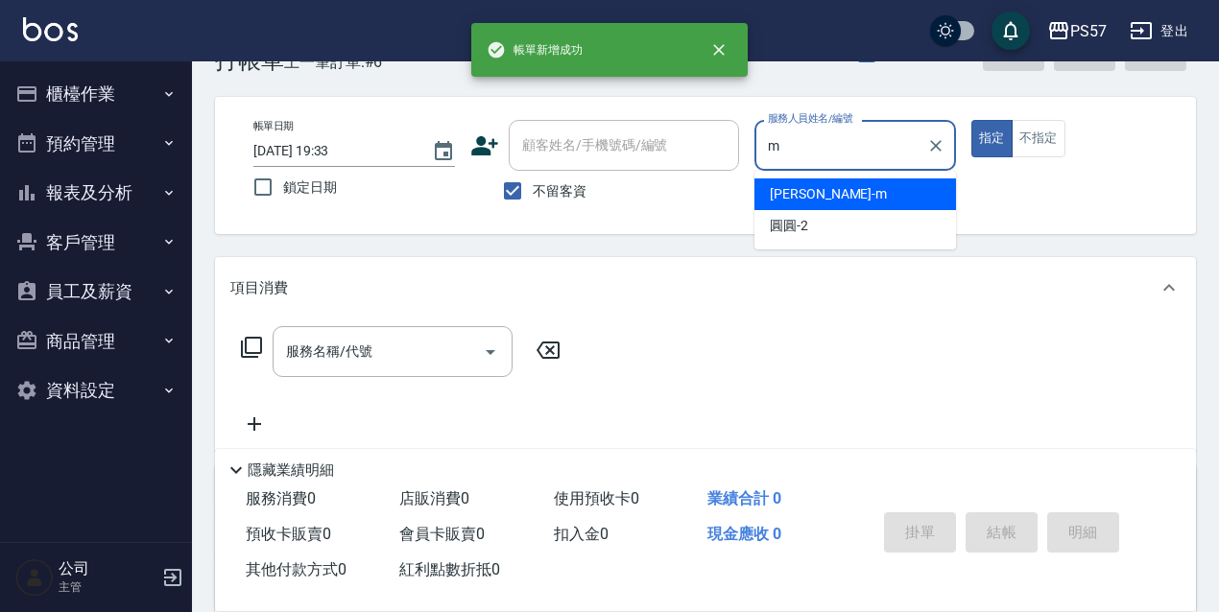
type input "[PERSON_NAME]-m"
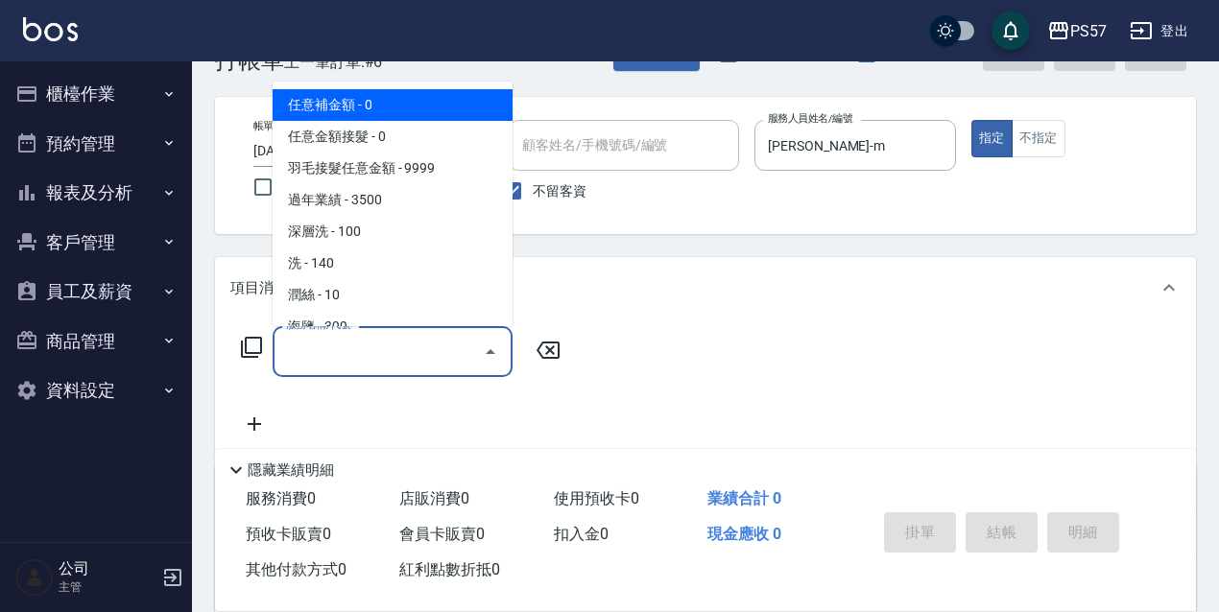
click at [340, 365] on input "服務名稱/代號" at bounding box center [378, 352] width 194 height 34
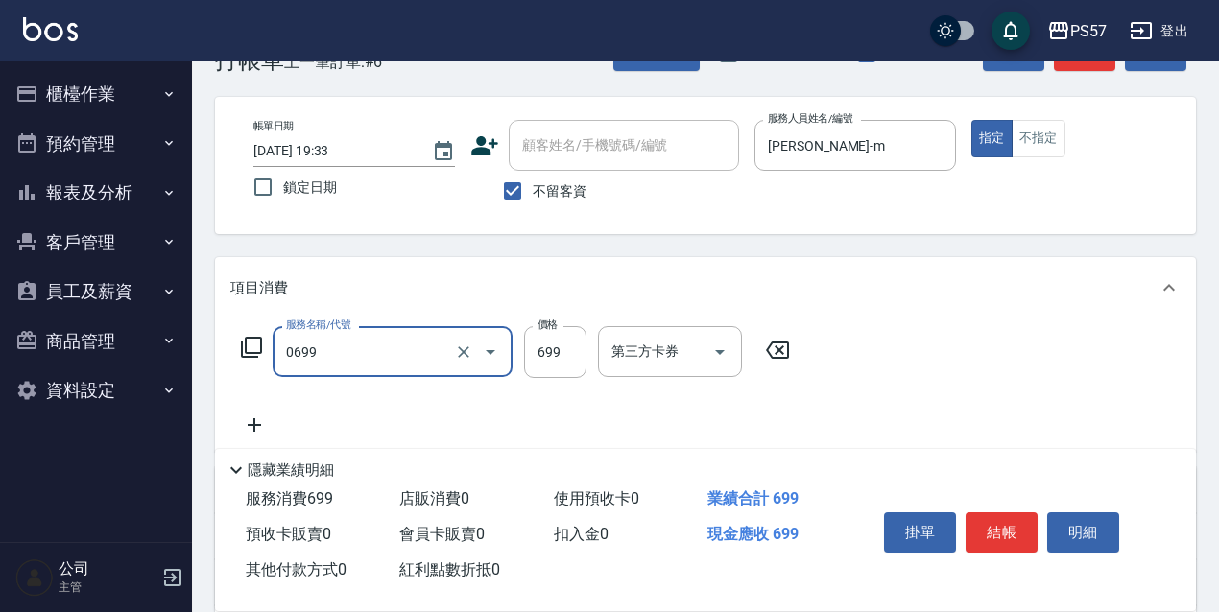
type input "SPA699(0699)"
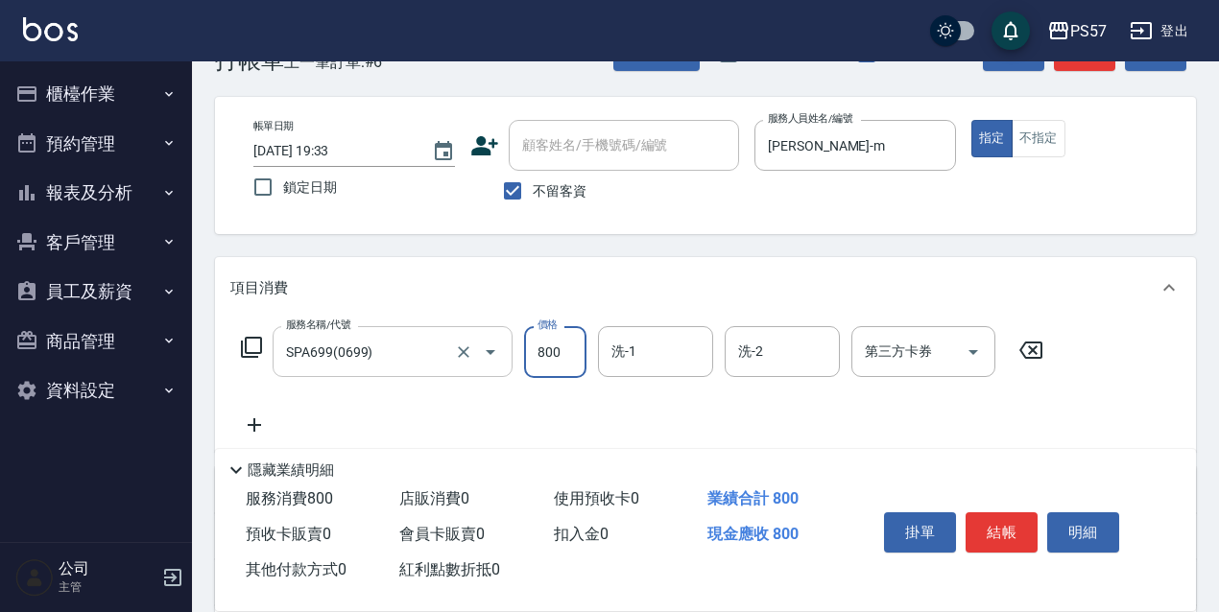
type input "800"
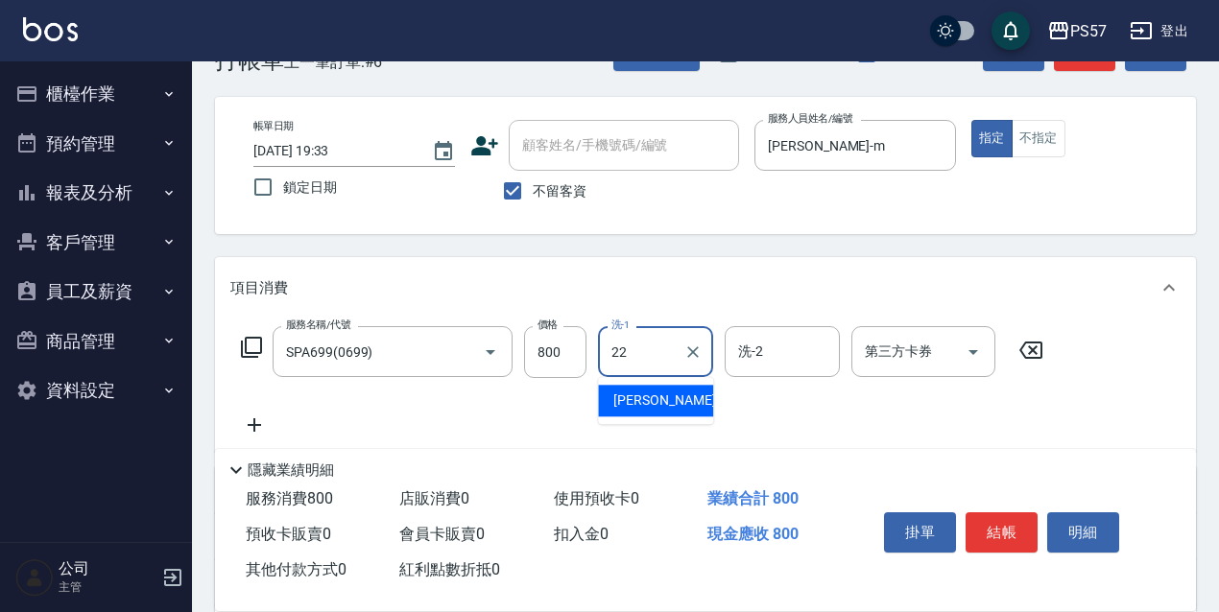
type input "[PERSON_NAME]-22"
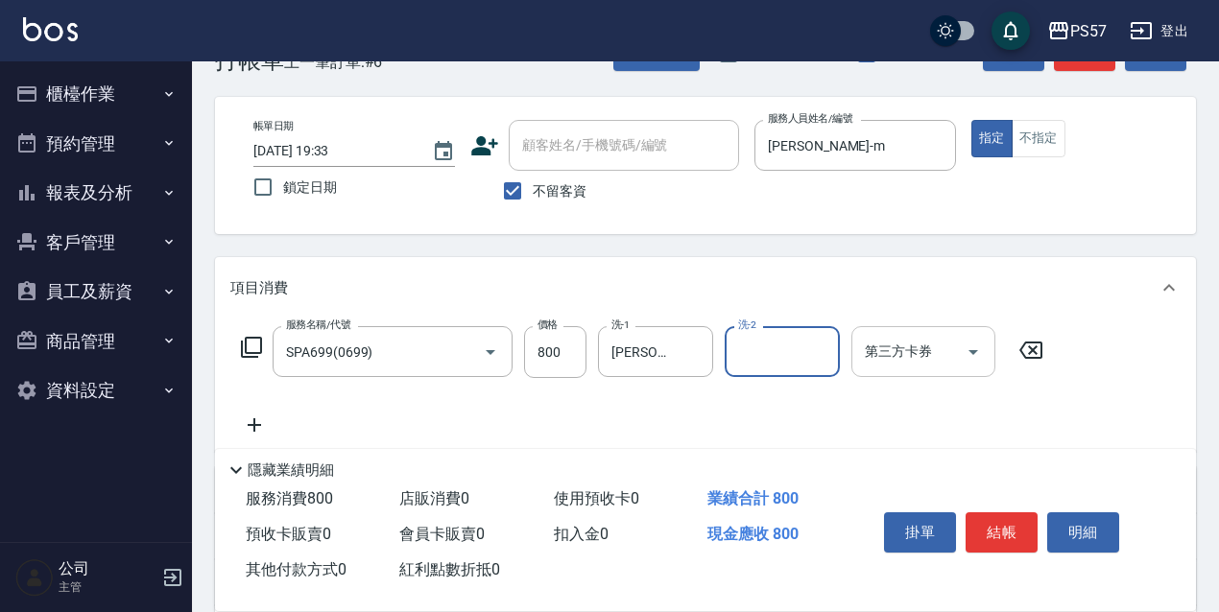
click at [900, 346] on div "第三方卡券 第三方卡券" at bounding box center [923, 351] width 144 height 51
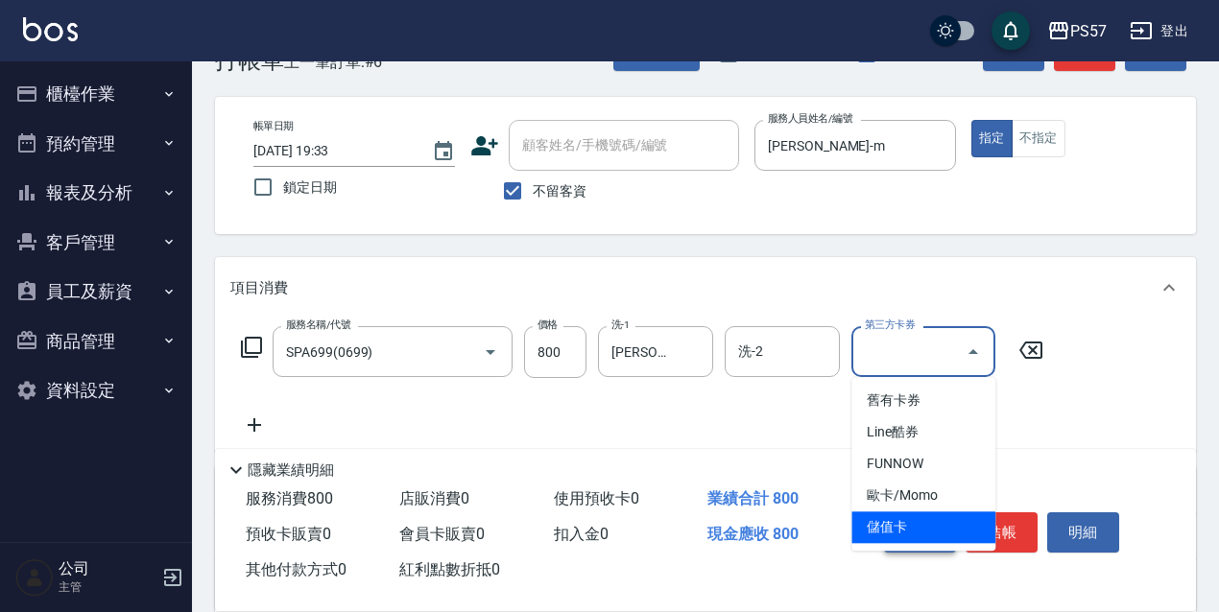
click at [904, 516] on span "儲值卡" at bounding box center [923, 528] width 144 height 32
type input "儲值卡"
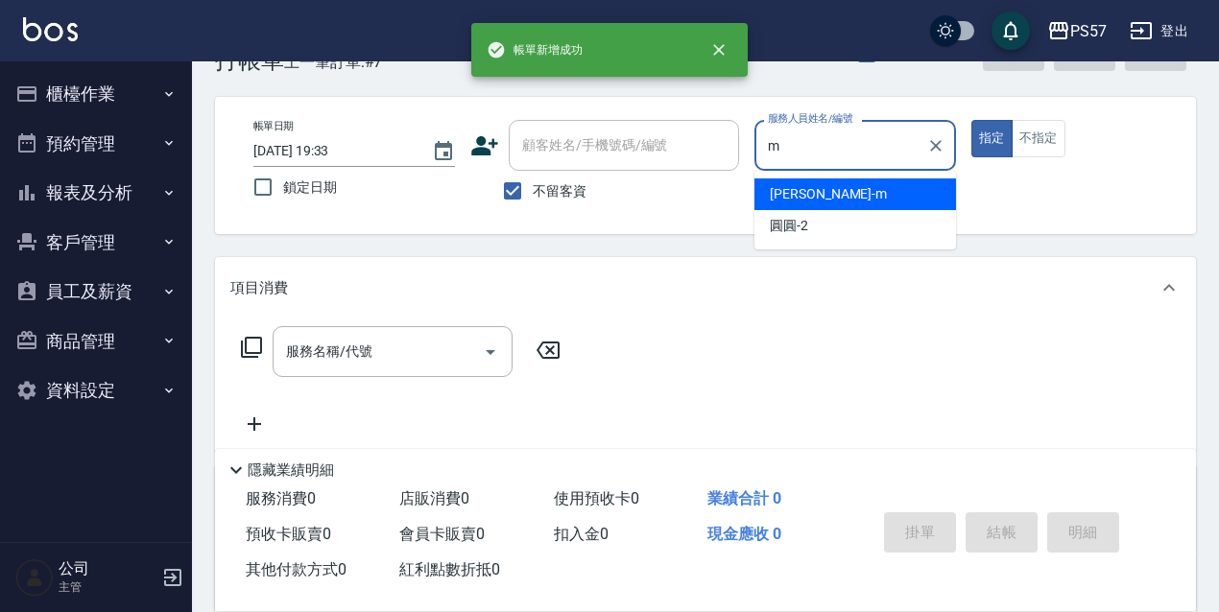
type input "[PERSON_NAME]-m"
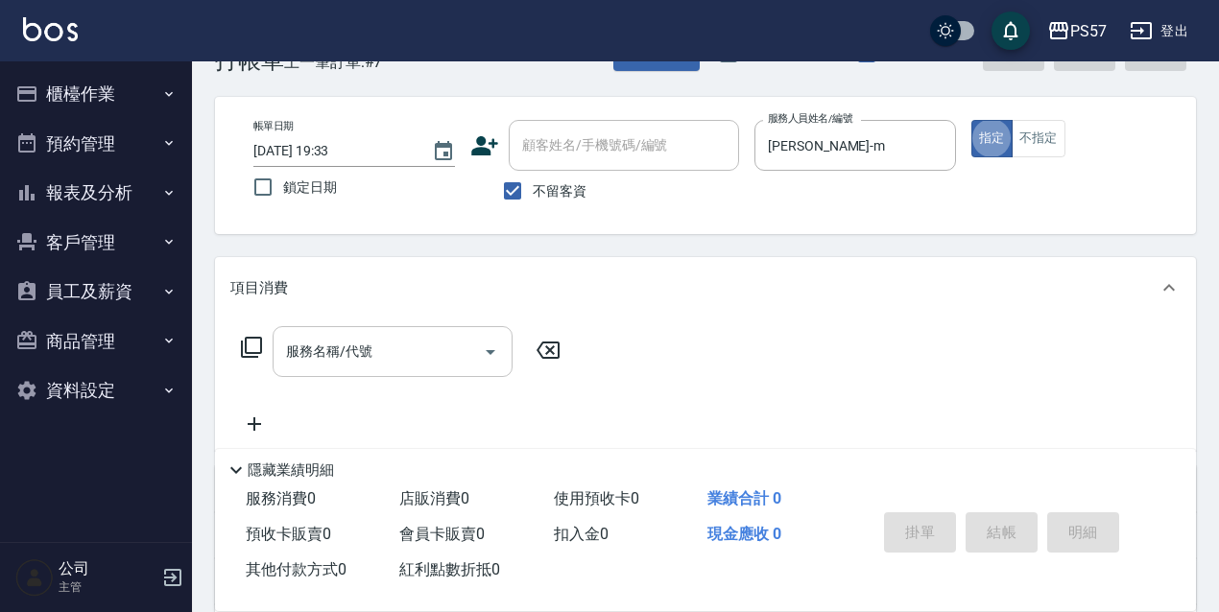
click at [343, 358] on input "服務名稱/代號" at bounding box center [378, 352] width 194 height 34
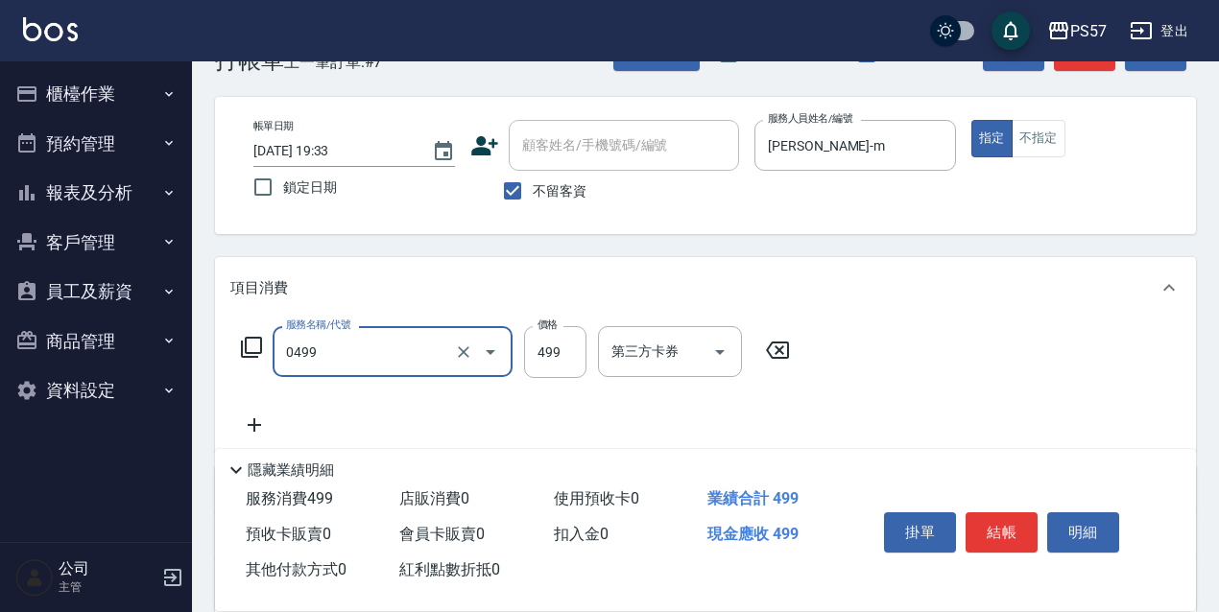
type input "SPA499(0499)"
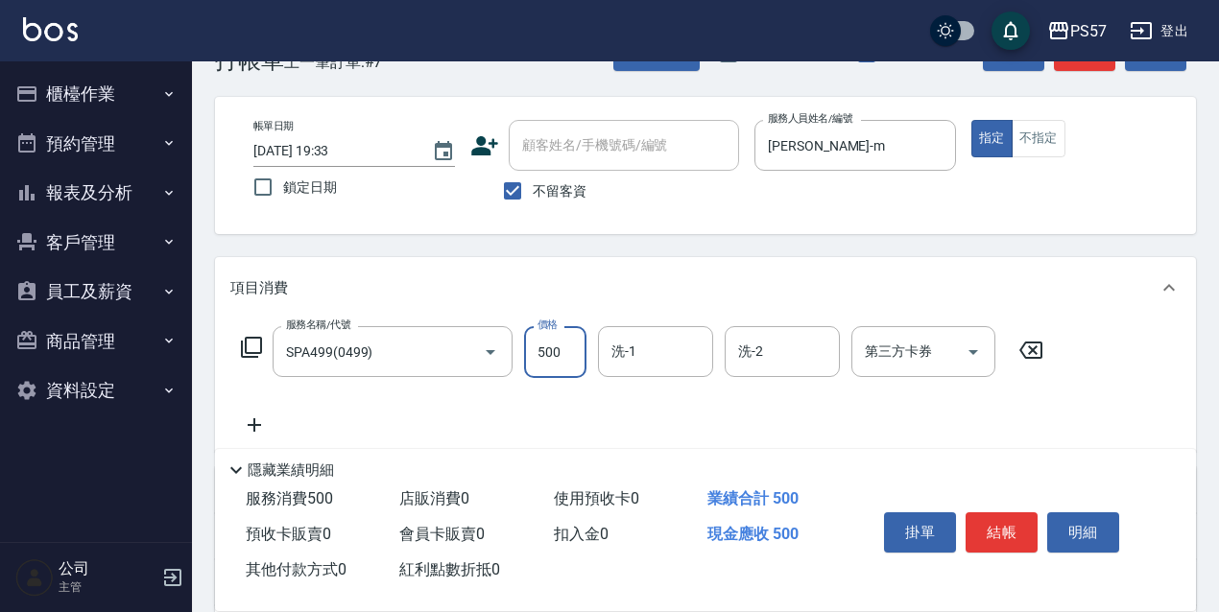
type input "500"
click at [262, 424] on icon at bounding box center [254, 425] width 48 height 23
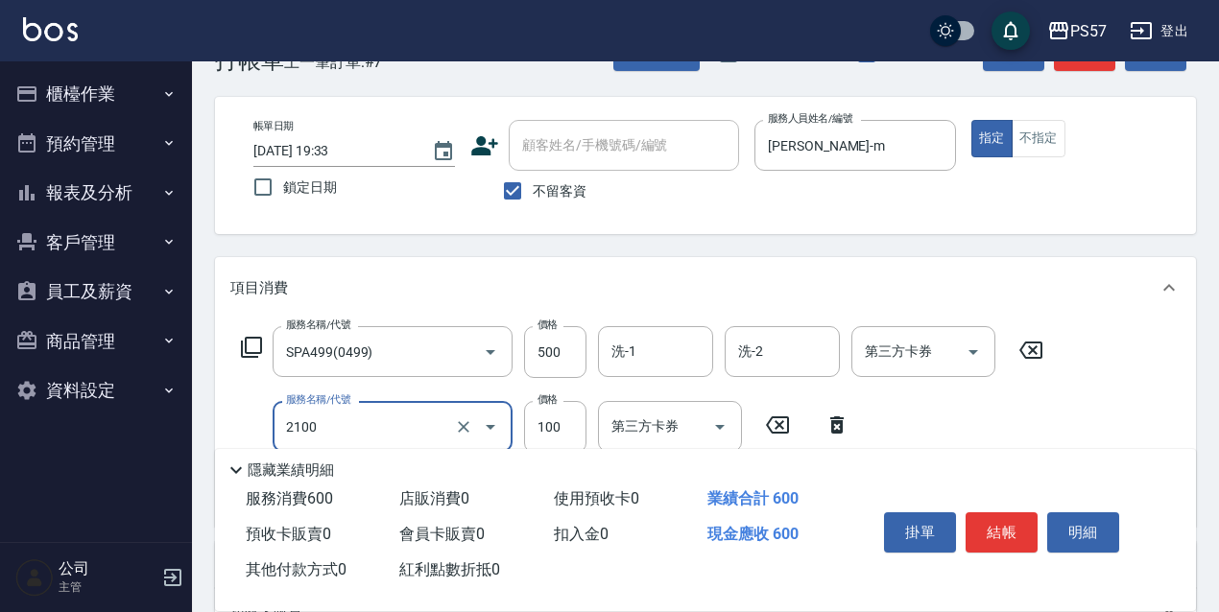
type input "剪髮100(2100)"
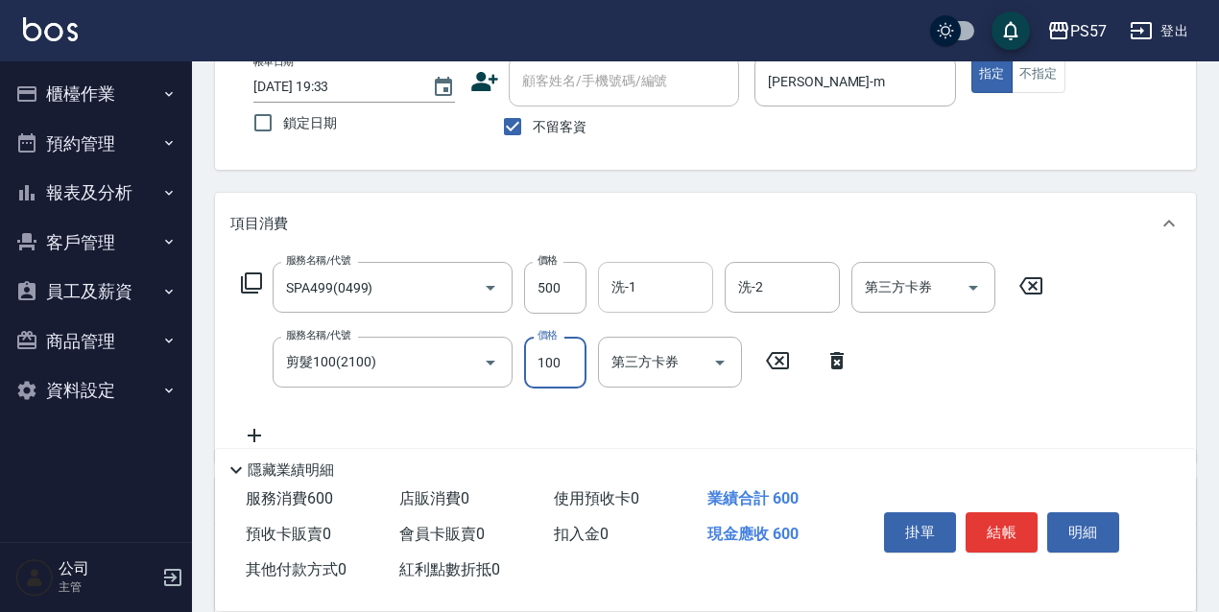
click at [645, 286] on input "洗-1" at bounding box center [656, 288] width 98 height 34
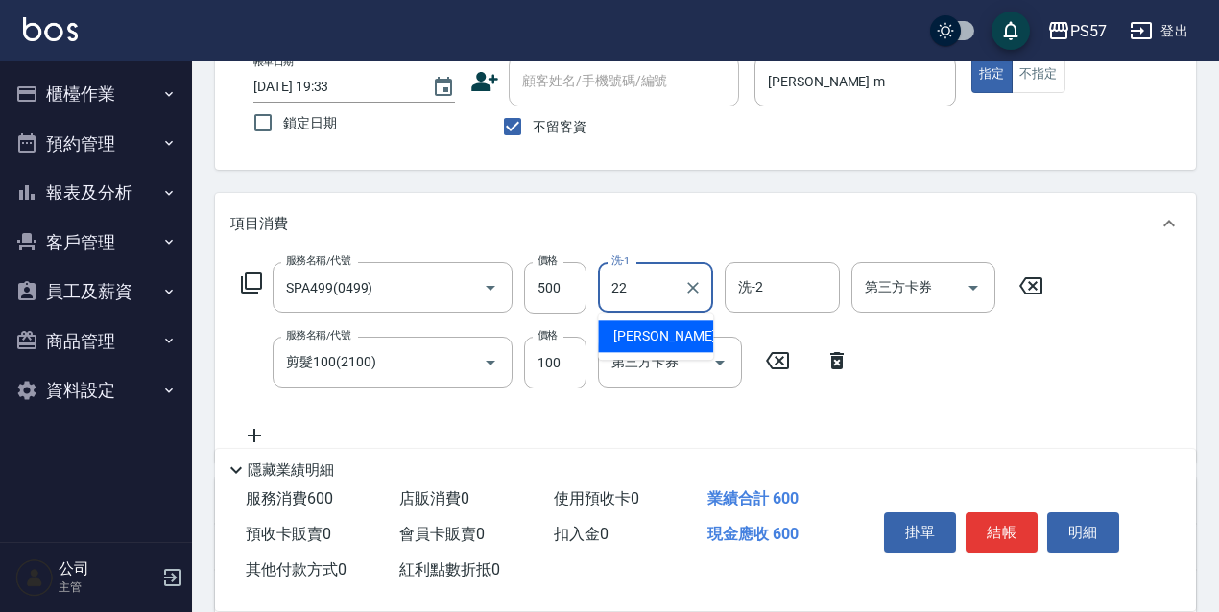
type input "[PERSON_NAME]-22"
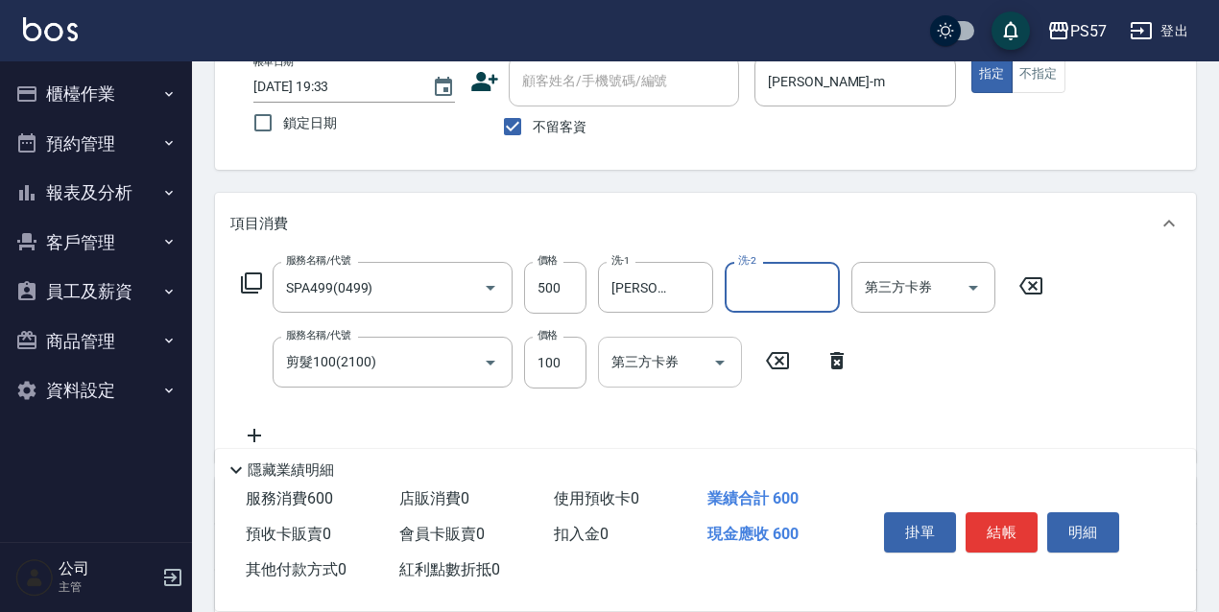
drag, startPoint x: 672, startPoint y: 357, endPoint x: 682, endPoint y: 381, distance: 26.2
click at [671, 357] on input "第三方卡券" at bounding box center [656, 363] width 98 height 34
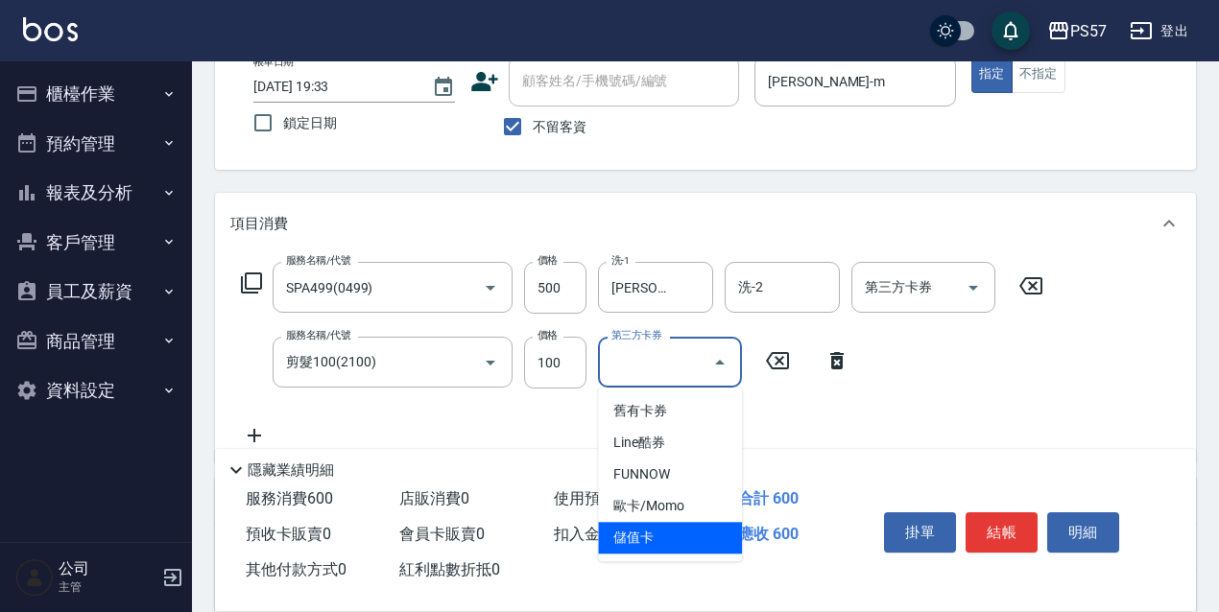
drag, startPoint x: 691, startPoint y: 543, endPoint x: 735, endPoint y: 497, distance: 63.8
click at [692, 543] on span "儲值卡" at bounding box center [670, 538] width 144 height 32
type input "儲值卡"
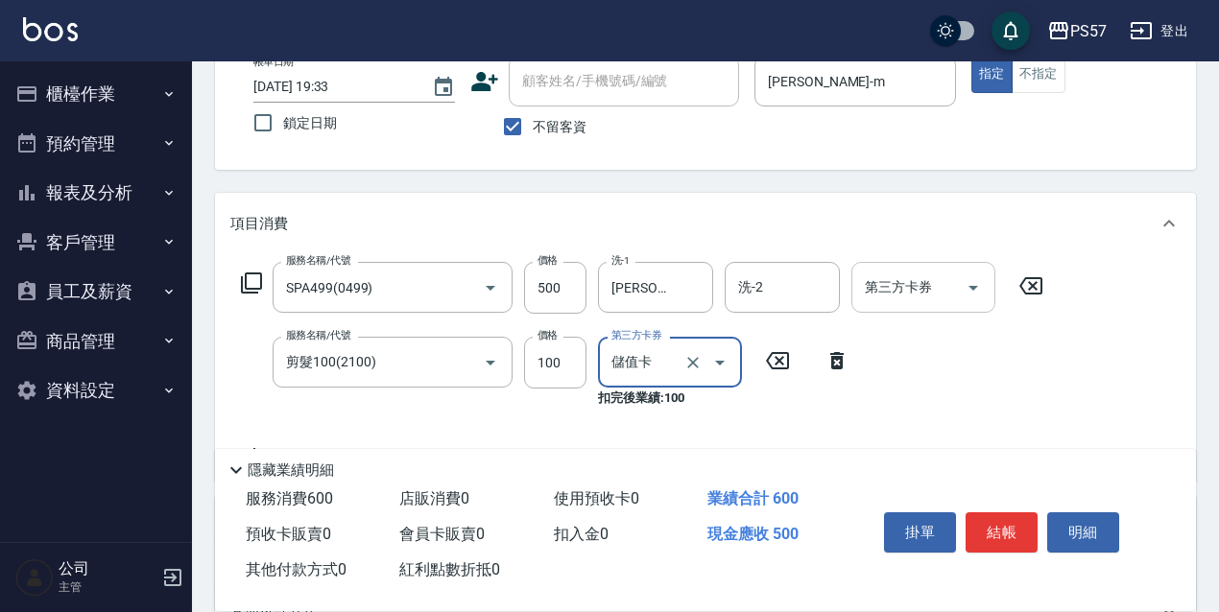
click at [919, 280] on div "第三方卡券 第三方卡券" at bounding box center [923, 287] width 144 height 51
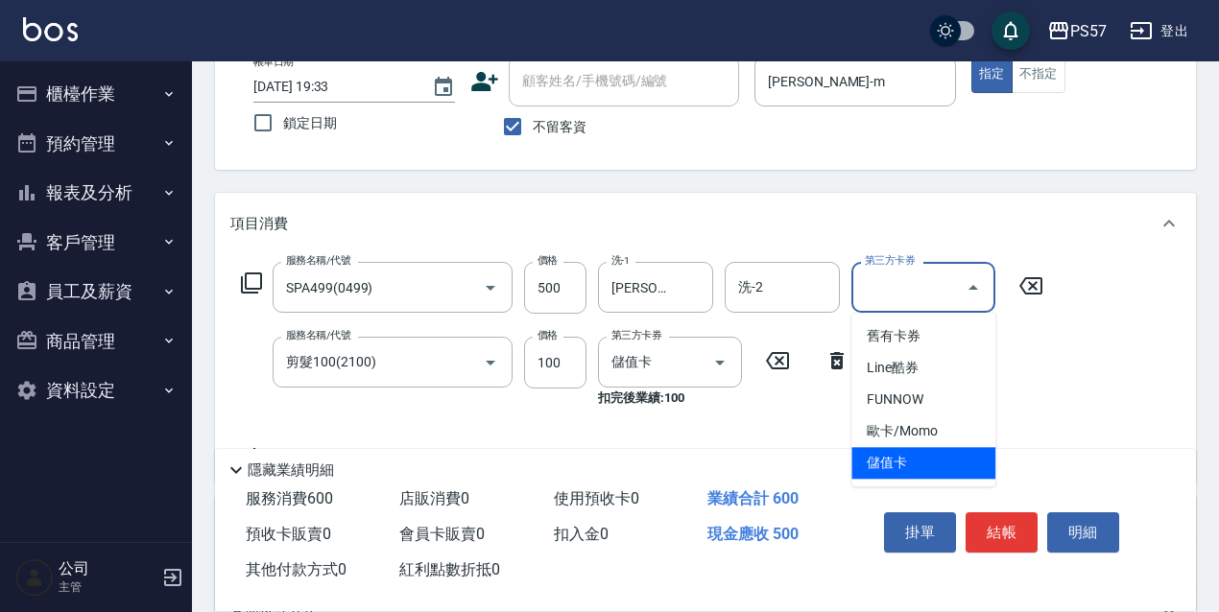
click at [912, 474] on span "儲值卡" at bounding box center [923, 463] width 144 height 32
type input "儲值卡"
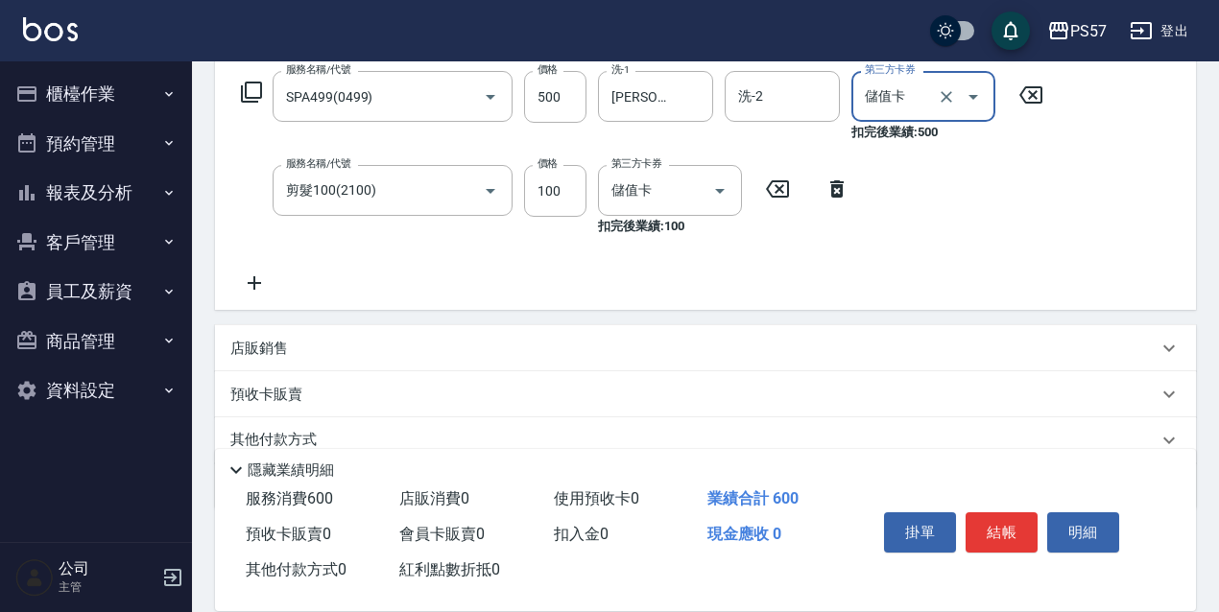
scroll to position [314, 0]
click at [280, 344] on p "店販銷售" at bounding box center [259, 348] width 58 height 20
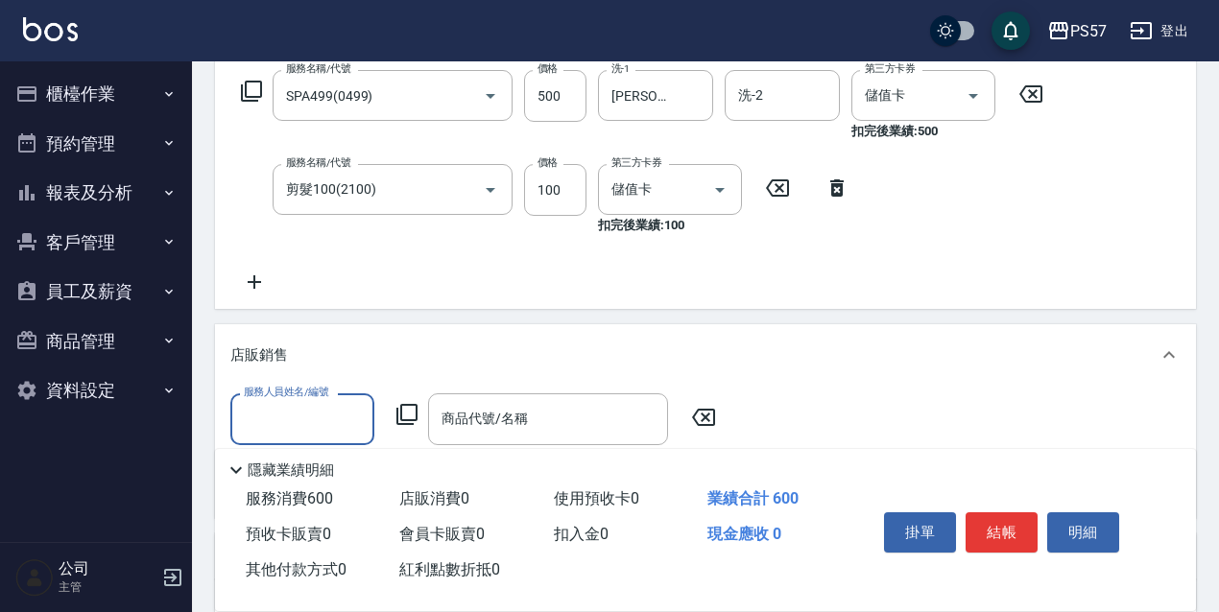
scroll to position [0, 0]
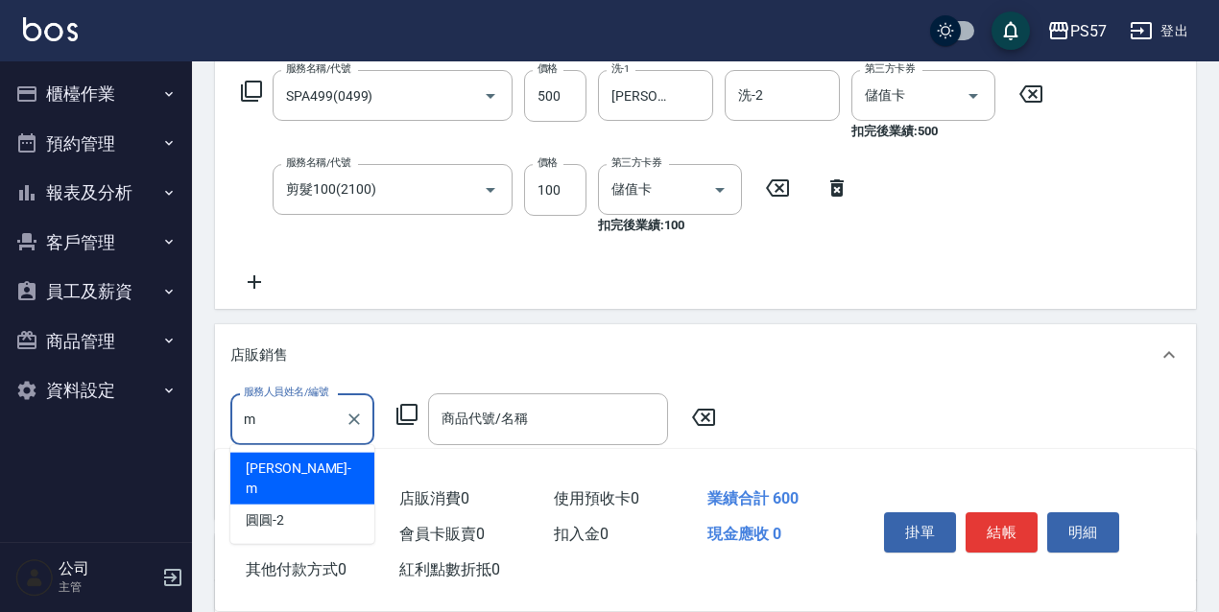
type input "[PERSON_NAME]-m"
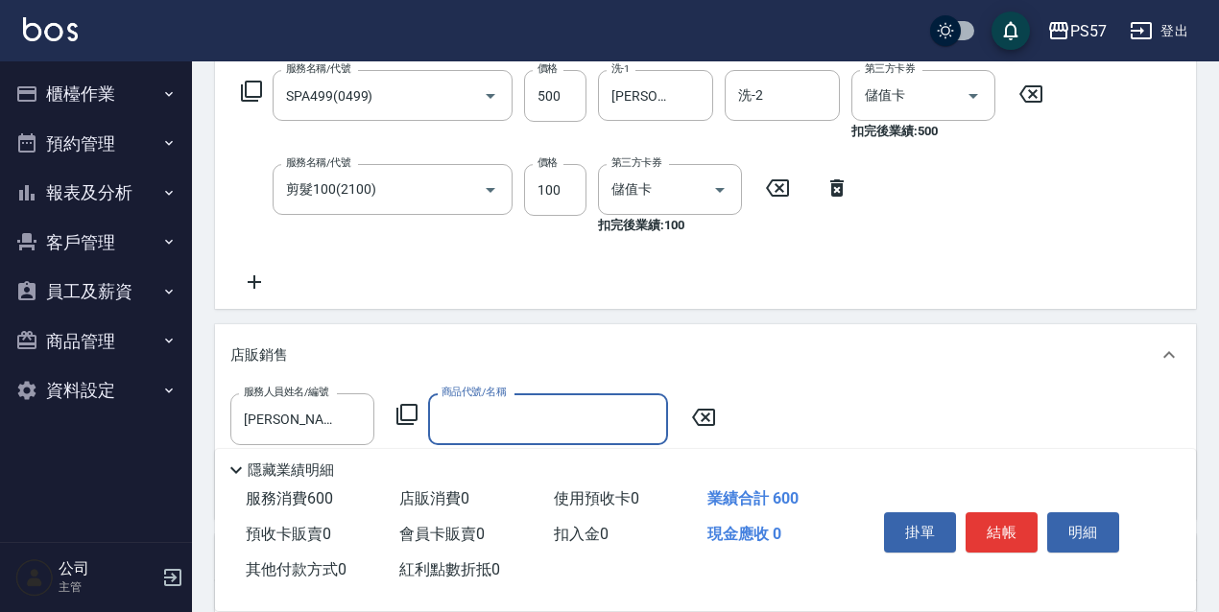
click at [461, 416] on input "商品代號/名稱" at bounding box center [548, 419] width 223 height 34
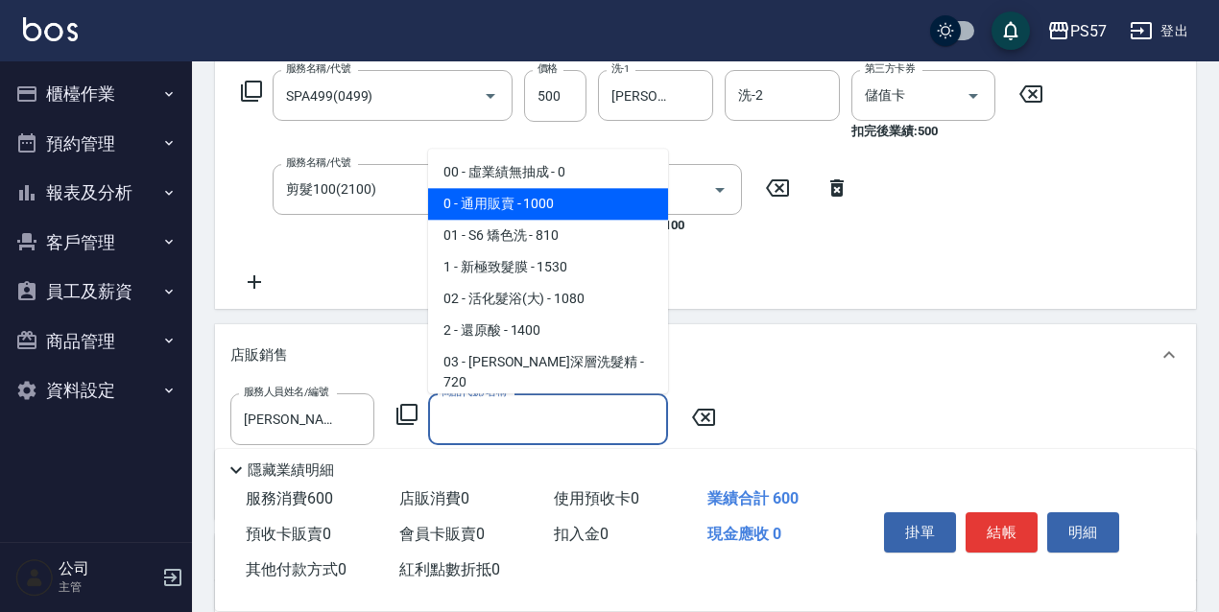
click at [505, 205] on span "0 - 通用販賣 - 1000" at bounding box center [548, 204] width 240 height 32
type input "通用販賣"
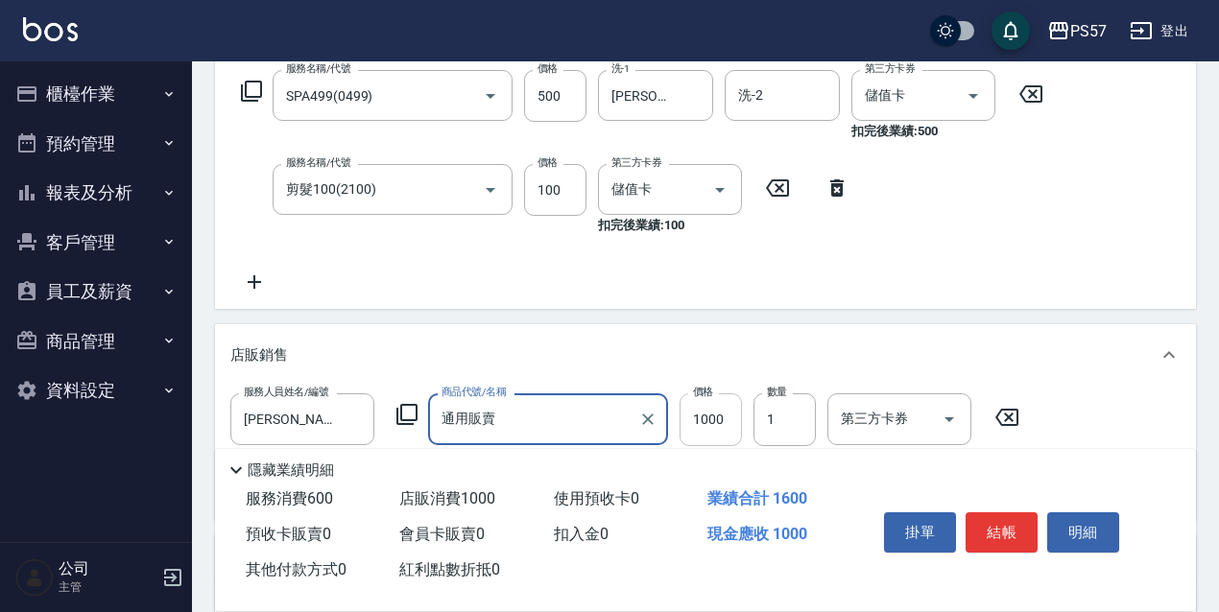
click at [718, 427] on input "1000" at bounding box center [711, 420] width 62 height 52
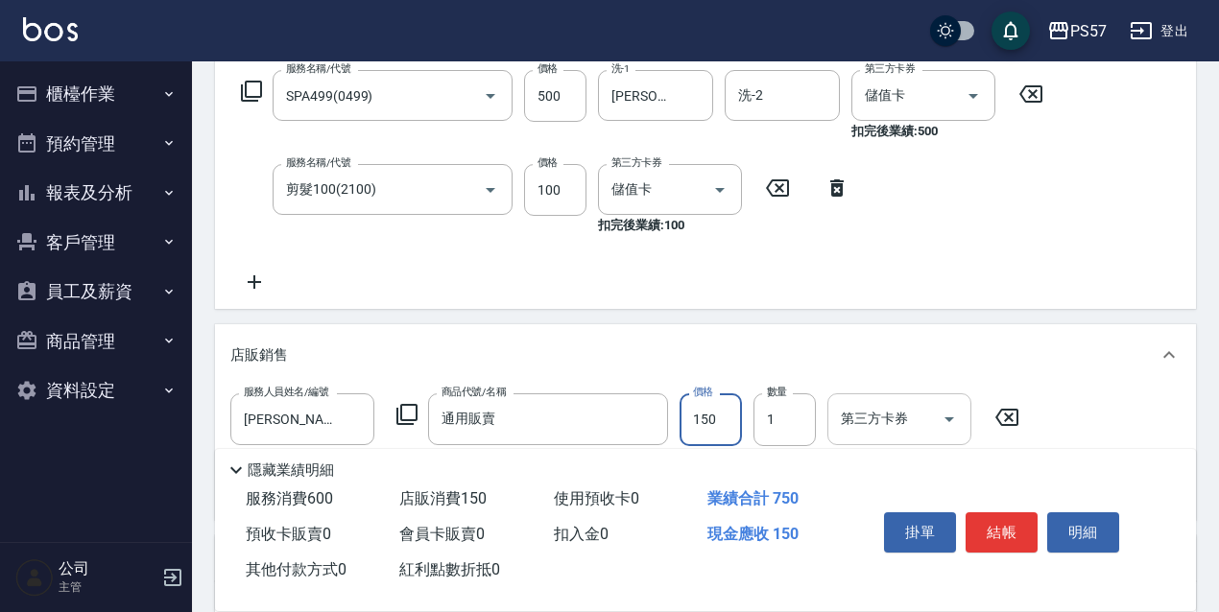
type input "150"
click at [848, 424] on input "第三方卡券" at bounding box center [885, 419] width 98 height 34
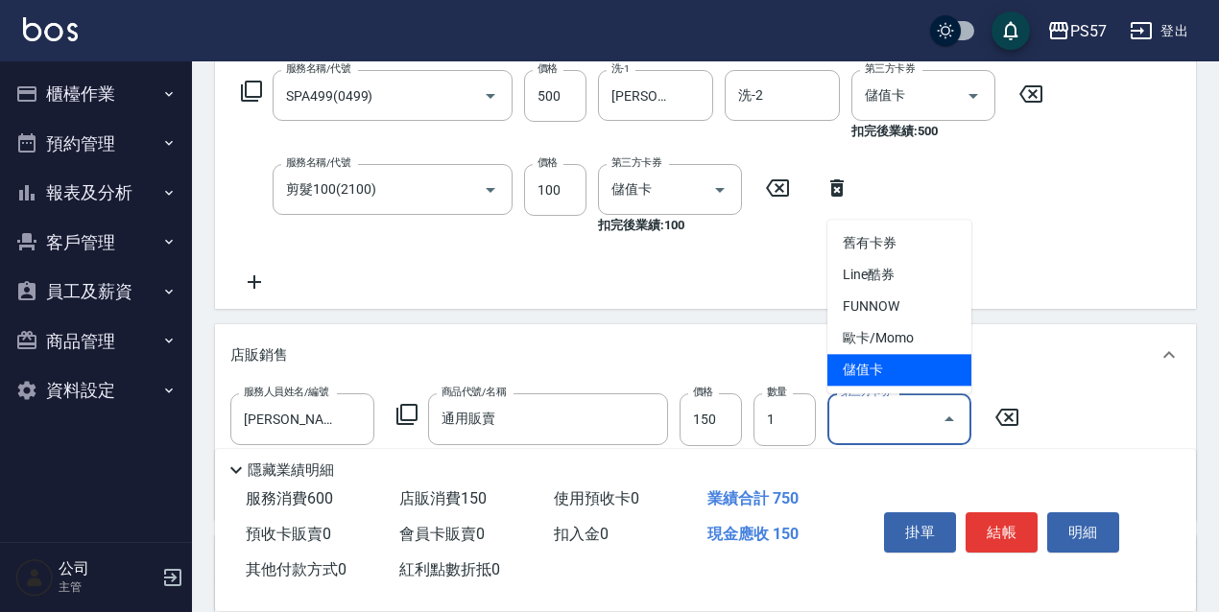
click at [863, 380] on span "儲值卡" at bounding box center [899, 370] width 144 height 32
type input "儲值卡"
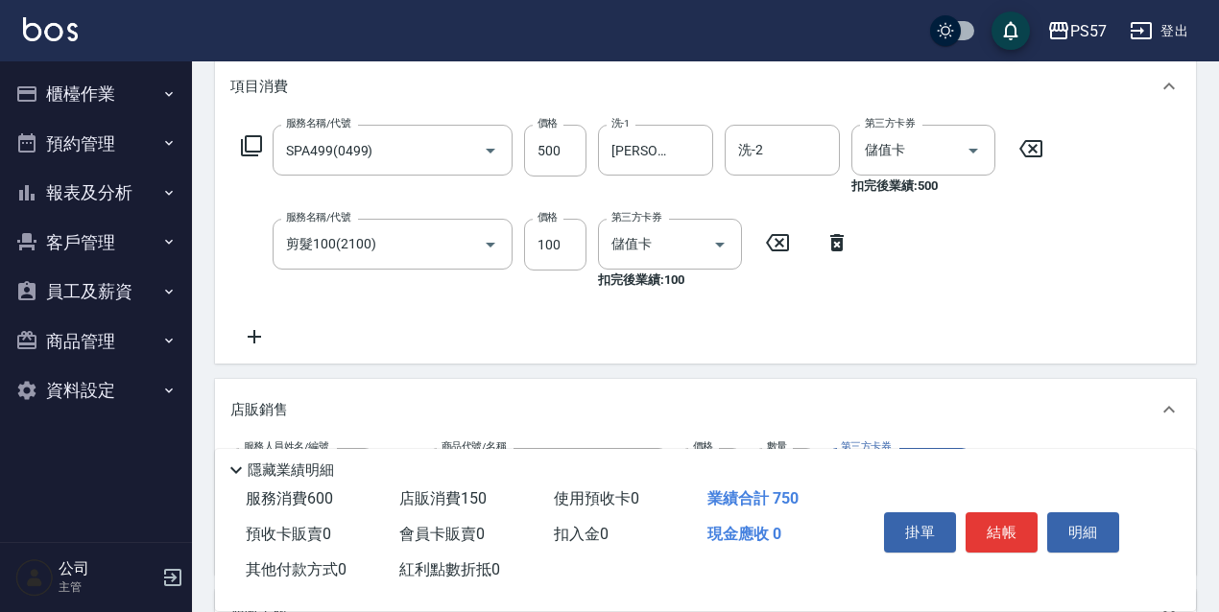
scroll to position [250, 0]
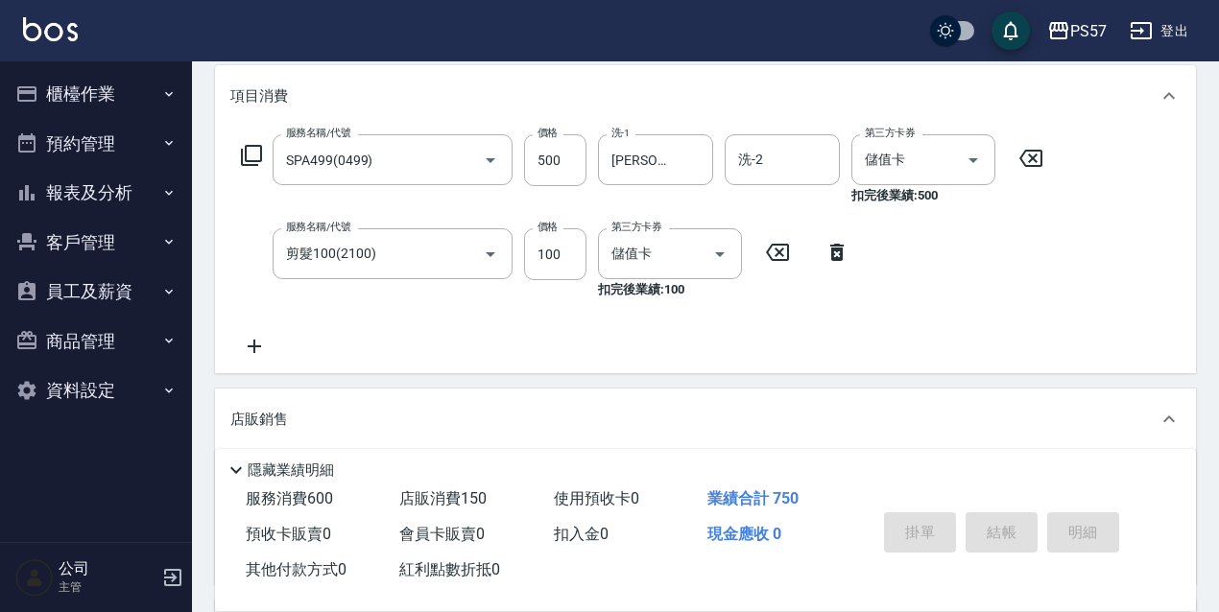
type input "[DATE] 19:34"
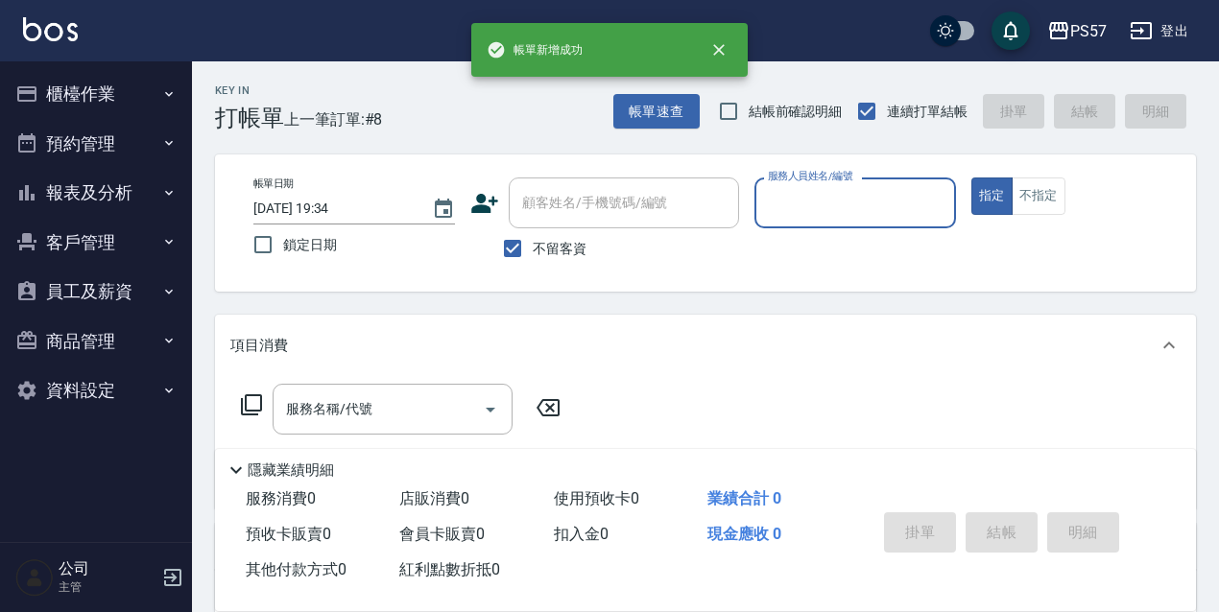
click at [82, 129] on button "預約管理" at bounding box center [96, 144] width 177 height 50
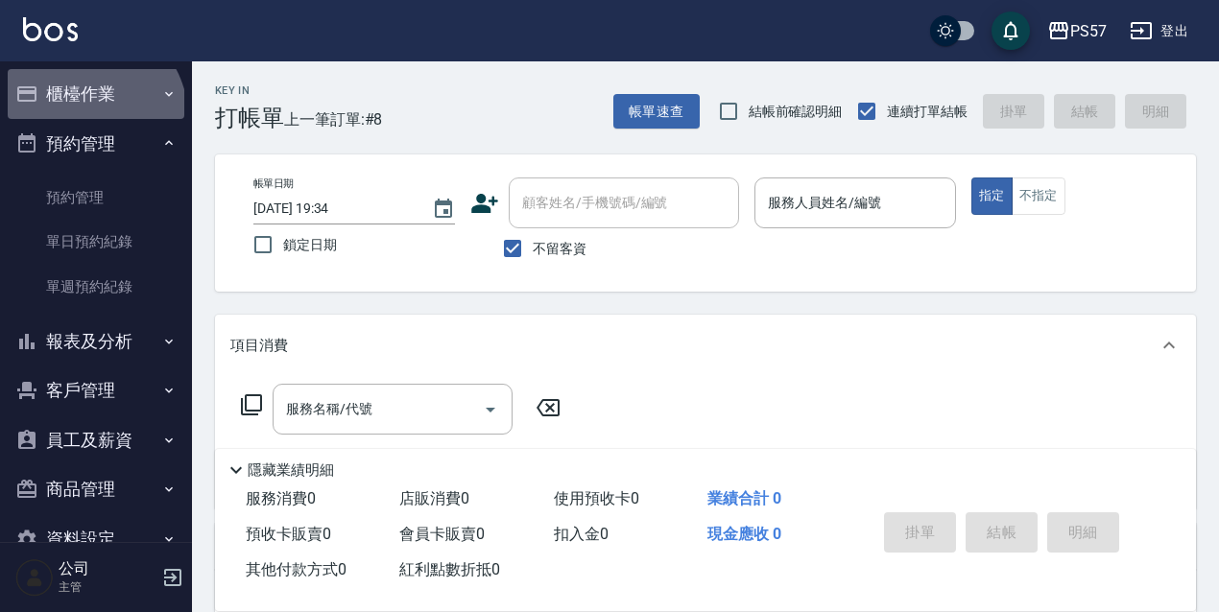
click at [86, 117] on button "櫃檯作業" at bounding box center [96, 94] width 177 height 50
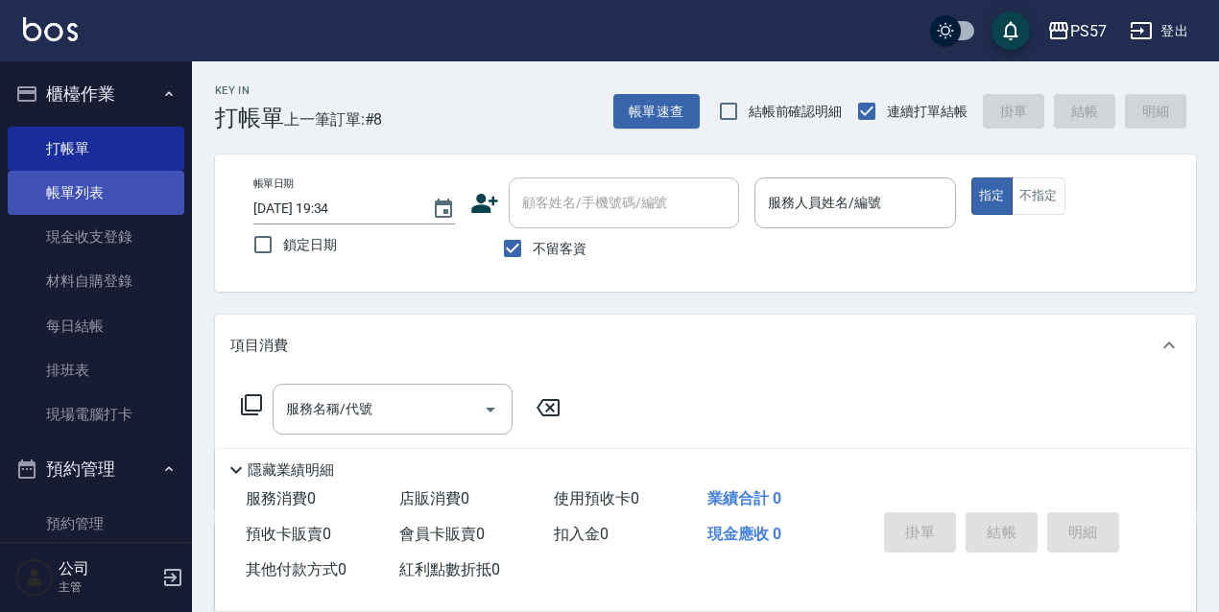
click at [94, 194] on link "帳單列表" at bounding box center [96, 193] width 177 height 44
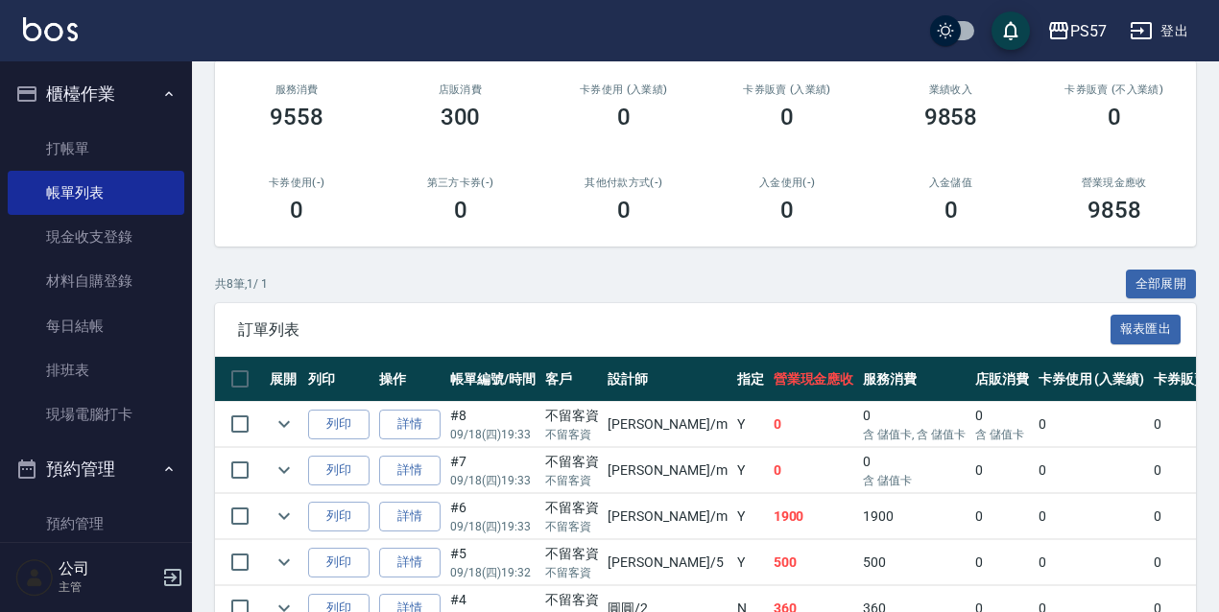
scroll to position [320, 0]
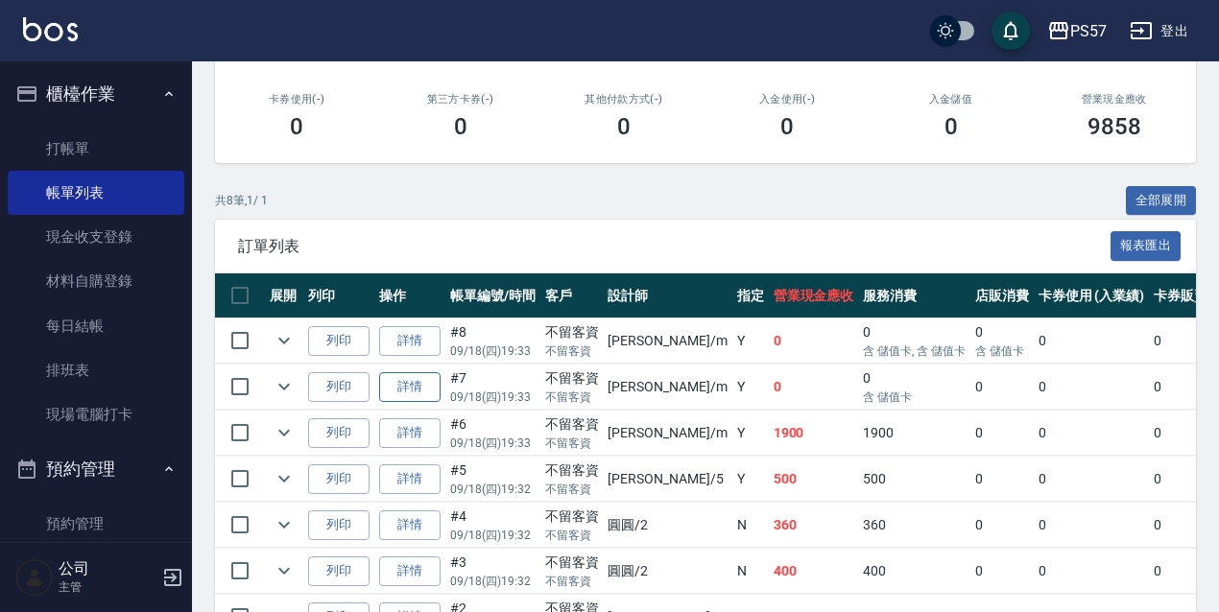
click at [426, 391] on link "詳情" at bounding box center [409, 387] width 61 height 30
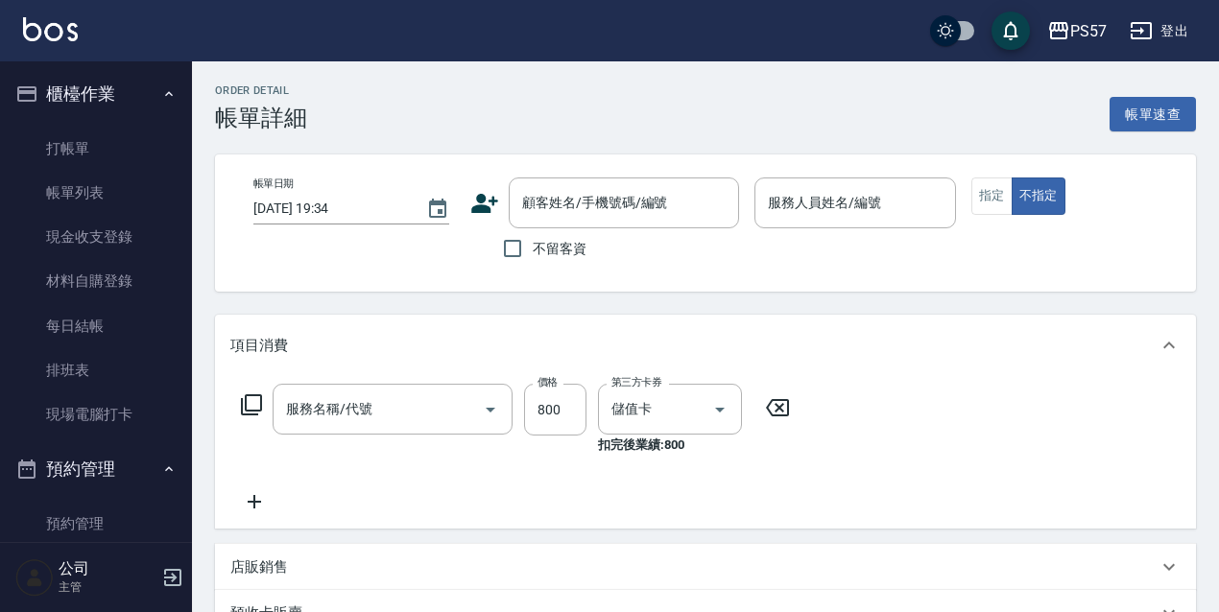
type input "[DATE] 19:33"
checkbox input "true"
type input "[PERSON_NAME]-m"
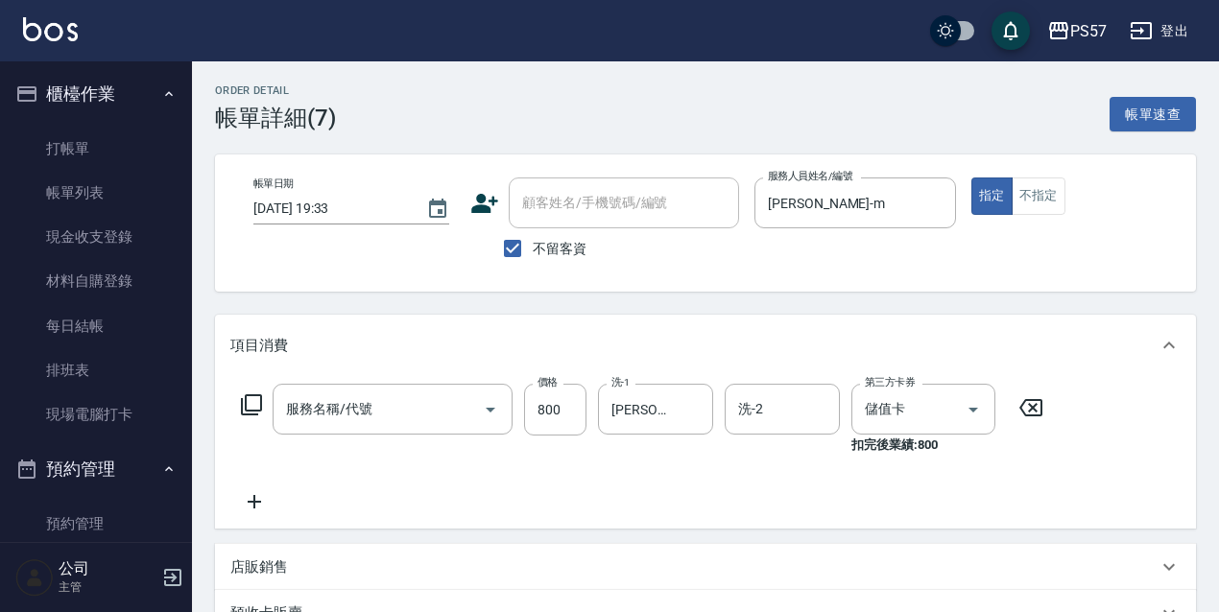
type input "SPA699(0699)"
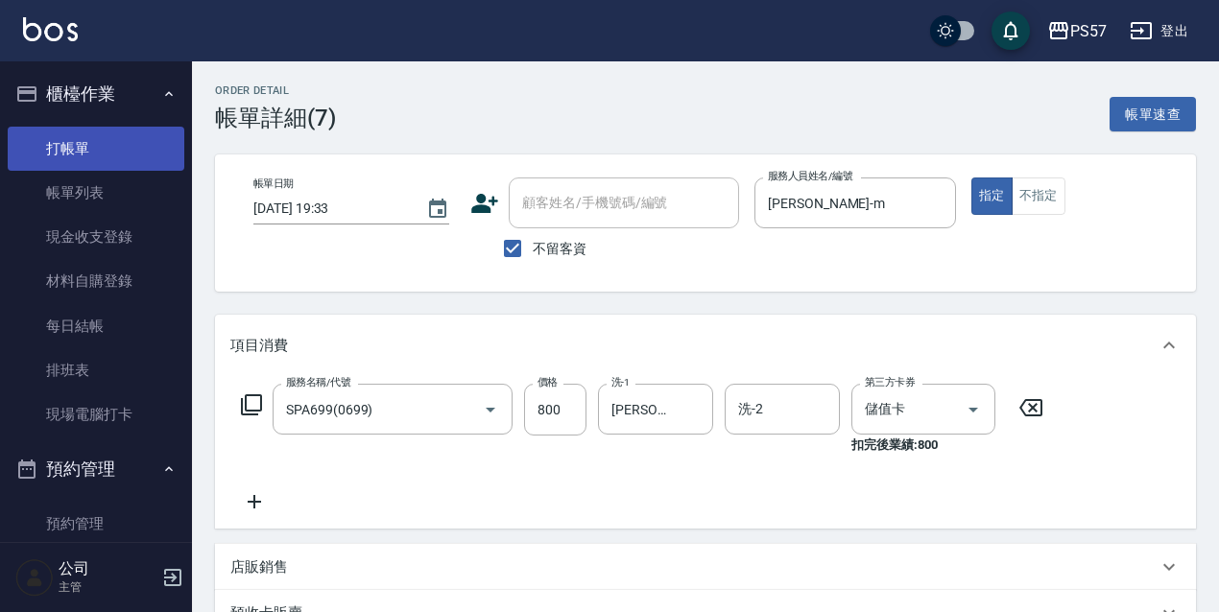
click at [54, 150] on link "打帳單" at bounding box center [96, 149] width 177 height 44
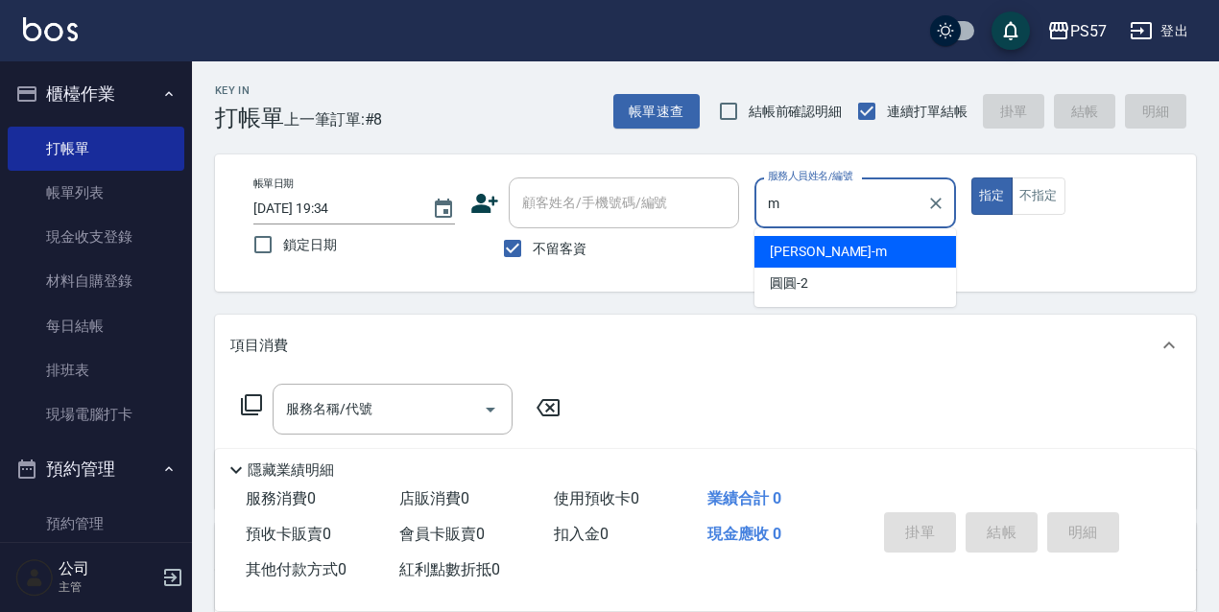
type input "[PERSON_NAME]-m"
type button "true"
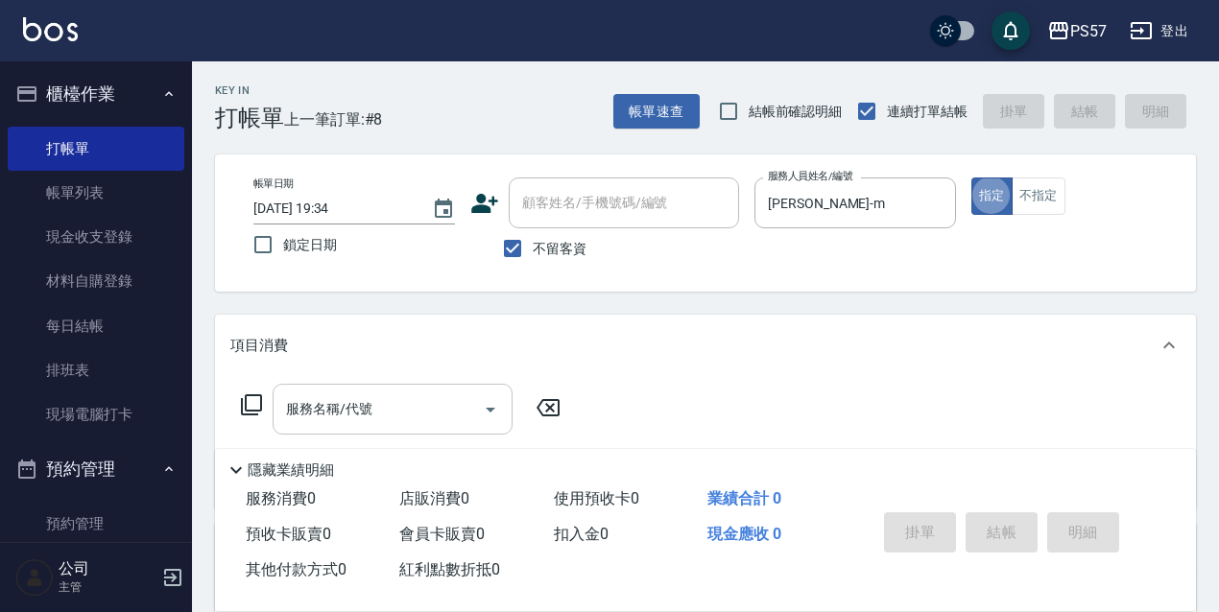
click at [400, 398] on input "服務名稱/代號" at bounding box center [378, 410] width 194 height 34
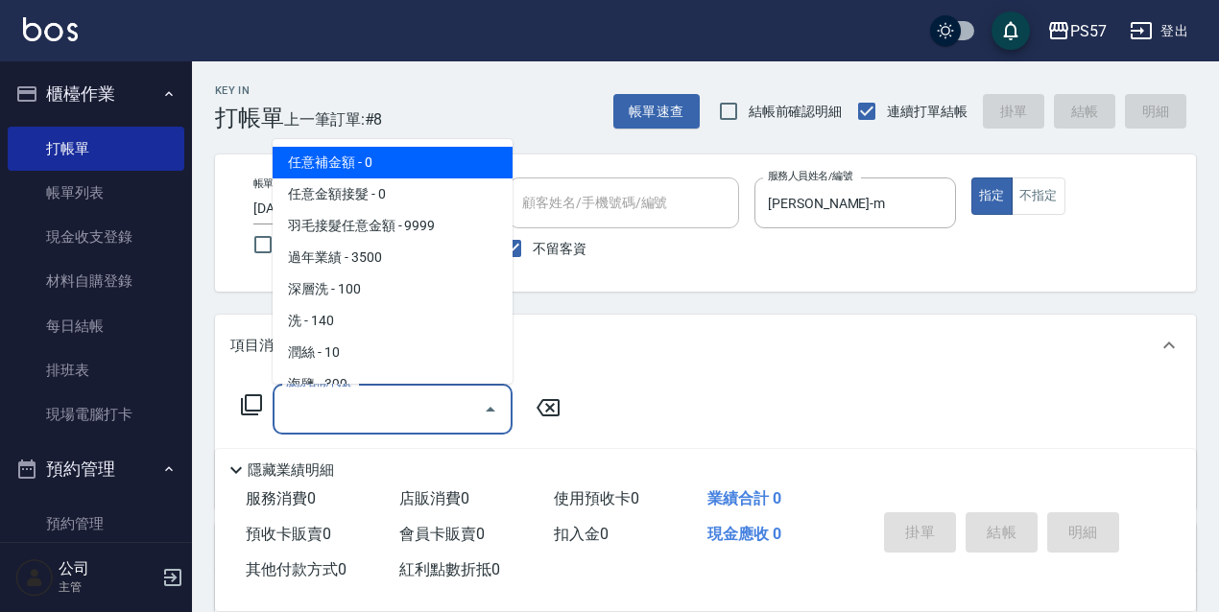
type input "0"
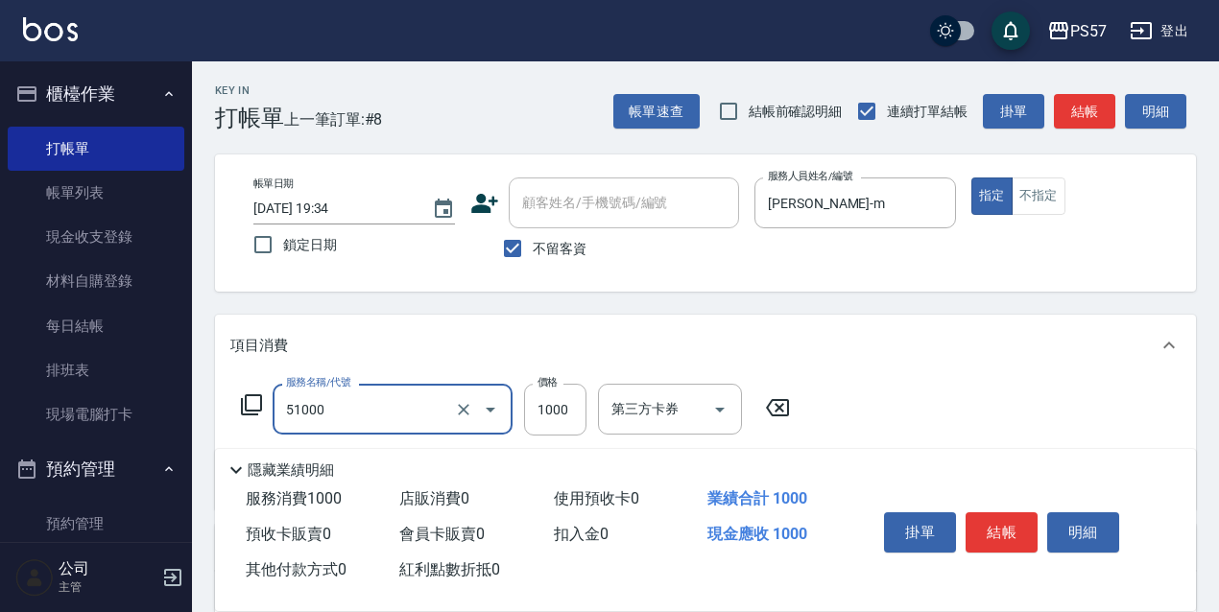
type input "任意金額染髮(51000)"
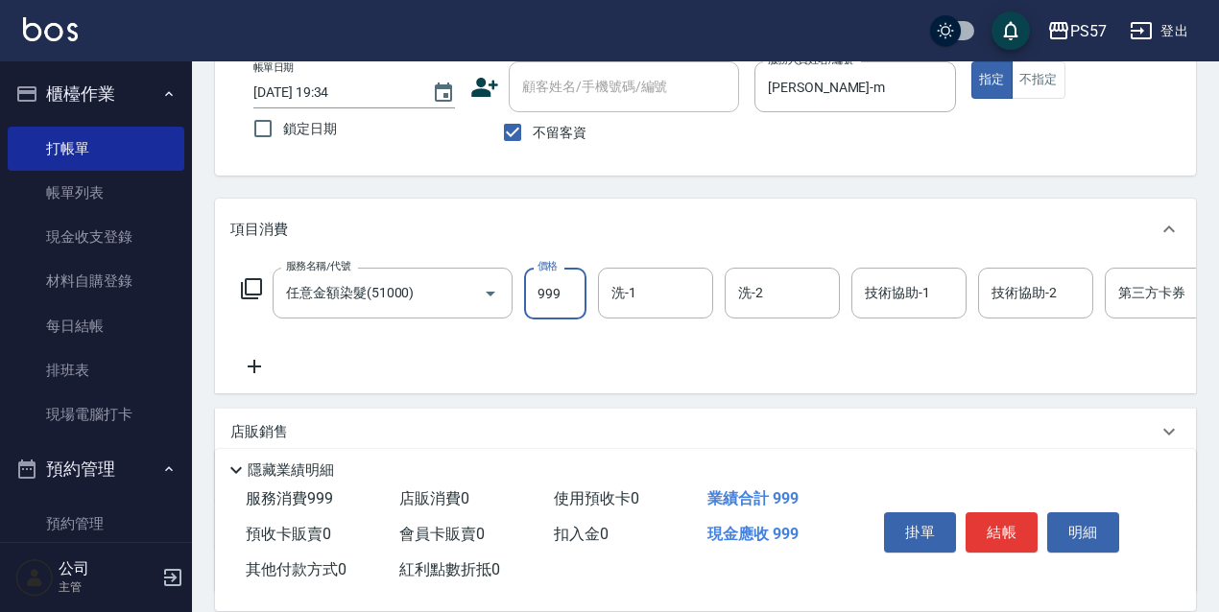
scroll to position [128, 0]
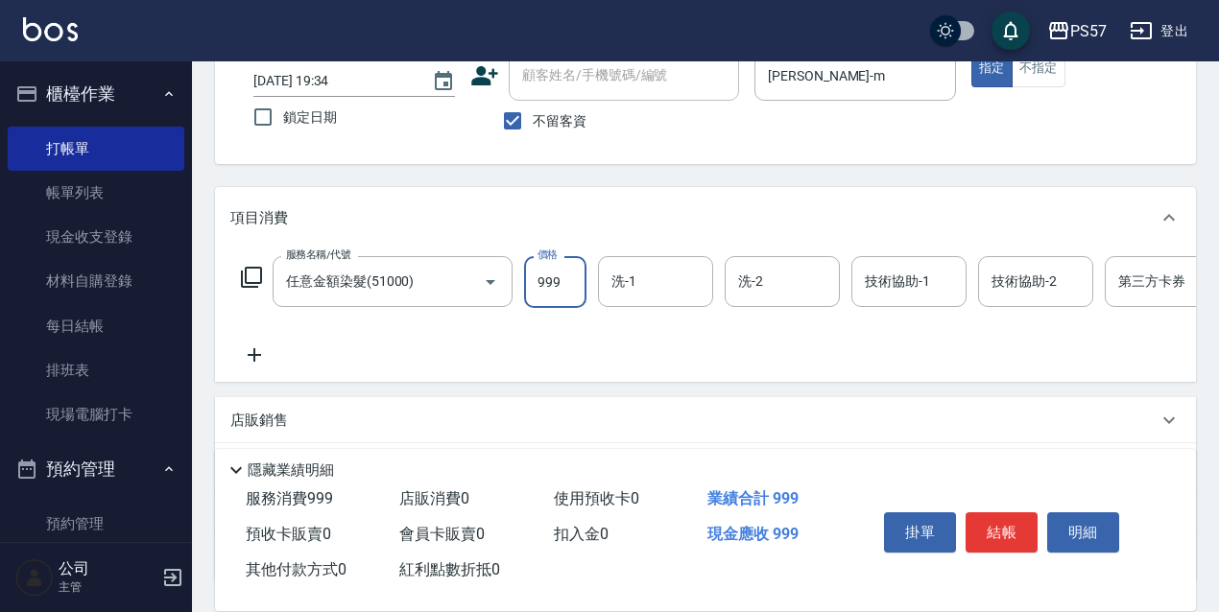
type input "999"
click at [274, 361] on icon at bounding box center [254, 355] width 48 height 23
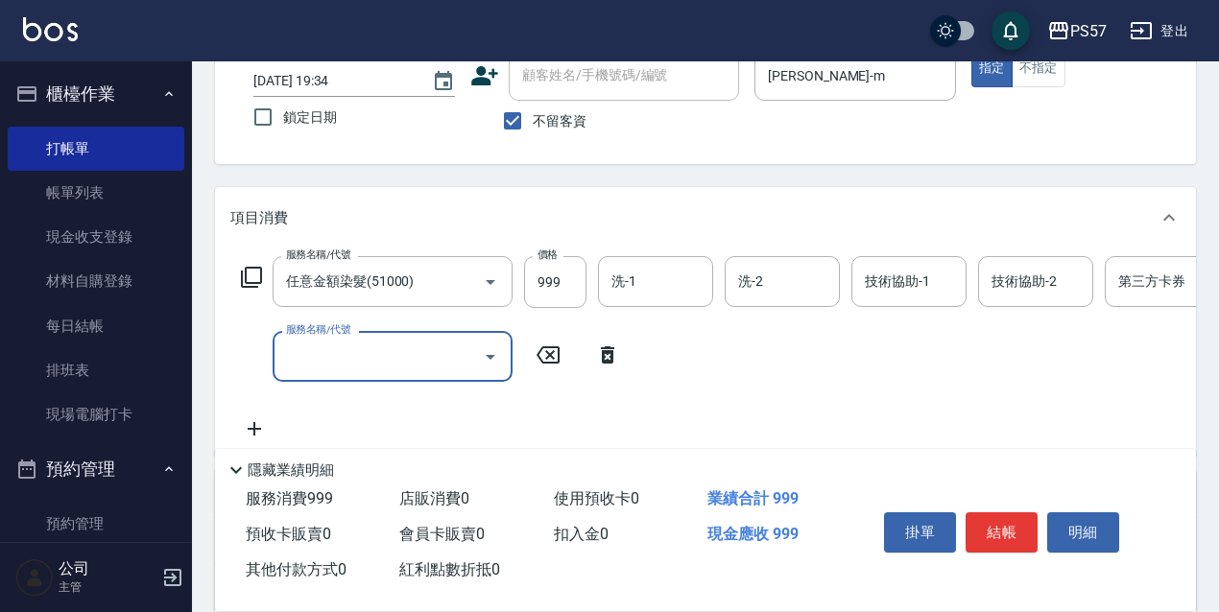
click at [389, 360] on input "服務名稱/代號" at bounding box center [378, 357] width 194 height 34
type input "500護(3500)"
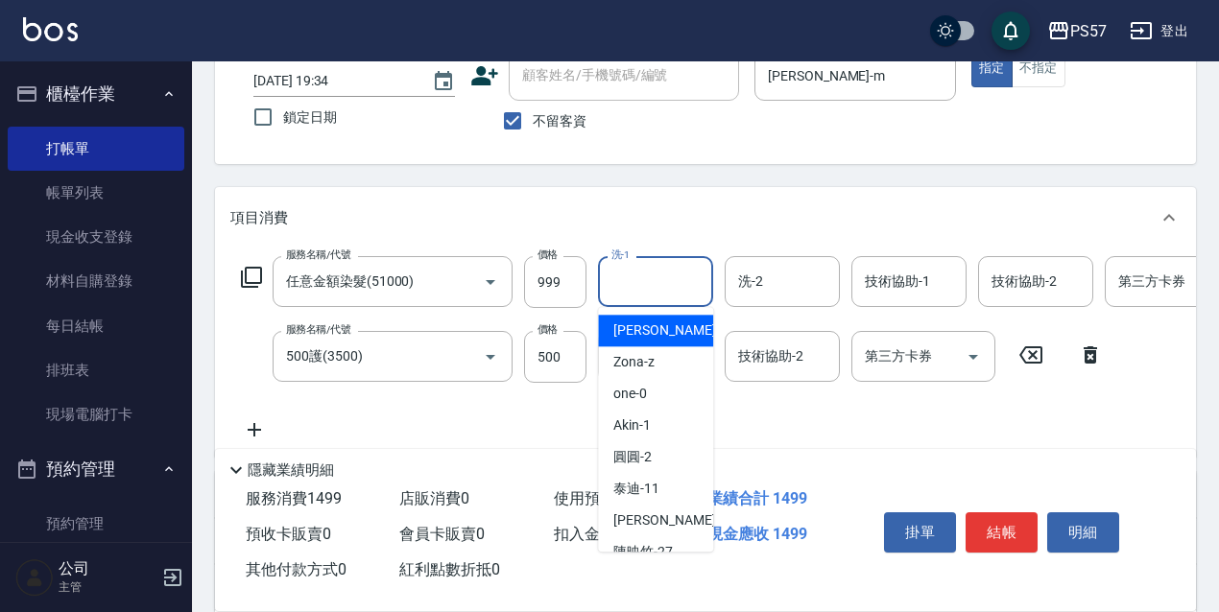
click at [651, 270] on input "洗-1" at bounding box center [656, 282] width 98 height 34
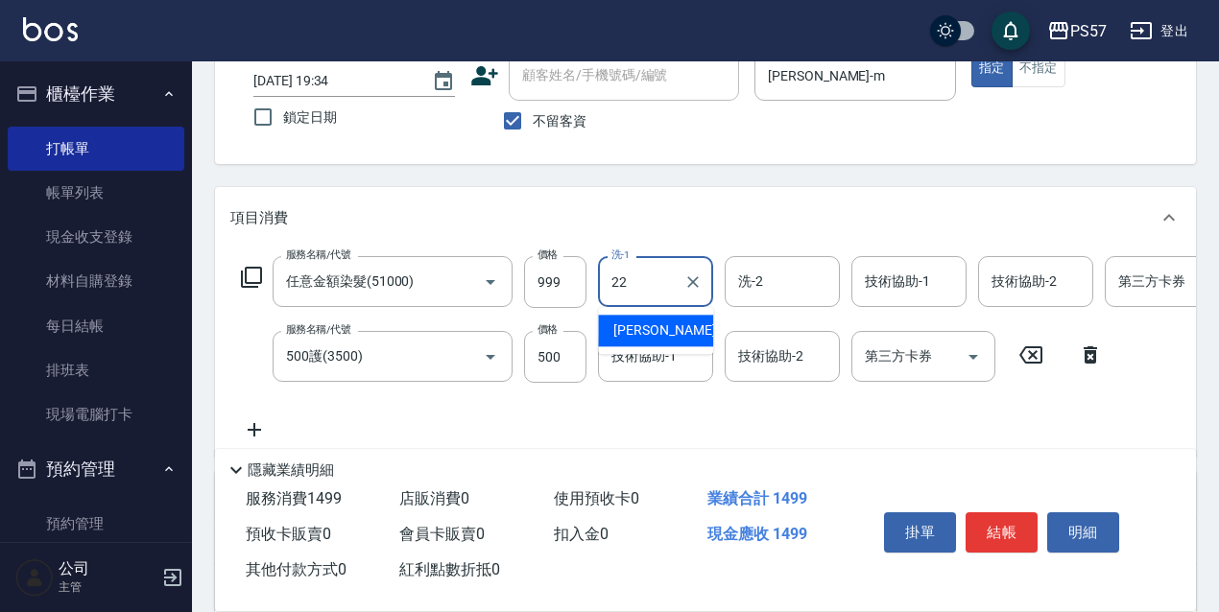
type input "[PERSON_NAME]-22"
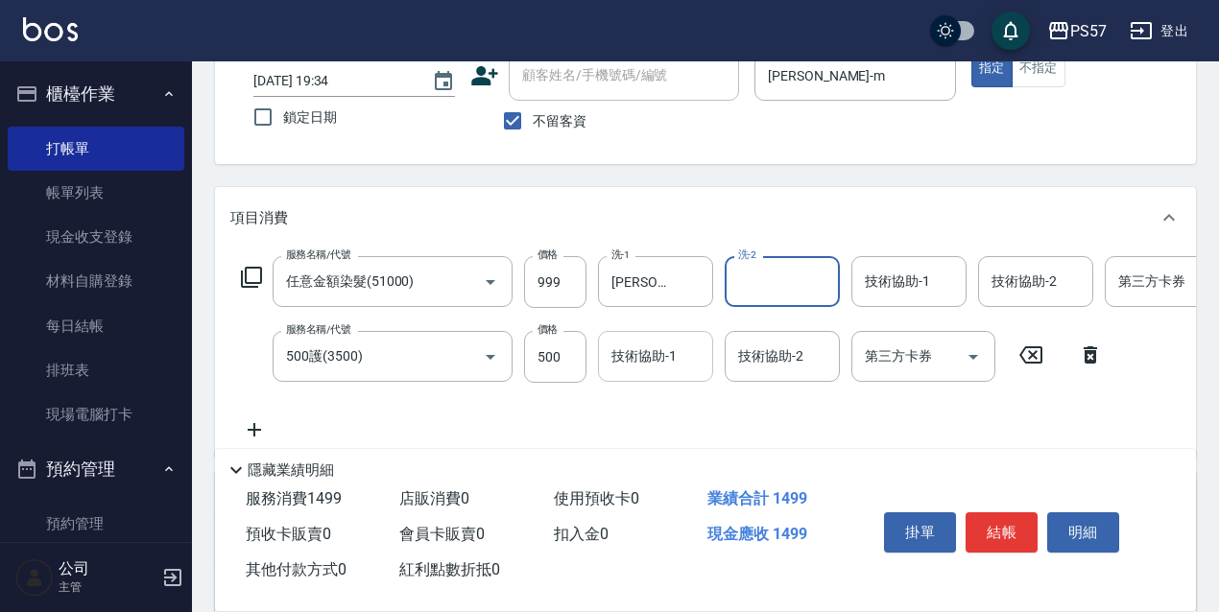
click at [657, 349] on input "技術協助-1" at bounding box center [656, 357] width 98 height 34
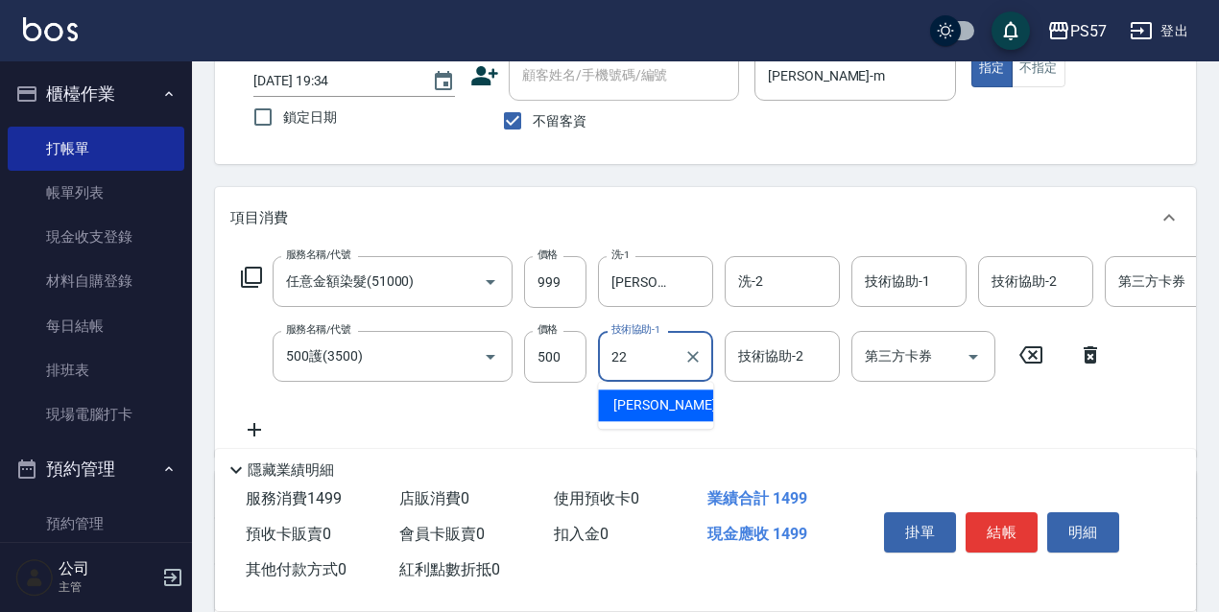
type input "[PERSON_NAME]-22"
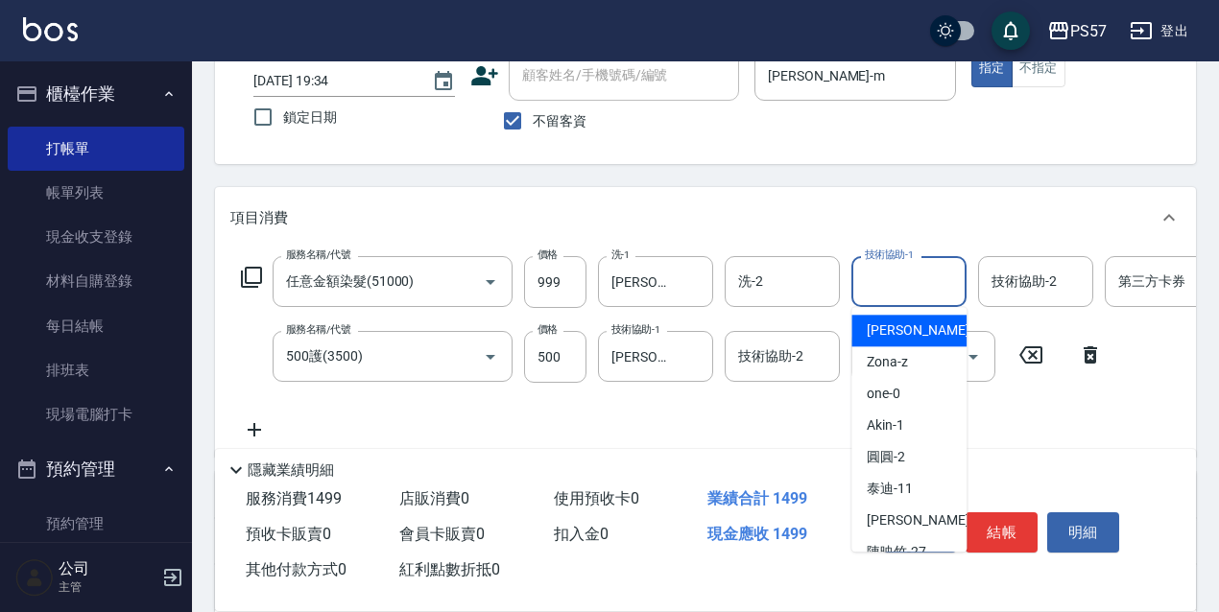
click at [879, 288] on input "技術協助-1" at bounding box center [909, 282] width 98 height 34
type input "[PERSON_NAME]-22"
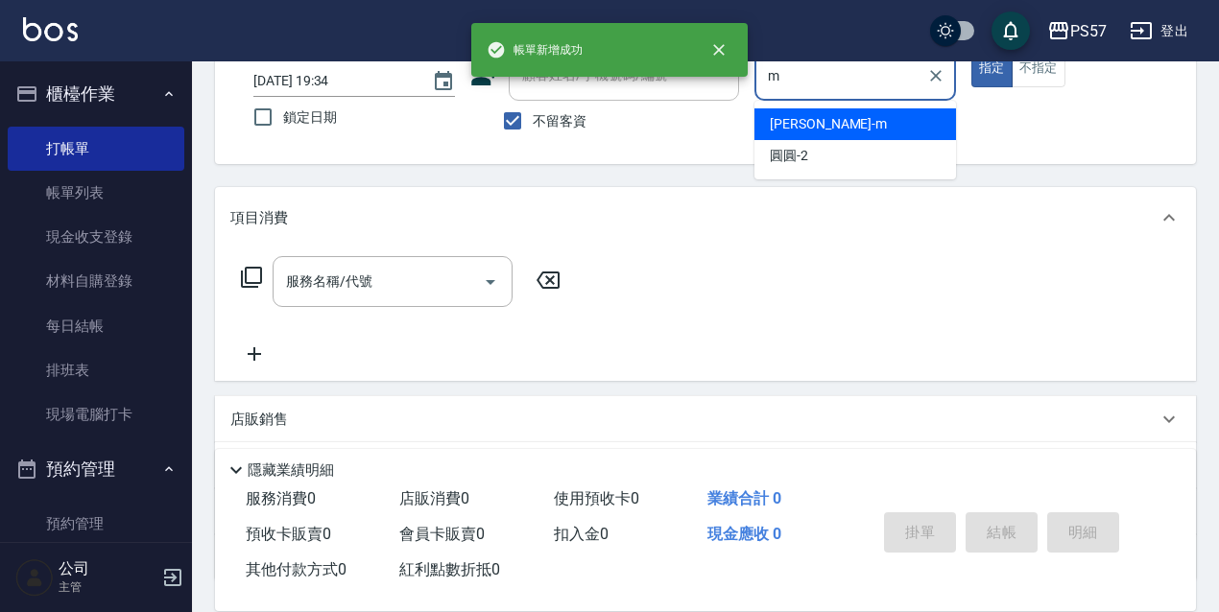
type input "[PERSON_NAME]-m"
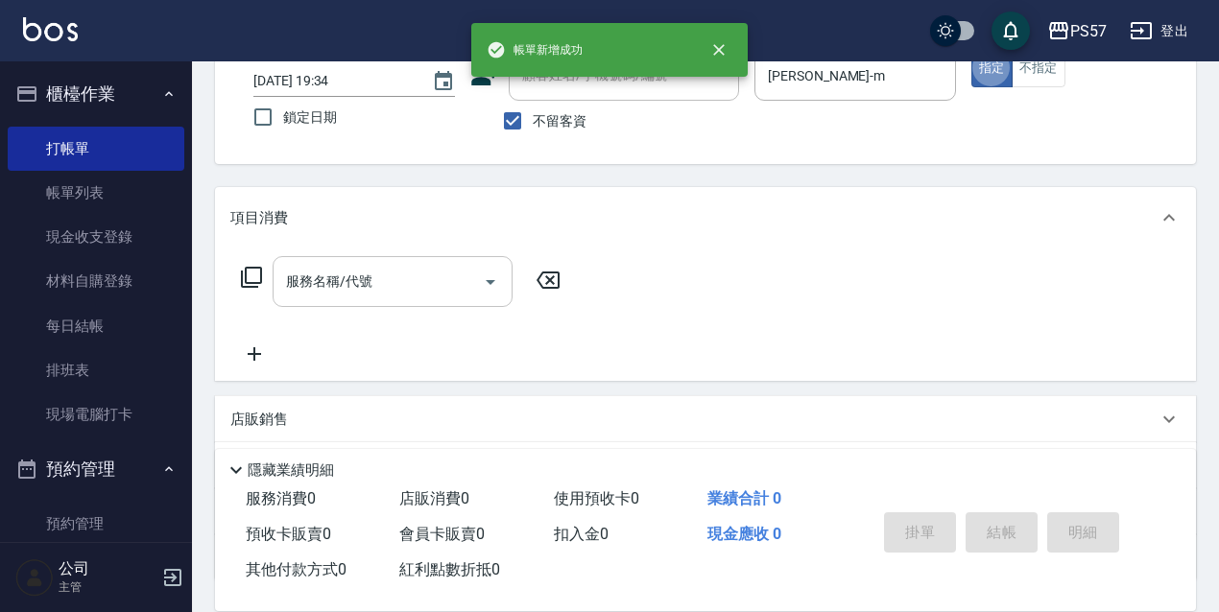
click at [475, 276] on div at bounding box center [489, 281] width 29 height 51
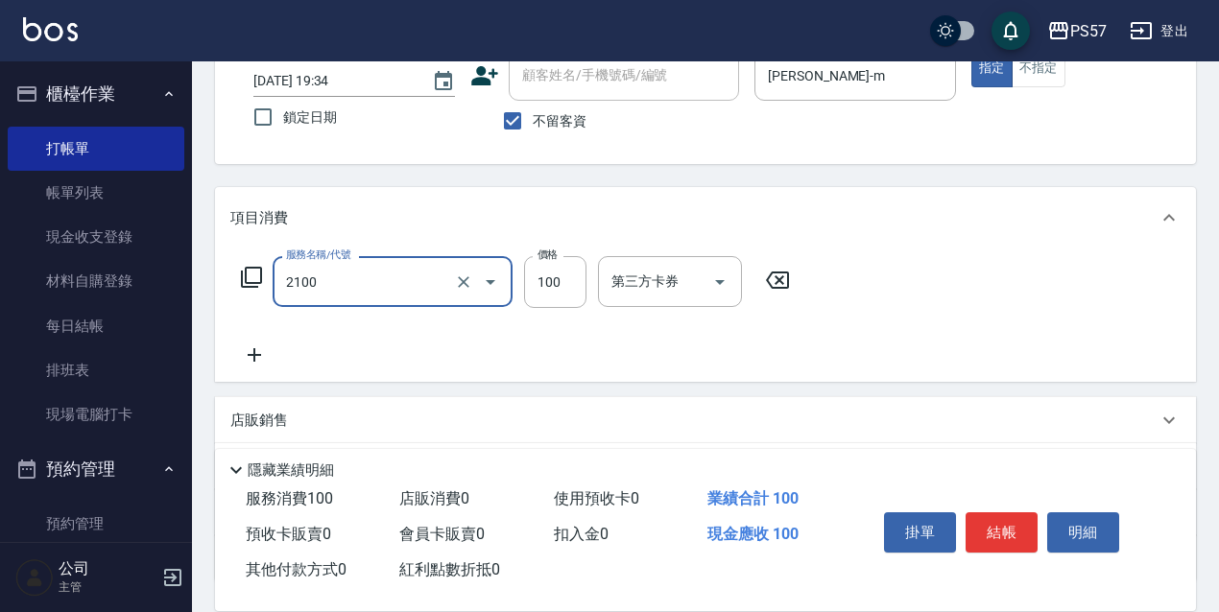
type input "剪髮100(2100)"
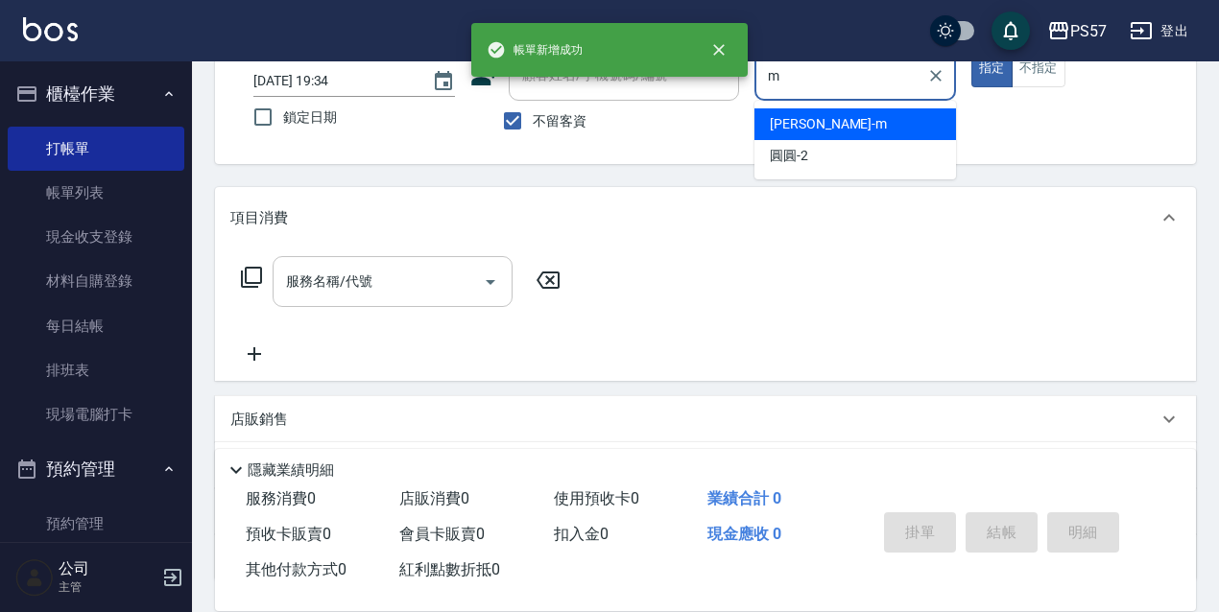
type input "[PERSON_NAME]-m"
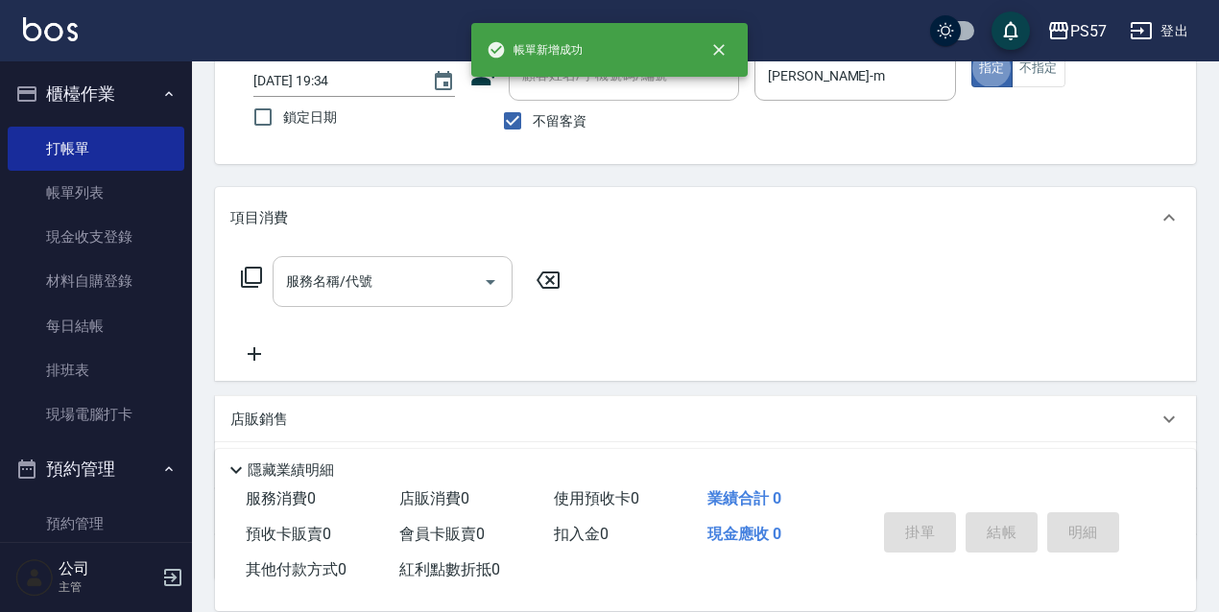
click at [309, 302] on div "服務名稱/代號" at bounding box center [393, 281] width 240 height 51
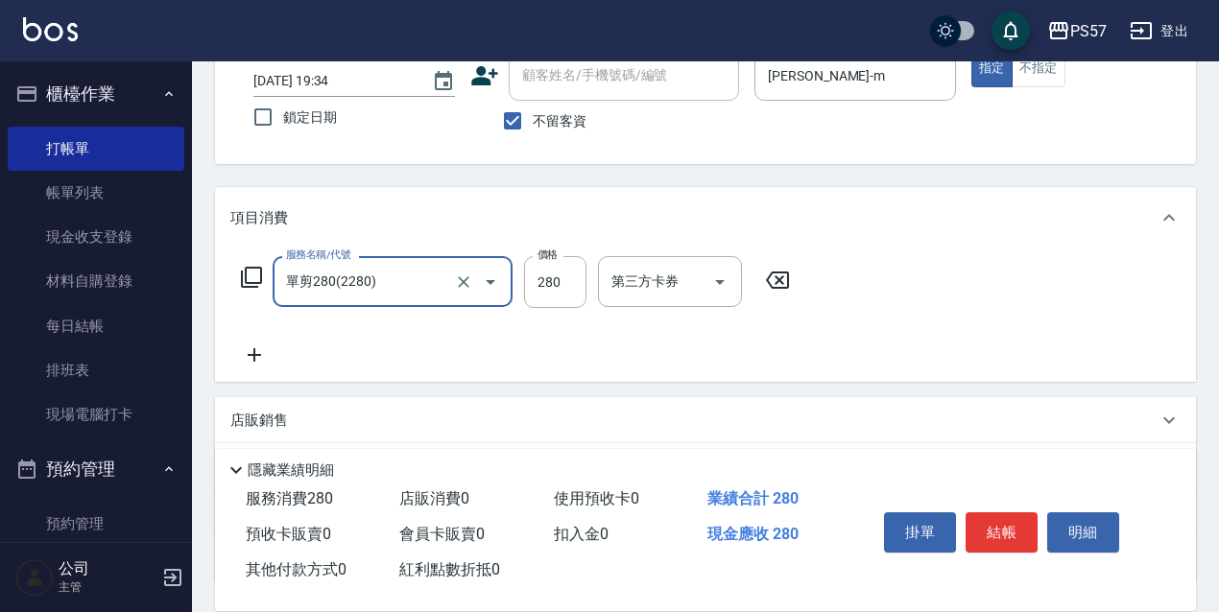
type input "單剪280(2280)"
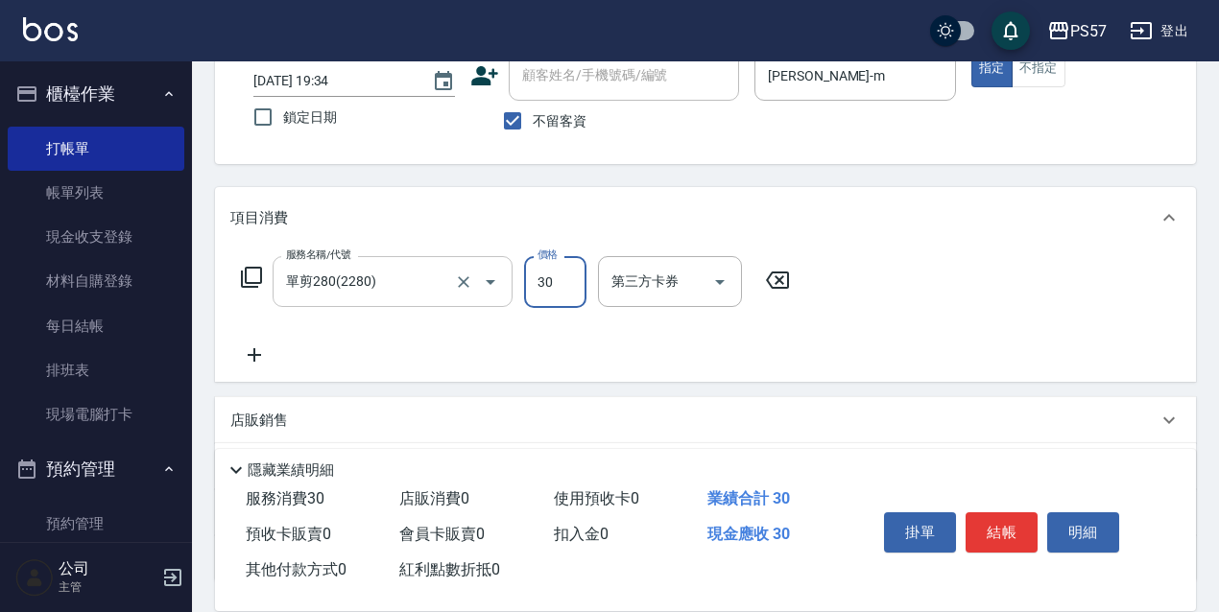
type input "300"
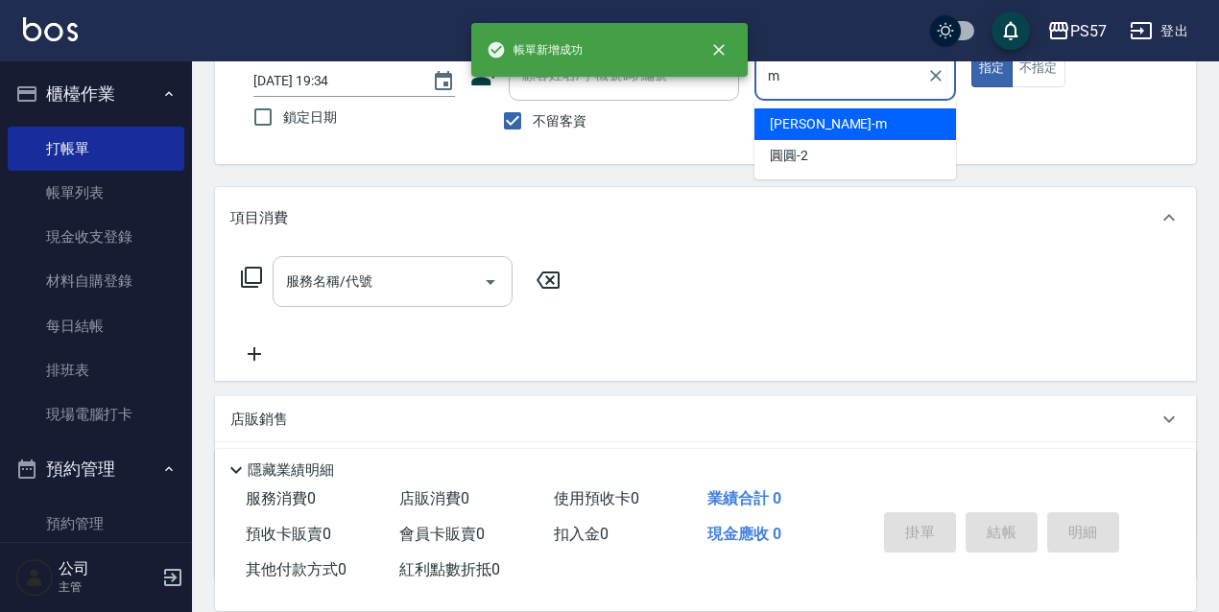
type input "[PERSON_NAME]-m"
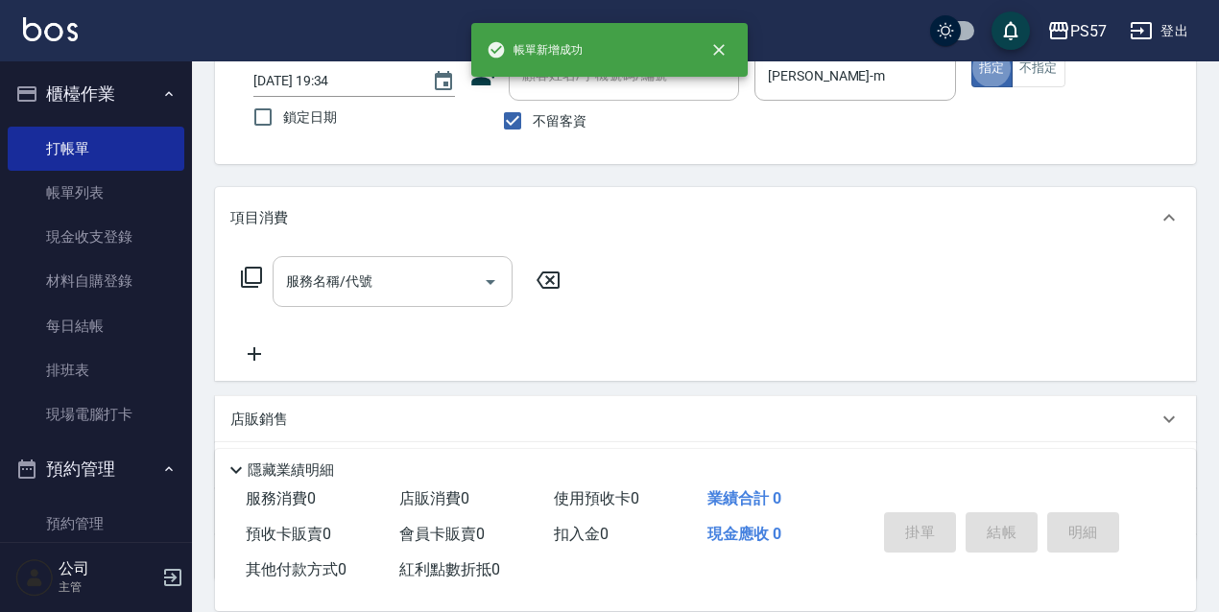
click at [347, 297] on input "服務名稱/代號" at bounding box center [378, 282] width 194 height 34
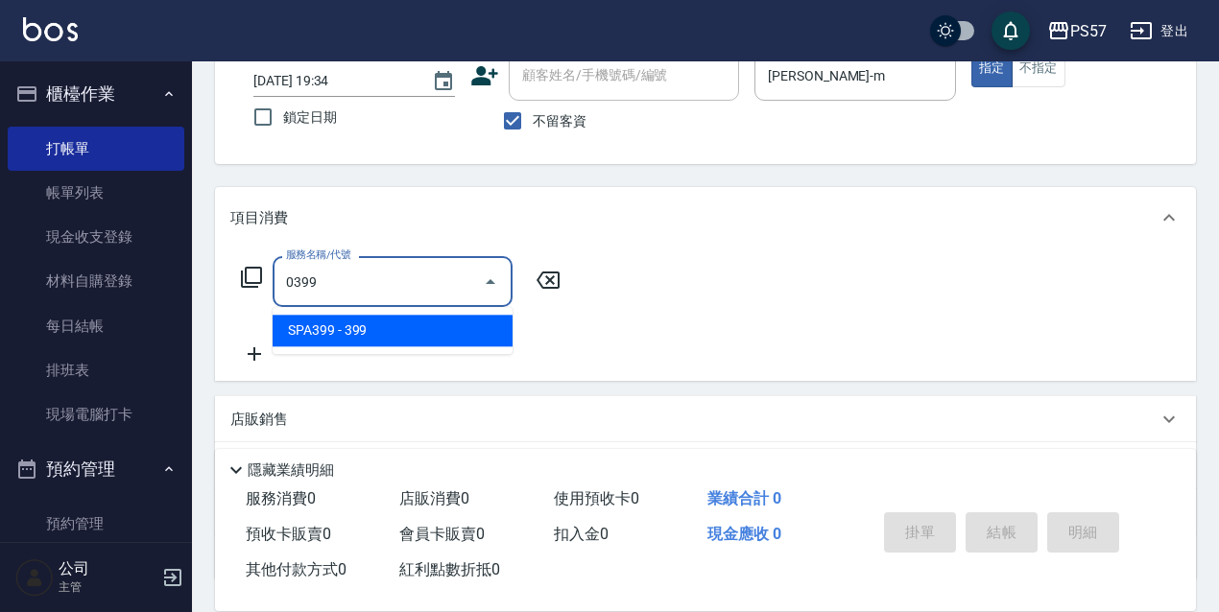
type input "SPA399(0399)"
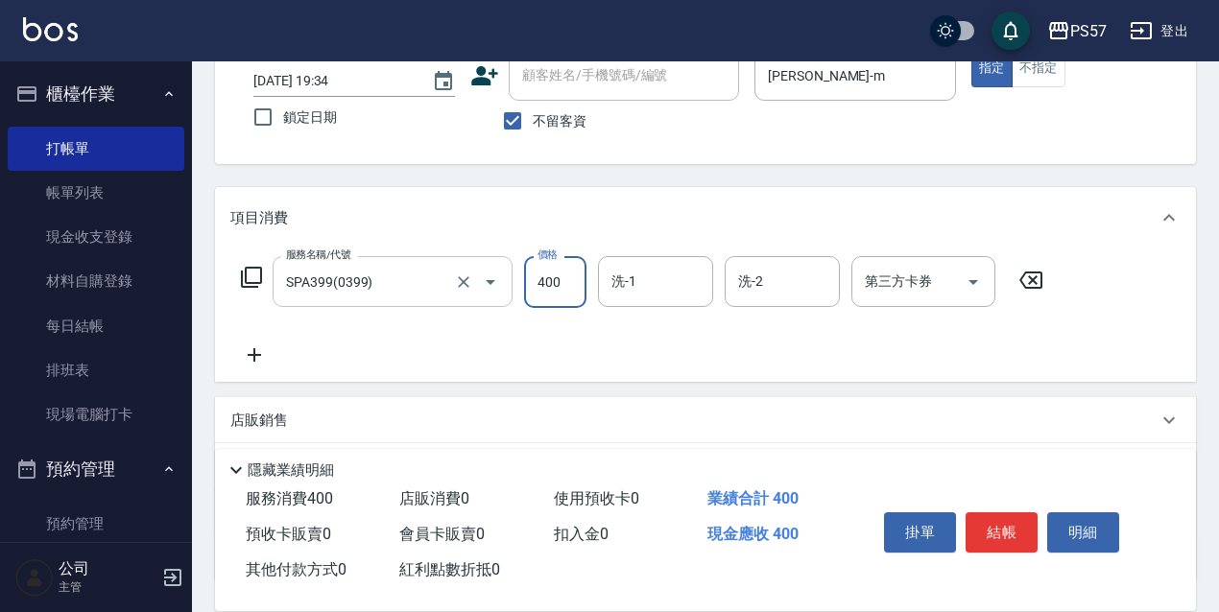
type input "400"
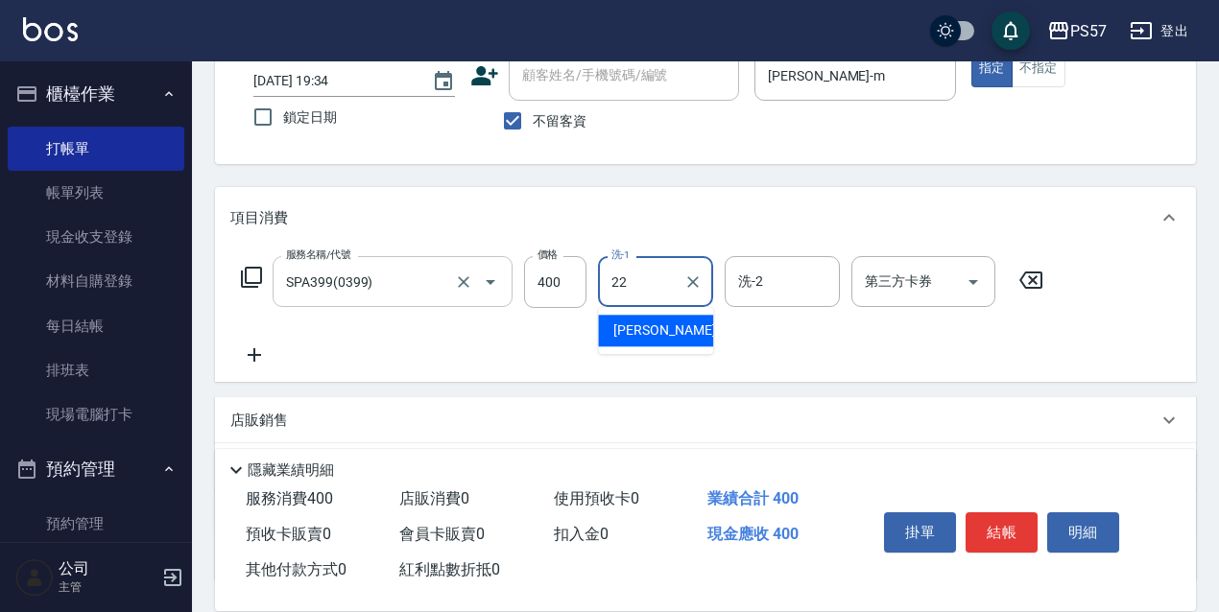
type input "[PERSON_NAME]-22"
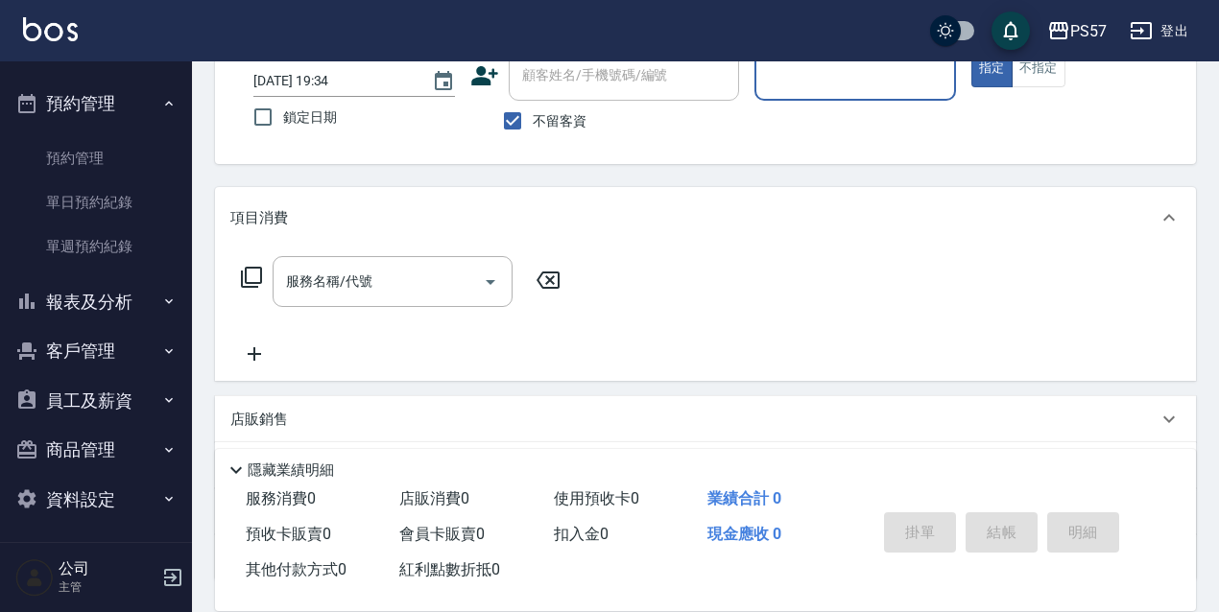
scroll to position [370, 0]
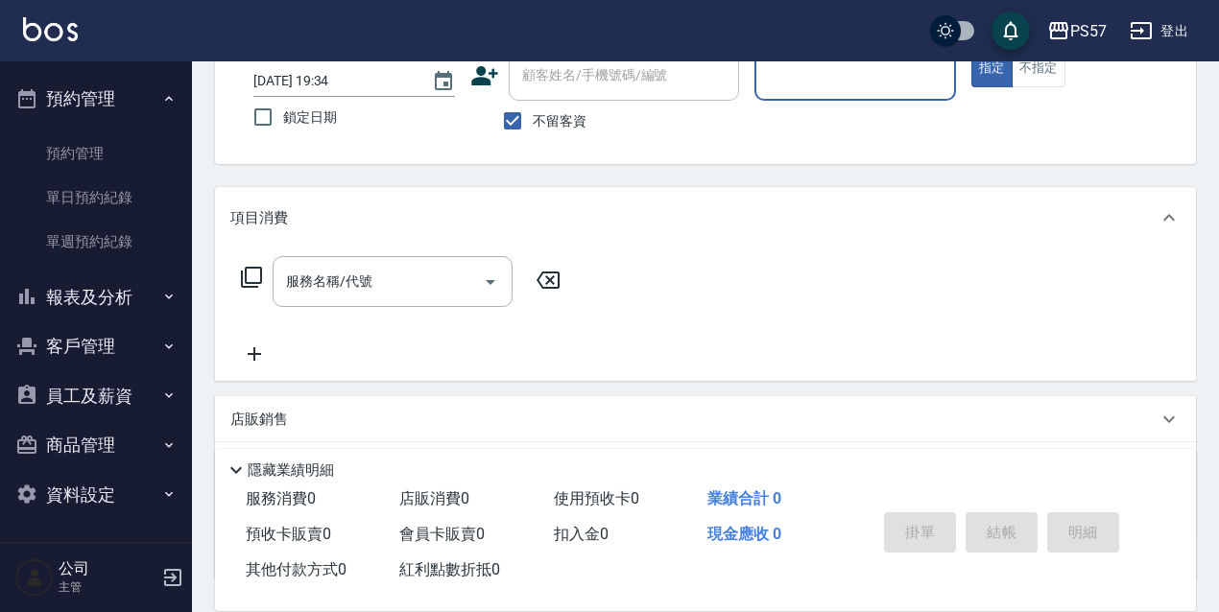
click at [129, 298] on button "報表及分析" at bounding box center [96, 298] width 177 height 50
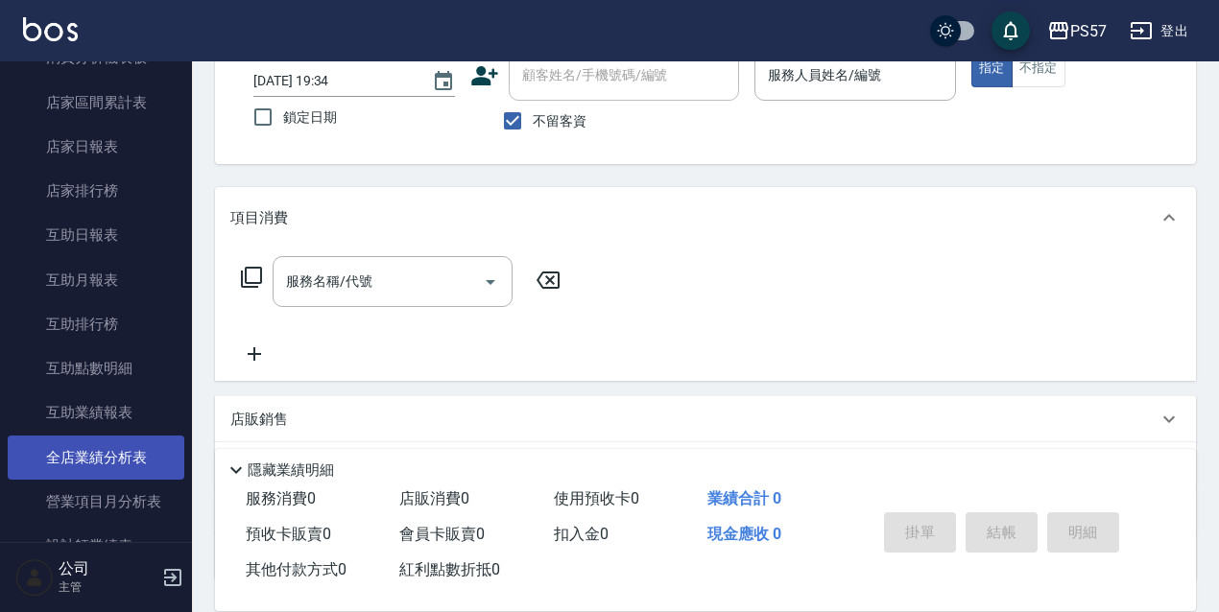
scroll to position [818, 0]
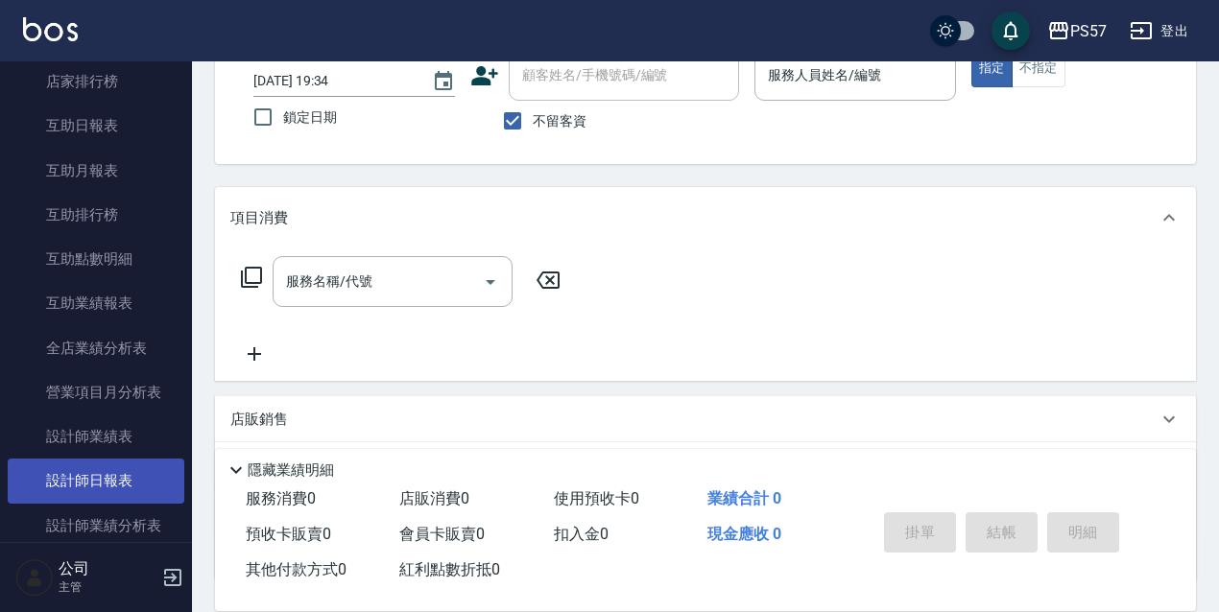
click at [131, 466] on link "設計師日報表" at bounding box center [96, 481] width 177 height 44
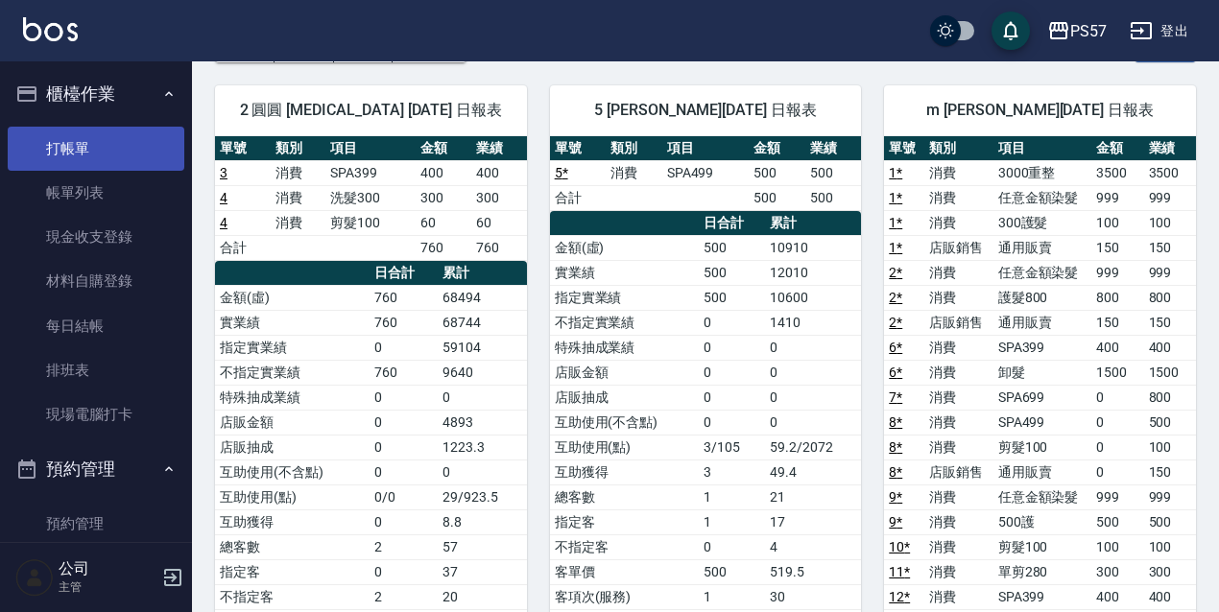
click at [93, 130] on link "打帳單" at bounding box center [96, 149] width 177 height 44
